Goal: Information Seeking & Learning: Learn about a topic

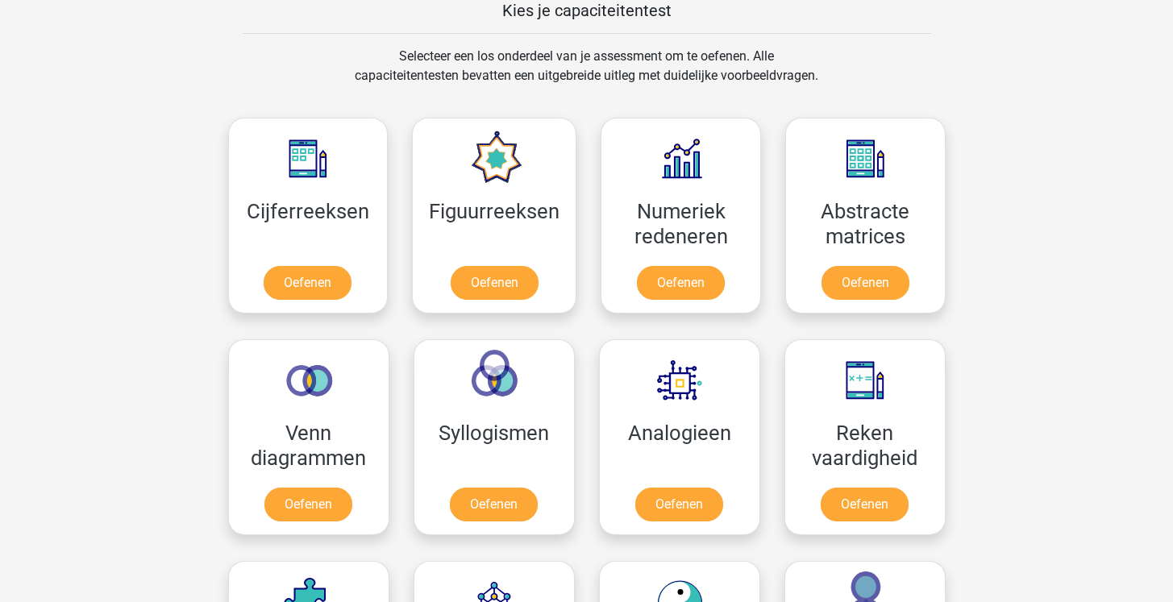
scroll to position [526, 0]
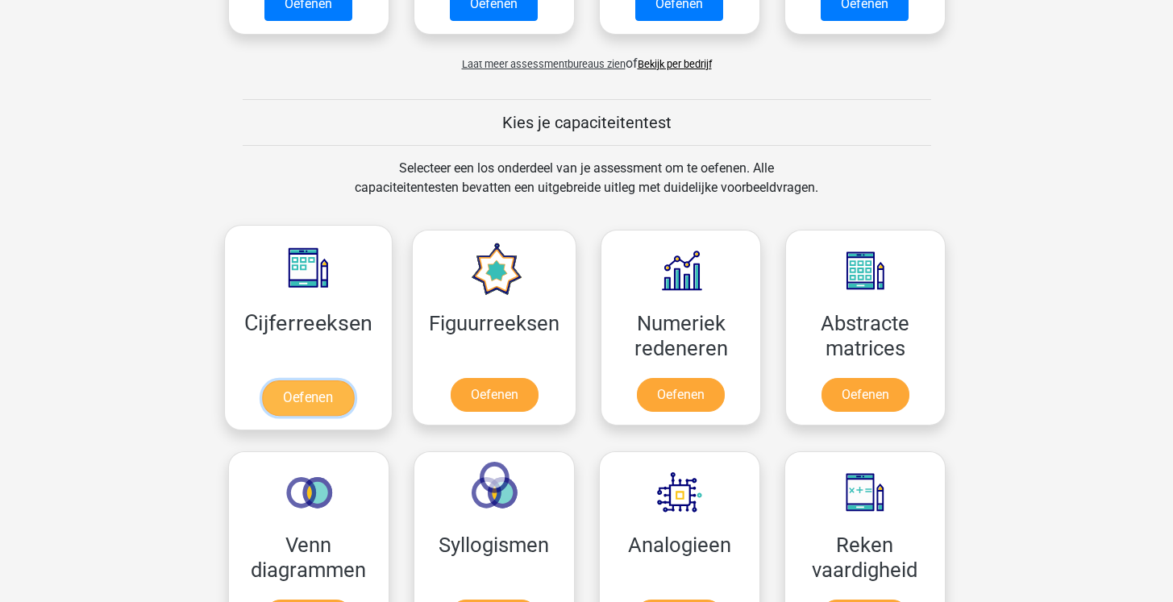
click at [291, 381] on link "Oefenen" at bounding box center [308, 398] width 92 height 35
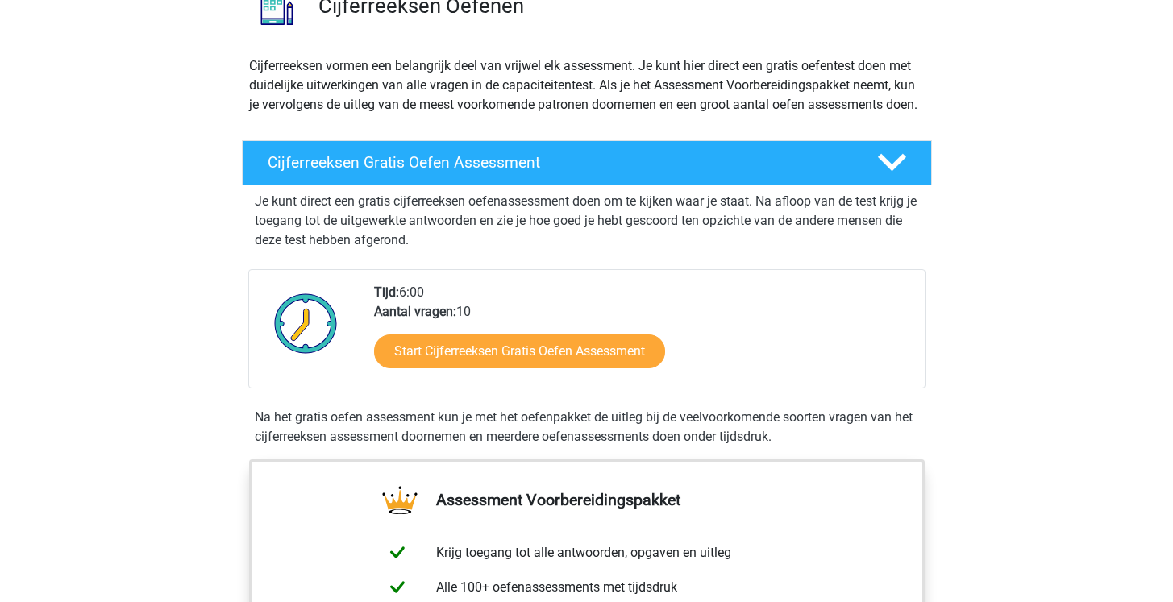
scroll to position [136, 0]
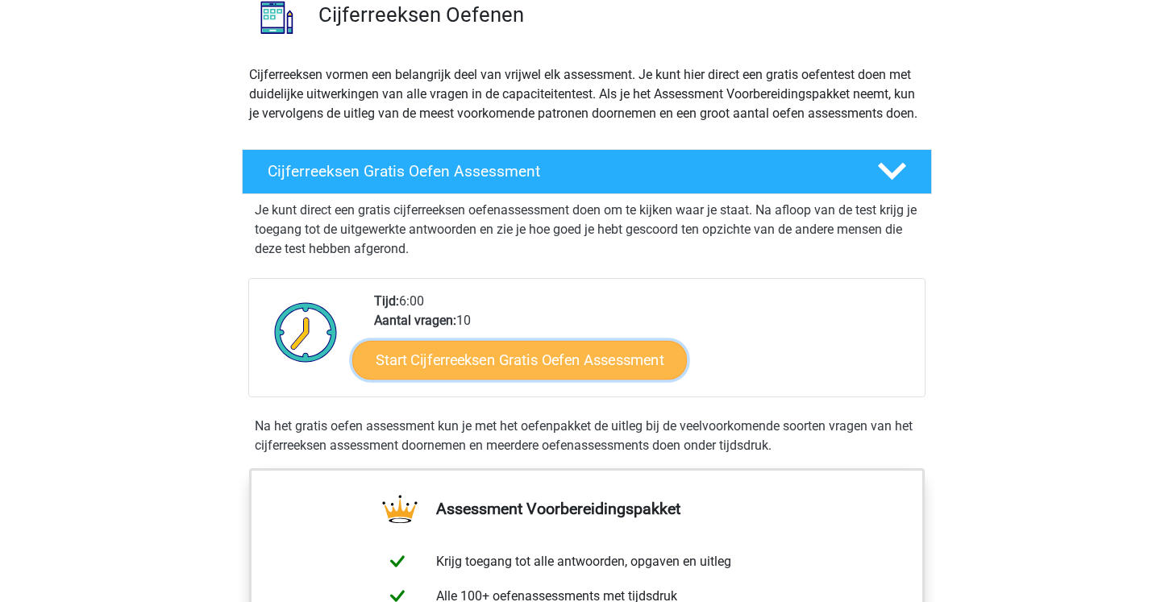
click at [419, 379] on link "Start Cijferreeksen Gratis Oefen Assessment" at bounding box center [519, 359] width 335 height 39
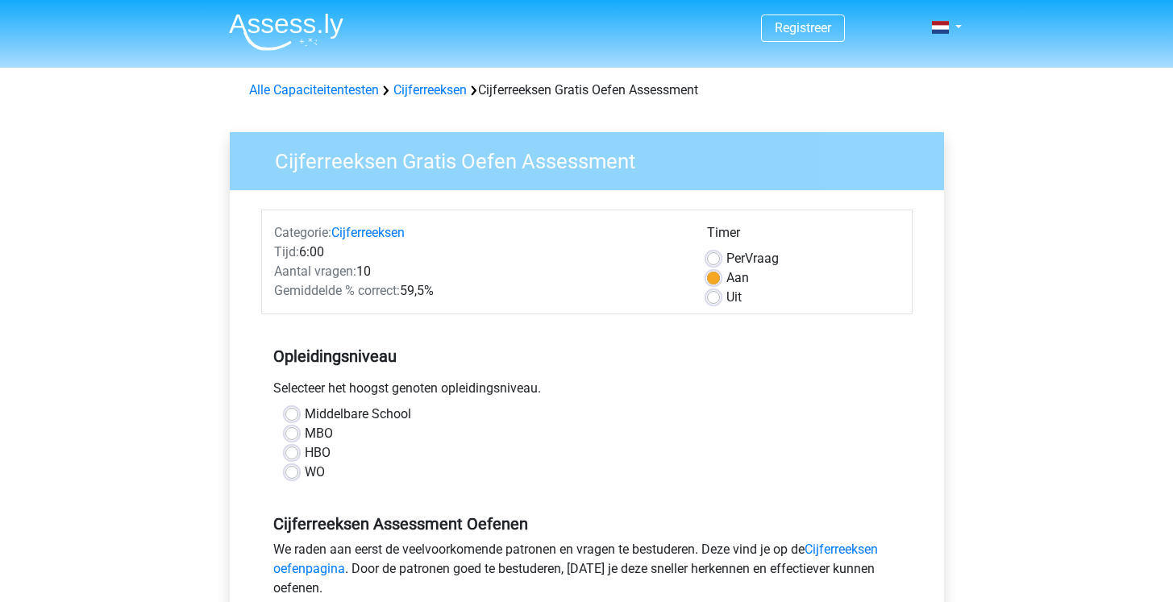
click at [299, 472] on div "WO" at bounding box center [586, 472] width 603 height 19
click at [286, 485] on div "Middelbare School MBO HBO WO" at bounding box center [586, 450] width 651 height 90
click at [281, 478] on div "Middelbare School MBO HBO WO" at bounding box center [586, 443] width 627 height 77
click at [305, 476] on label "WO" at bounding box center [315, 472] width 20 height 19
click at [293, 476] on input "WO" at bounding box center [291, 471] width 13 height 16
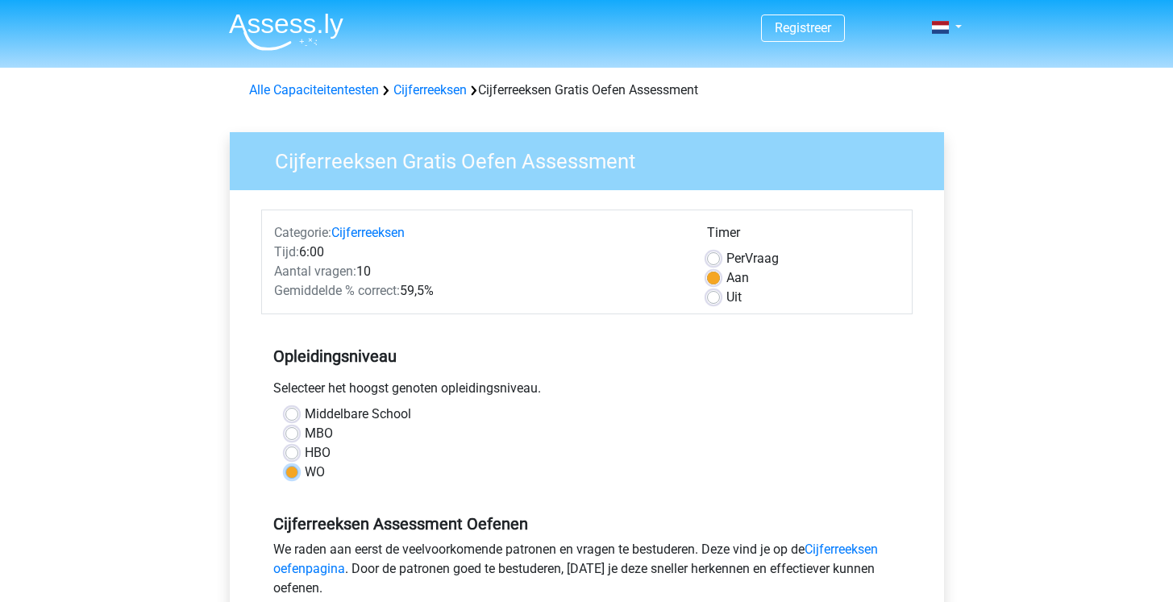
radio input "true"
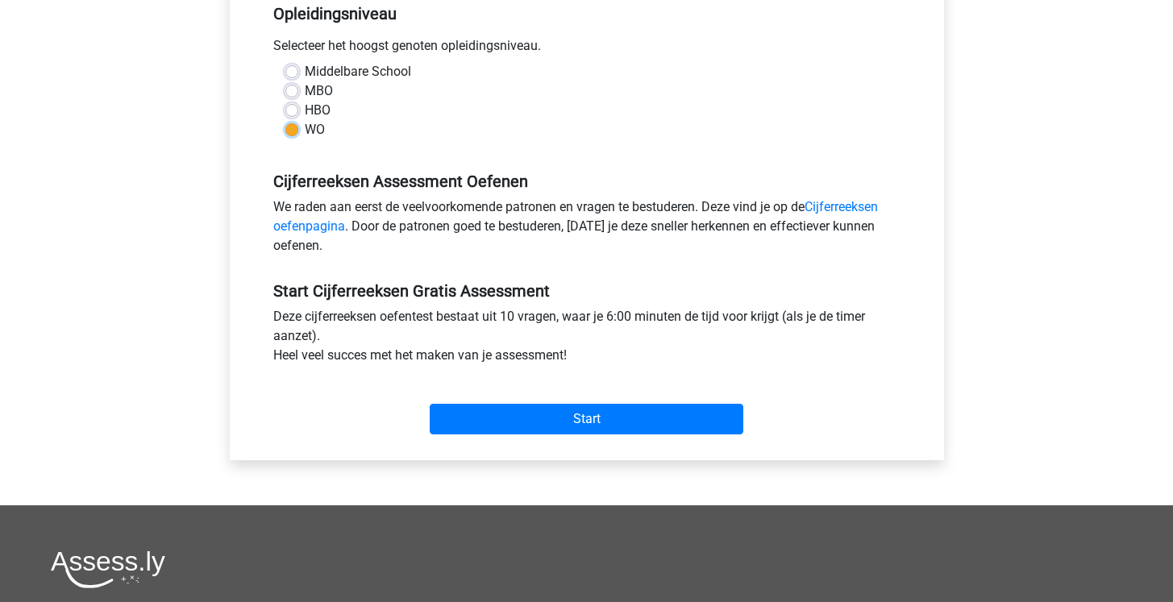
scroll to position [341, 0]
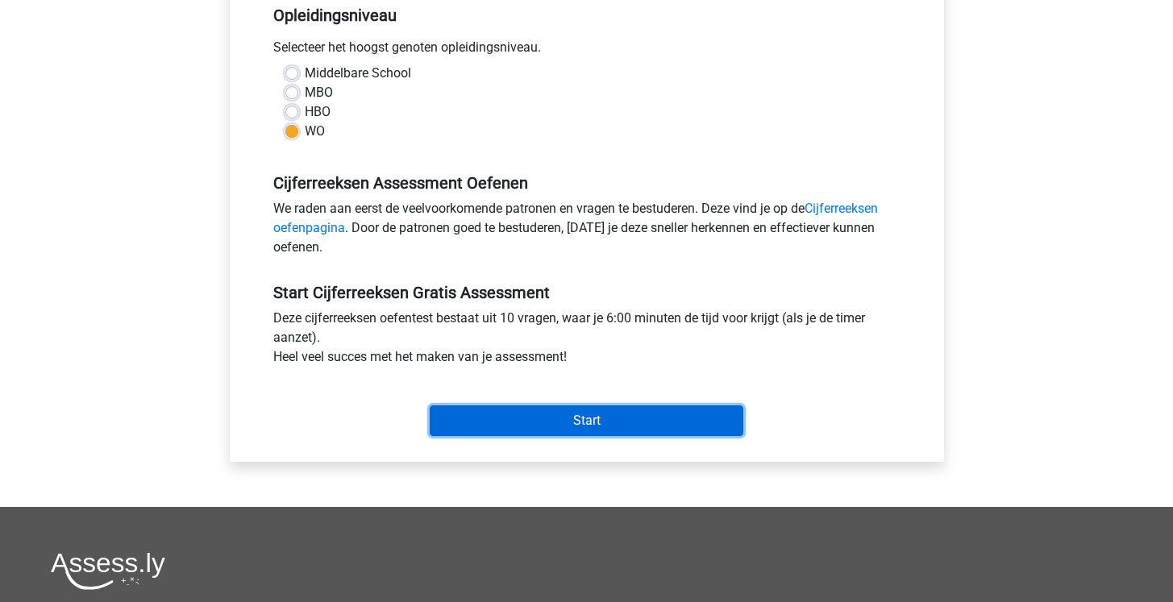
click at [451, 411] on input "Start" at bounding box center [587, 421] width 314 height 31
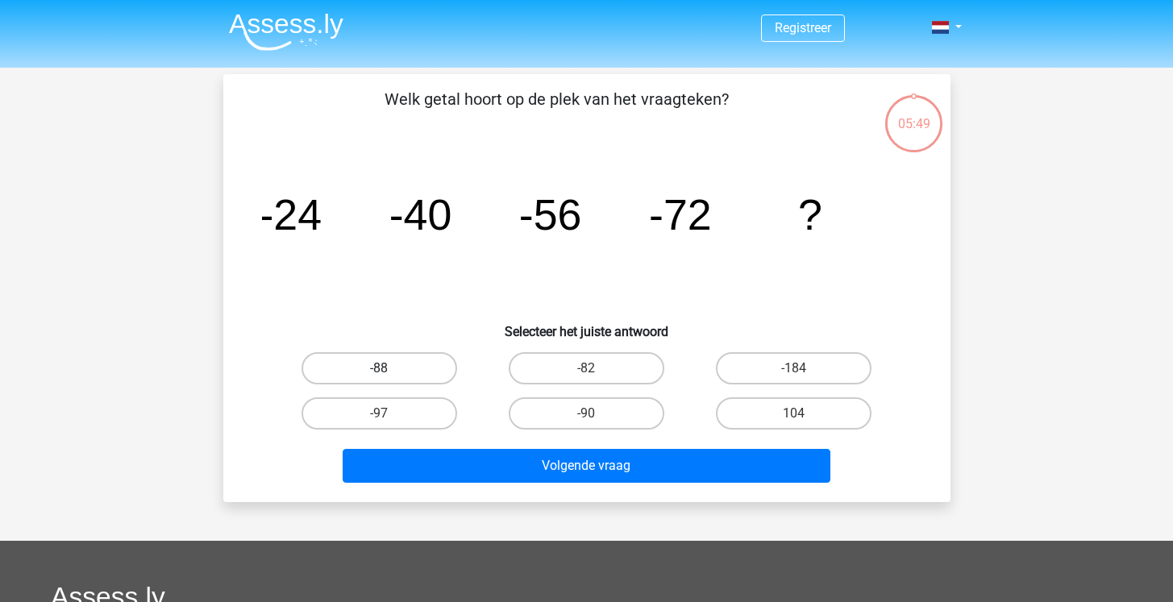
click at [410, 362] on label "-88" at bounding box center [380, 368] width 156 height 32
click at [389, 368] on input "-88" at bounding box center [384, 373] width 10 height 10
radio input "true"
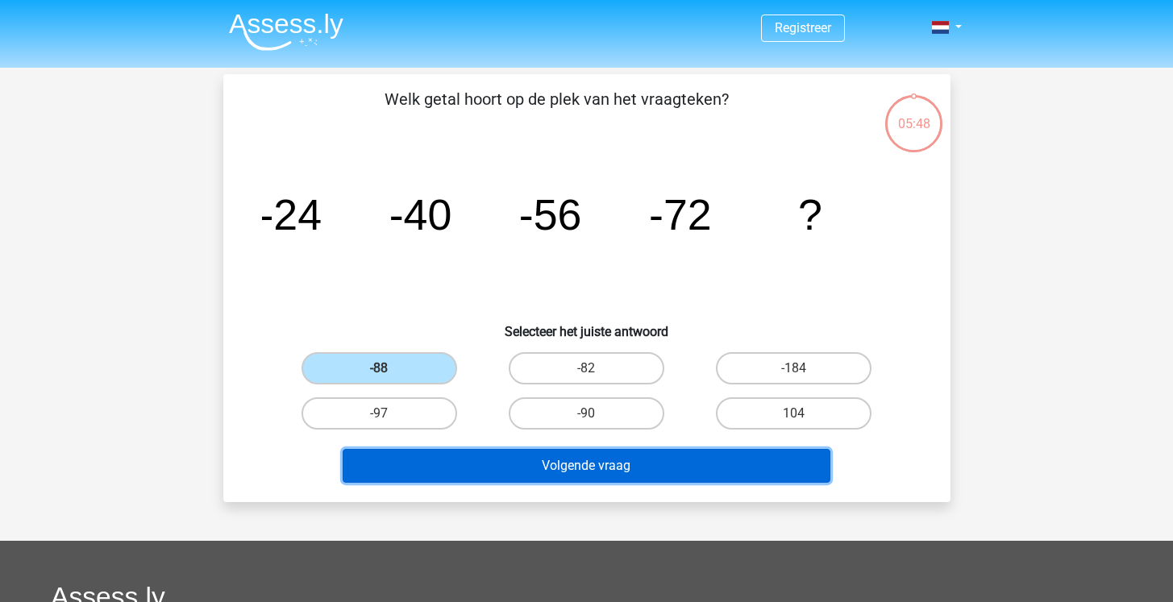
click at [679, 479] on button "Volgende vraag" at bounding box center [587, 466] width 488 height 34
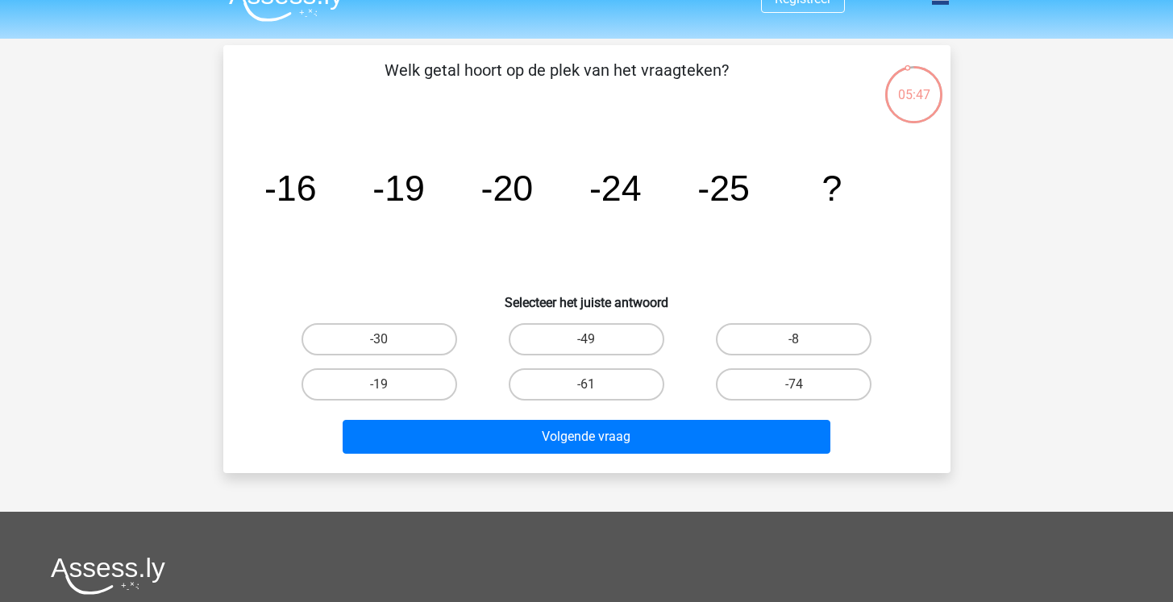
scroll to position [27, 0]
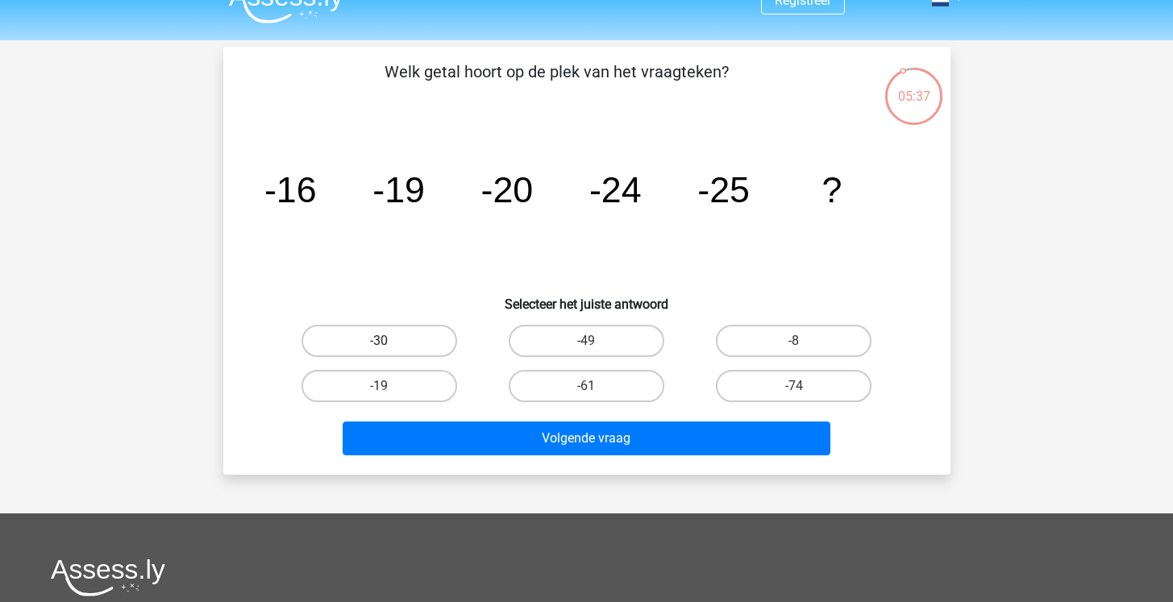
click at [417, 343] on label "-30" at bounding box center [380, 341] width 156 height 32
click at [389, 343] on input "-30" at bounding box center [384, 346] width 10 height 10
radio input "true"
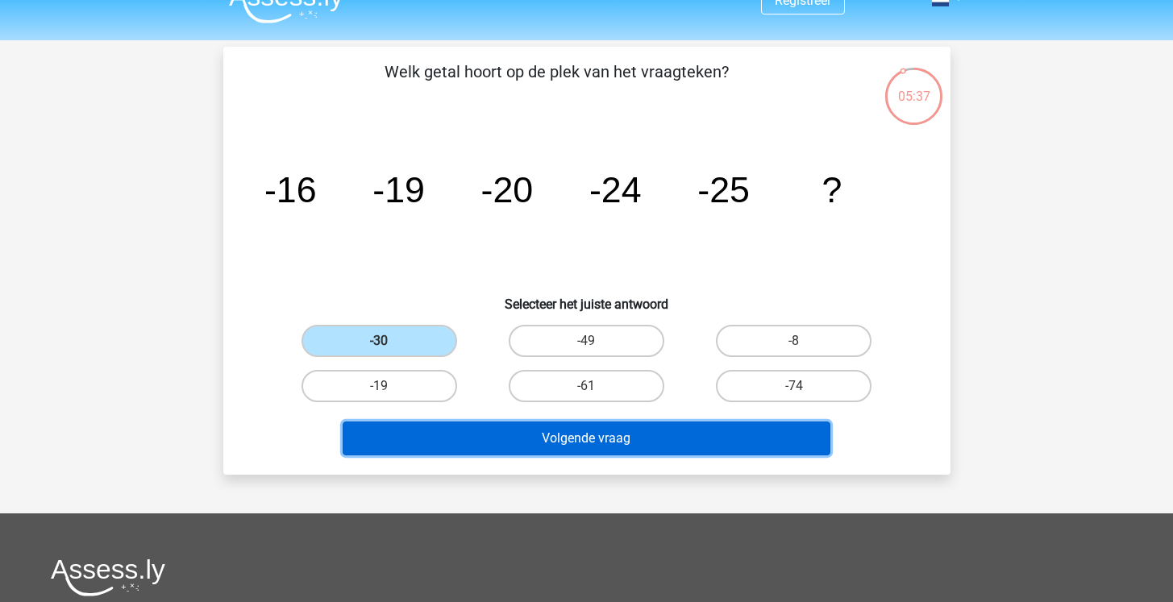
click at [468, 424] on button "Volgende vraag" at bounding box center [587, 439] width 488 height 34
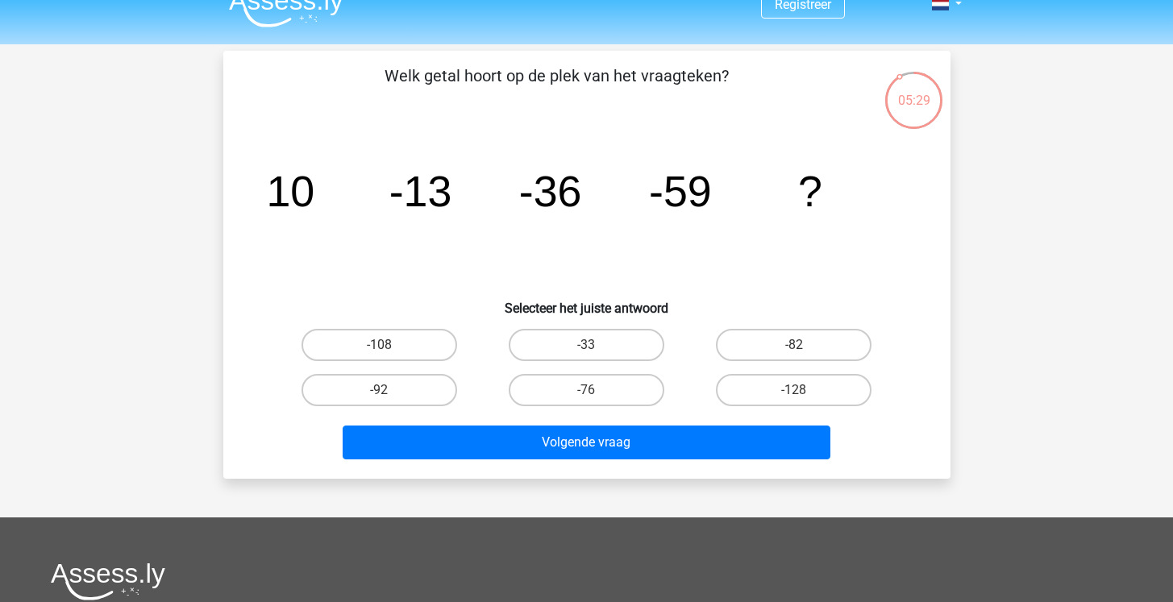
scroll to position [13, 0]
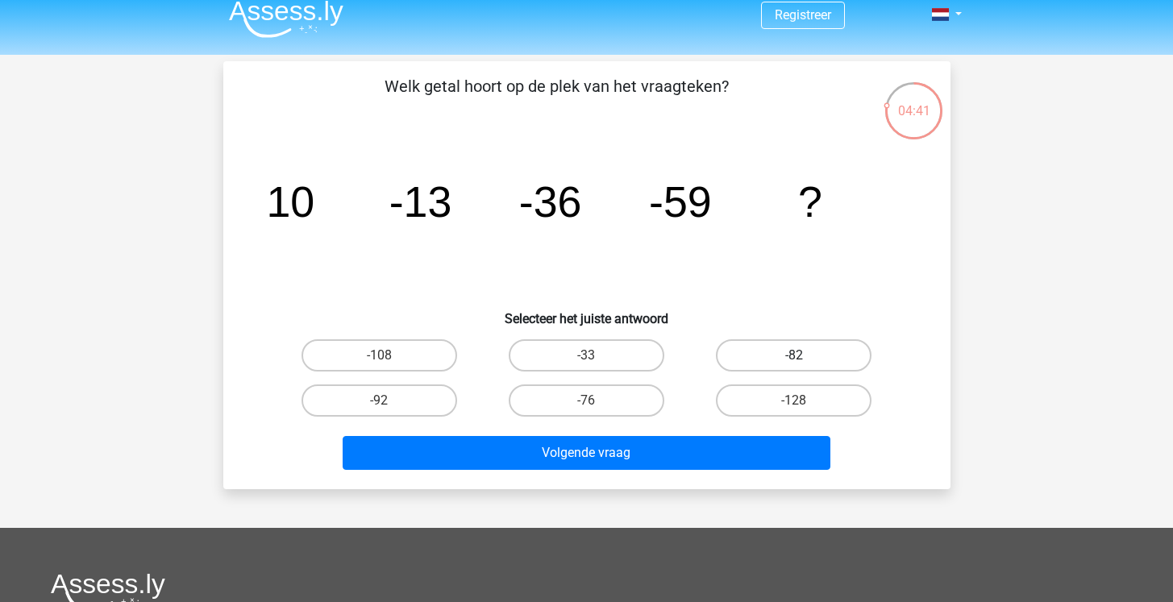
click at [805, 368] on label "-82" at bounding box center [794, 355] width 156 height 32
click at [805, 366] on input "-82" at bounding box center [799, 361] width 10 height 10
radio input "true"
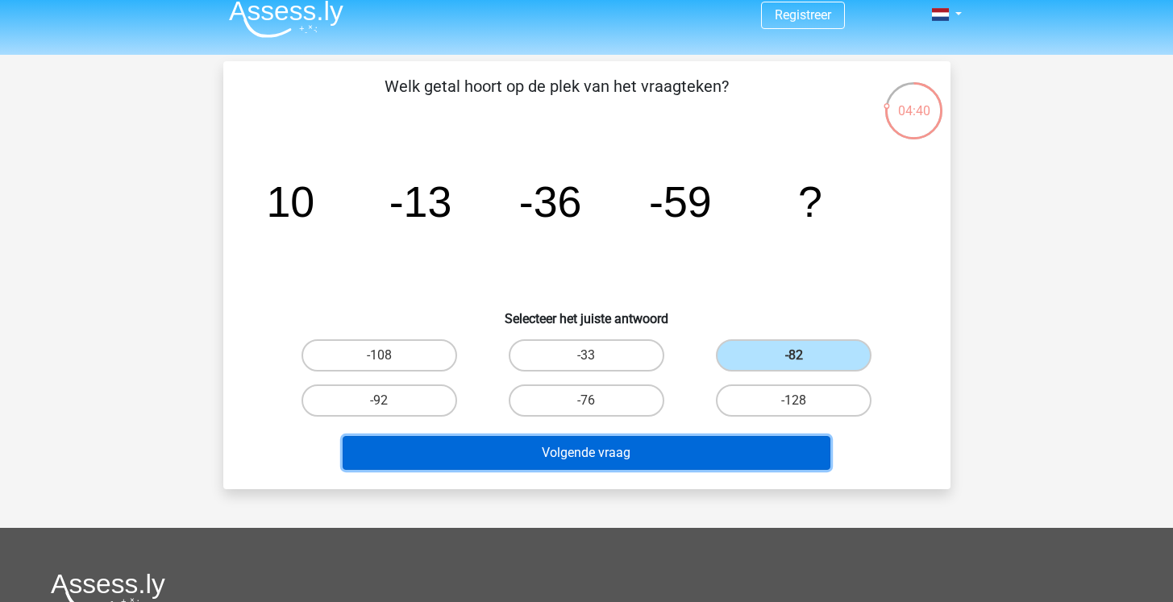
click at [643, 459] on button "Volgende vraag" at bounding box center [587, 453] width 488 height 34
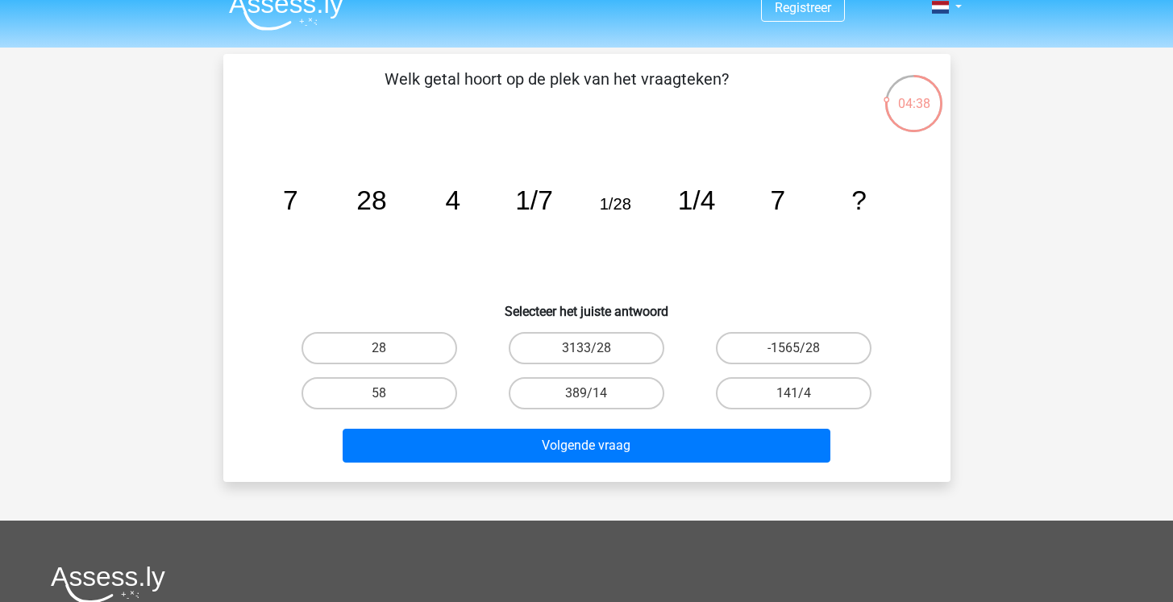
scroll to position [0, 0]
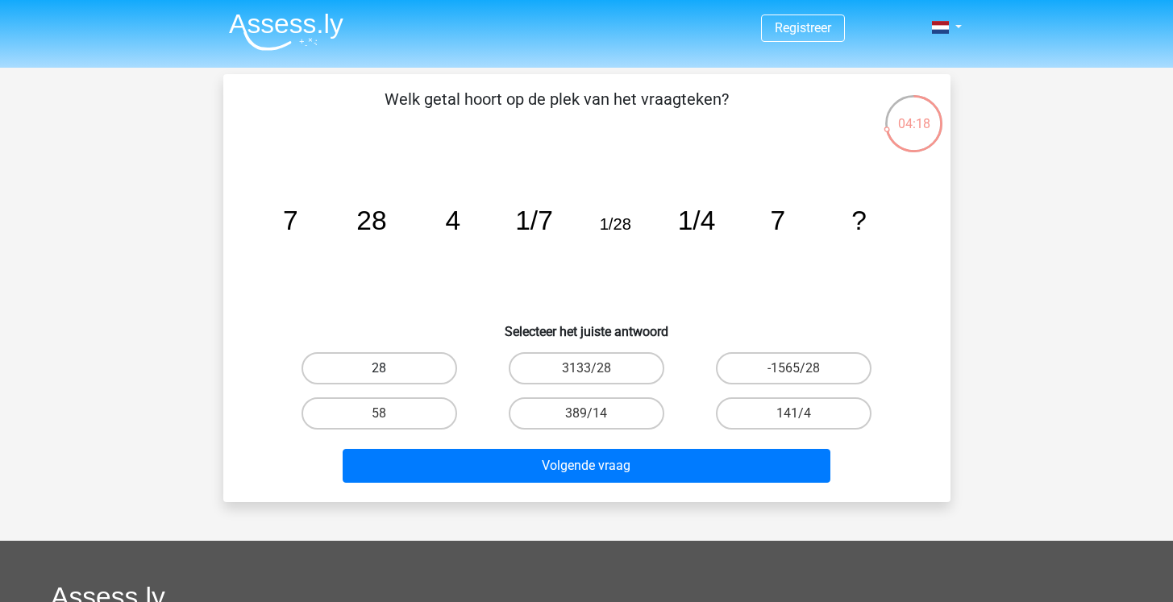
click at [415, 364] on label "28" at bounding box center [380, 368] width 156 height 32
click at [389, 368] on input "28" at bounding box center [384, 373] width 10 height 10
radio input "true"
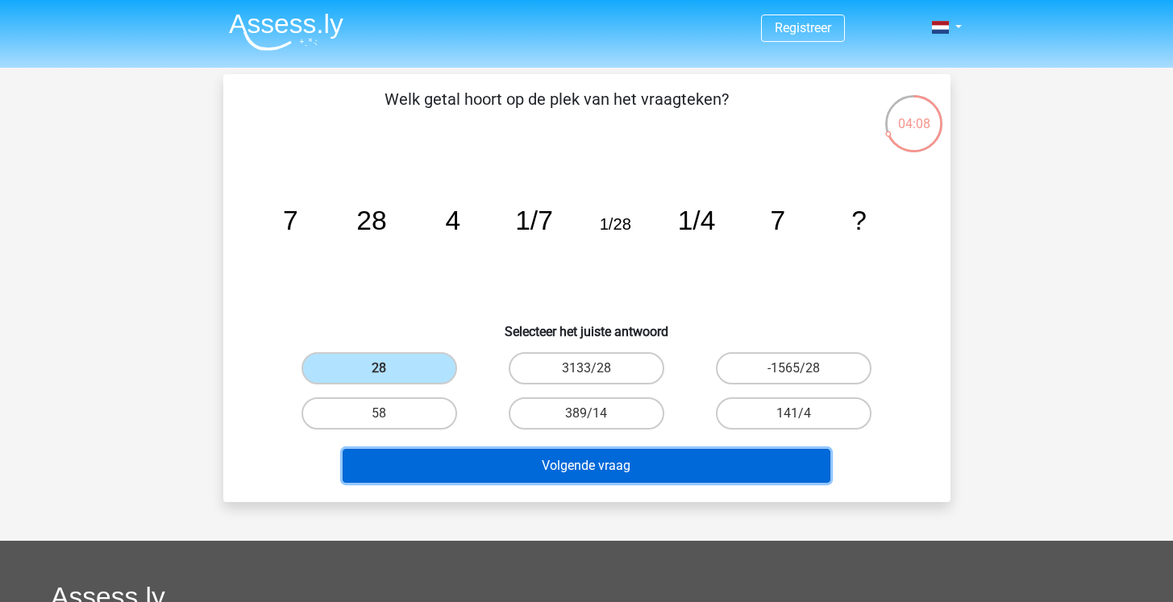
click at [564, 461] on button "Volgende vraag" at bounding box center [587, 466] width 488 height 34
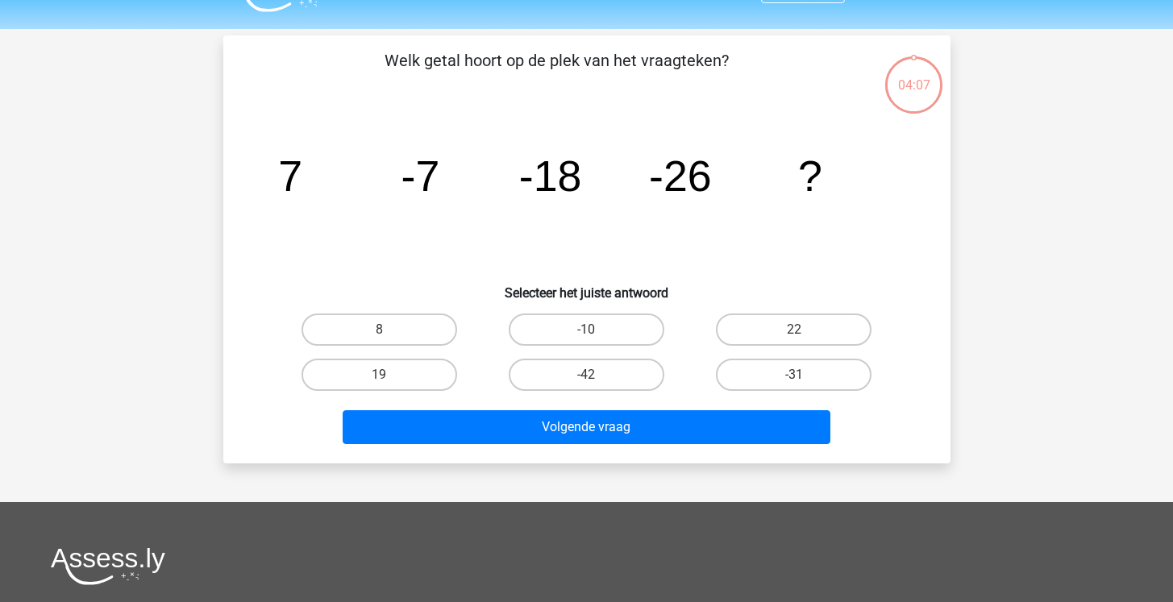
scroll to position [74, 0]
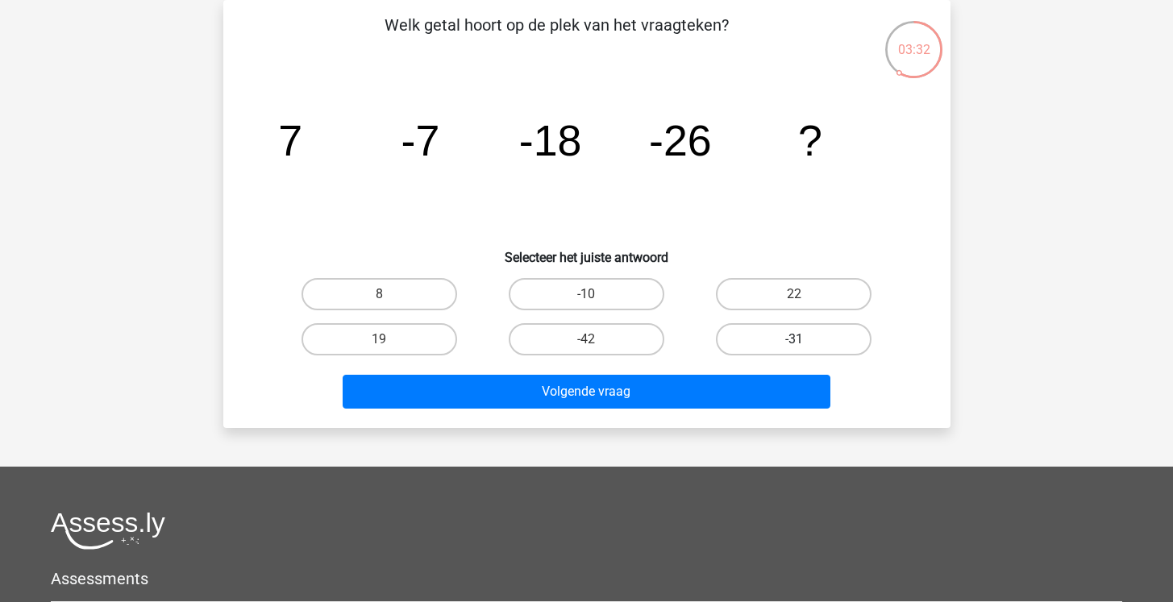
click at [781, 339] on label "-31" at bounding box center [794, 339] width 156 height 32
click at [794, 339] on input "-31" at bounding box center [799, 344] width 10 height 10
radio input "true"
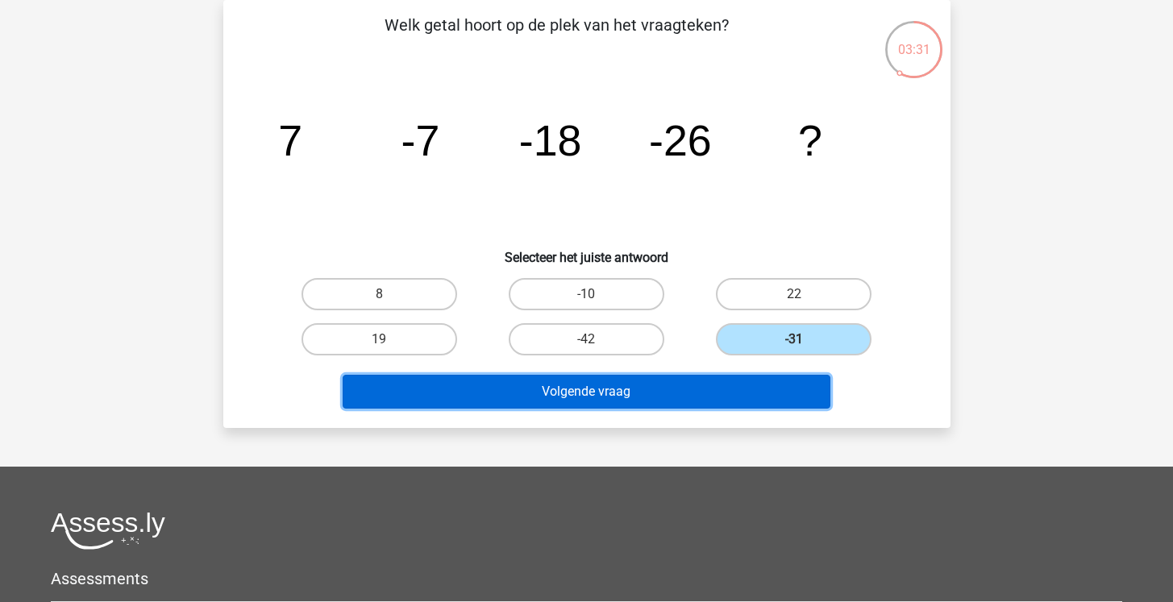
click at [717, 375] on button "Volgende vraag" at bounding box center [587, 392] width 488 height 34
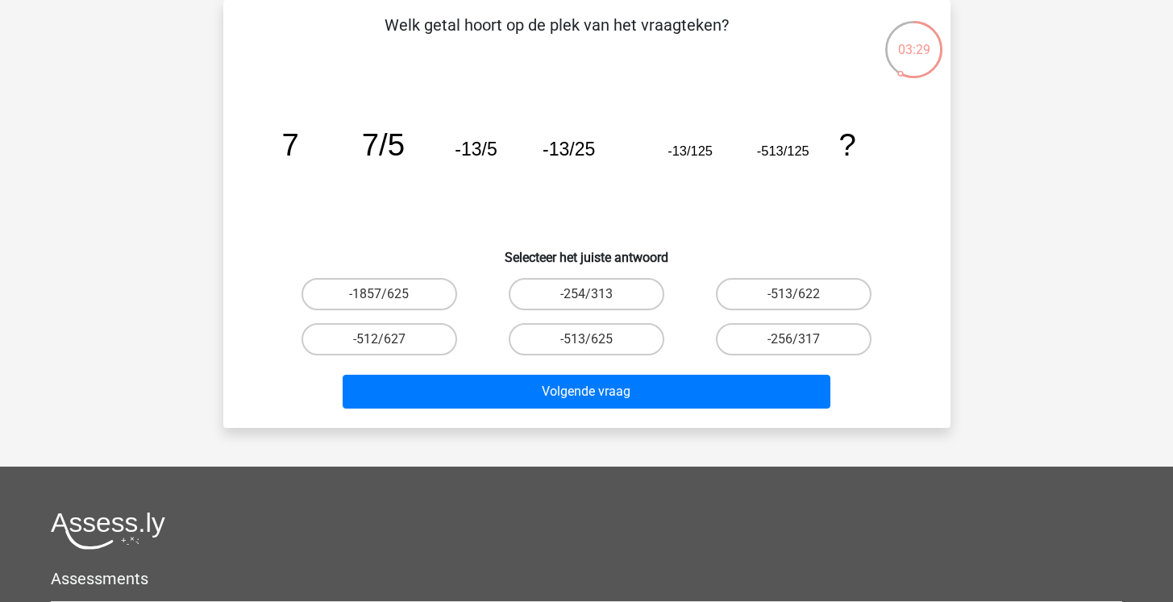
scroll to position [0, 0]
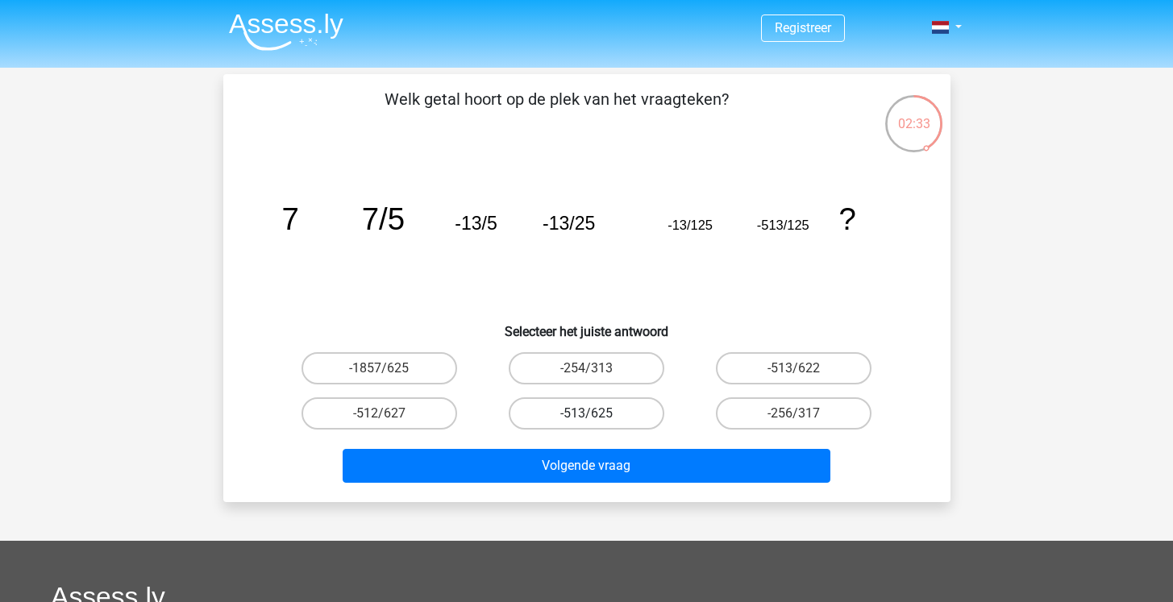
click at [576, 414] on label "-513/625" at bounding box center [587, 413] width 156 height 32
click at [586, 414] on input "-513/625" at bounding box center [591, 419] width 10 height 10
radio input "true"
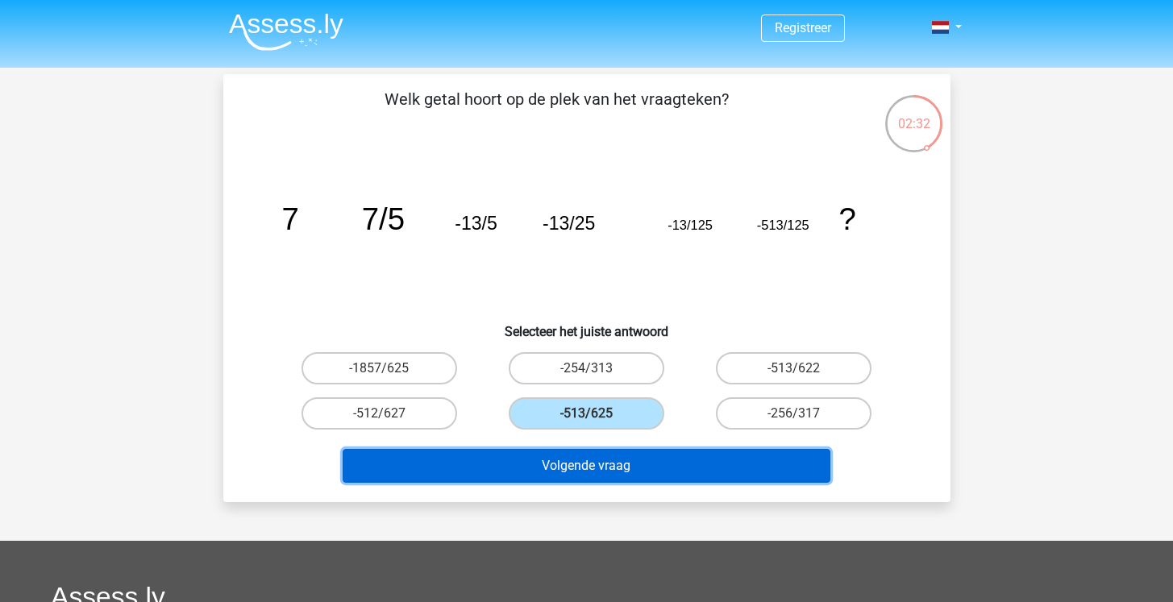
click at [719, 475] on button "Volgende vraag" at bounding box center [587, 466] width 488 height 34
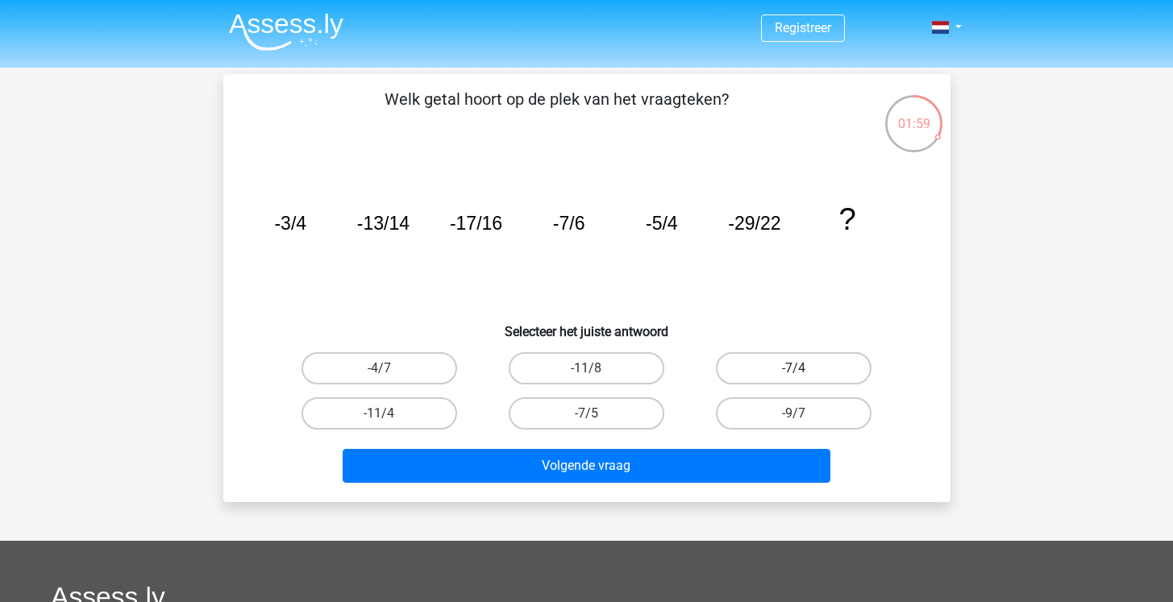
click at [746, 369] on label "-7/4" at bounding box center [794, 368] width 156 height 32
click at [794, 369] on input "-7/4" at bounding box center [799, 373] width 10 height 10
radio input "true"
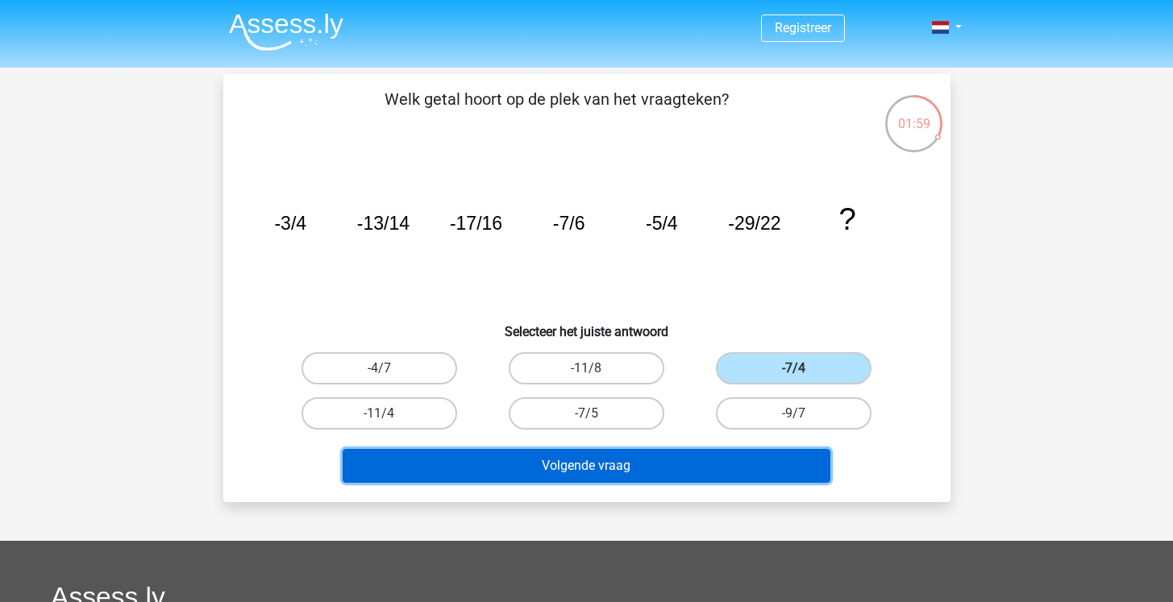
click at [675, 457] on button "Volgende vraag" at bounding box center [587, 466] width 488 height 34
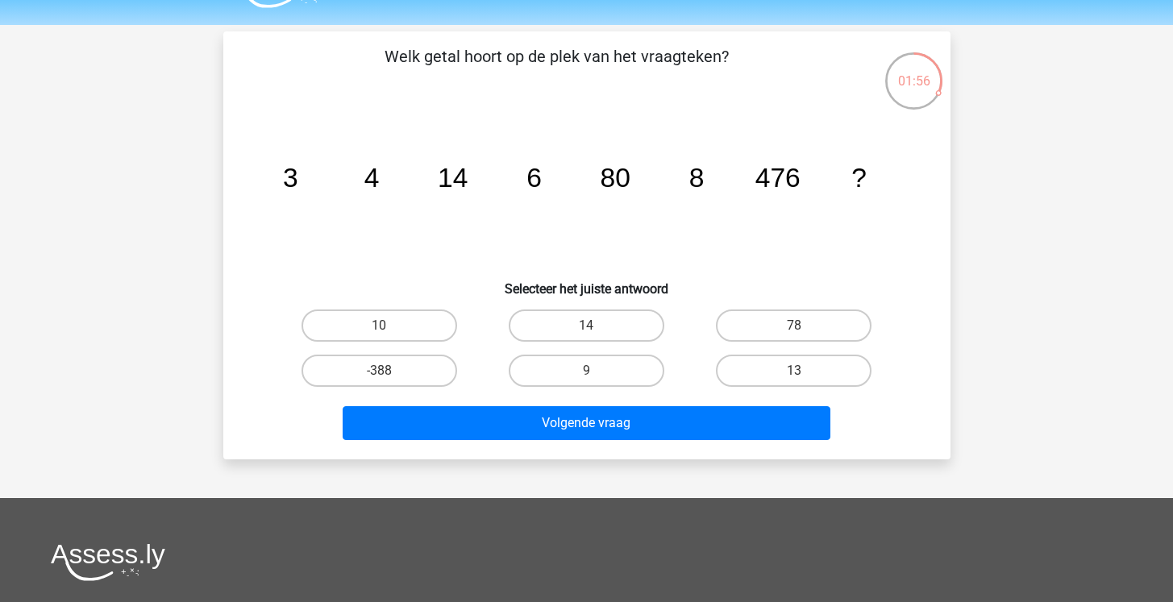
scroll to position [41, 0]
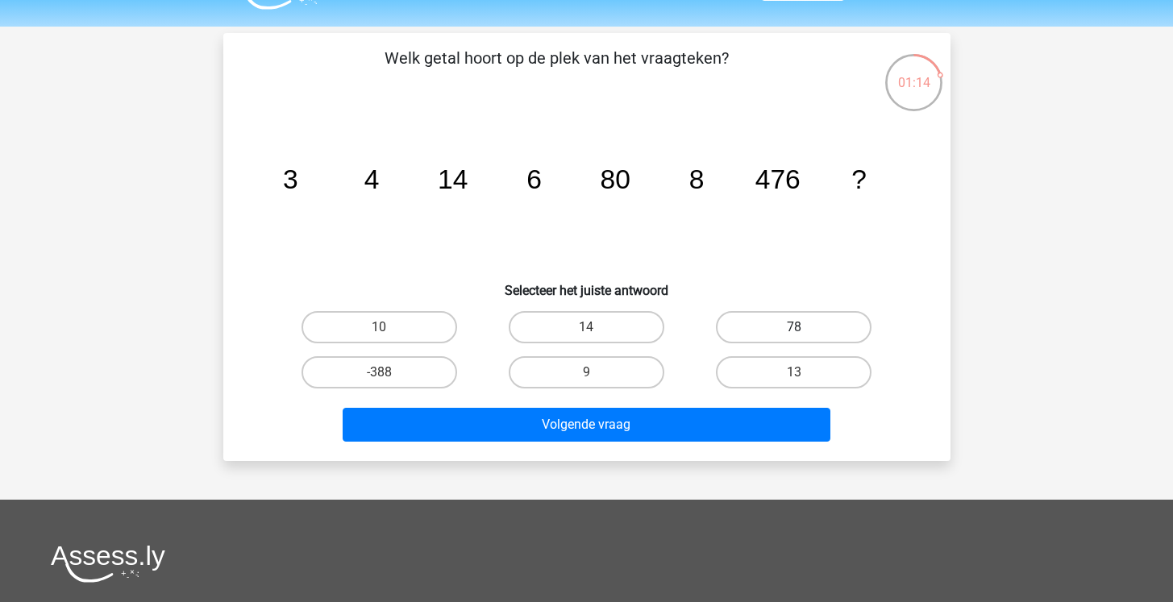
click at [773, 331] on label "78" at bounding box center [794, 327] width 156 height 32
click at [794, 331] on input "78" at bounding box center [799, 332] width 10 height 10
radio input "true"
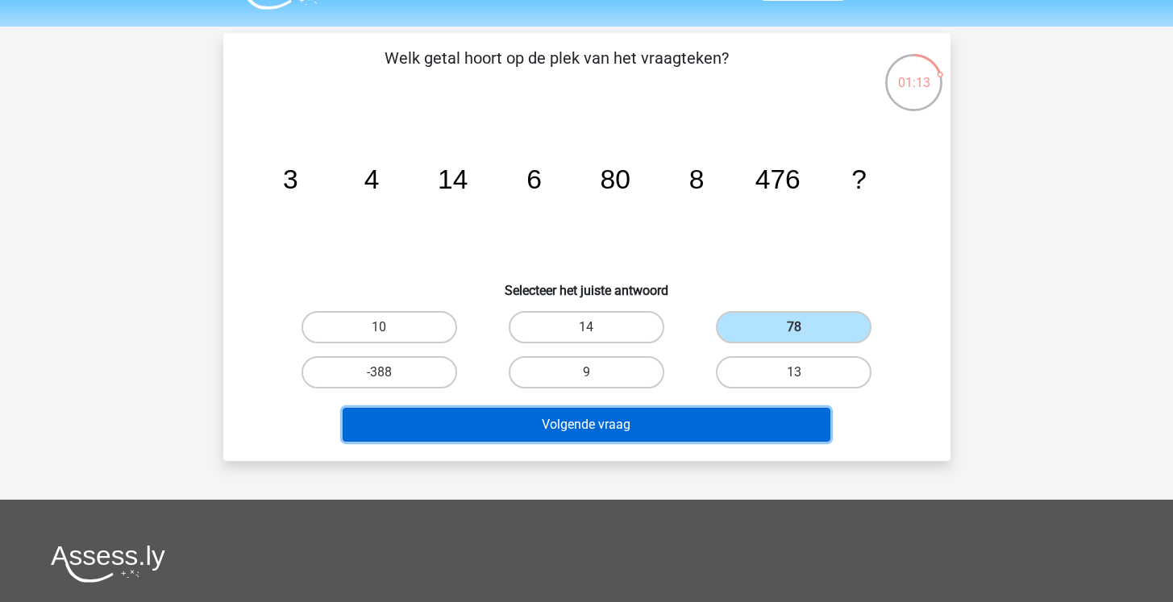
click at [708, 428] on button "Volgende vraag" at bounding box center [587, 425] width 488 height 34
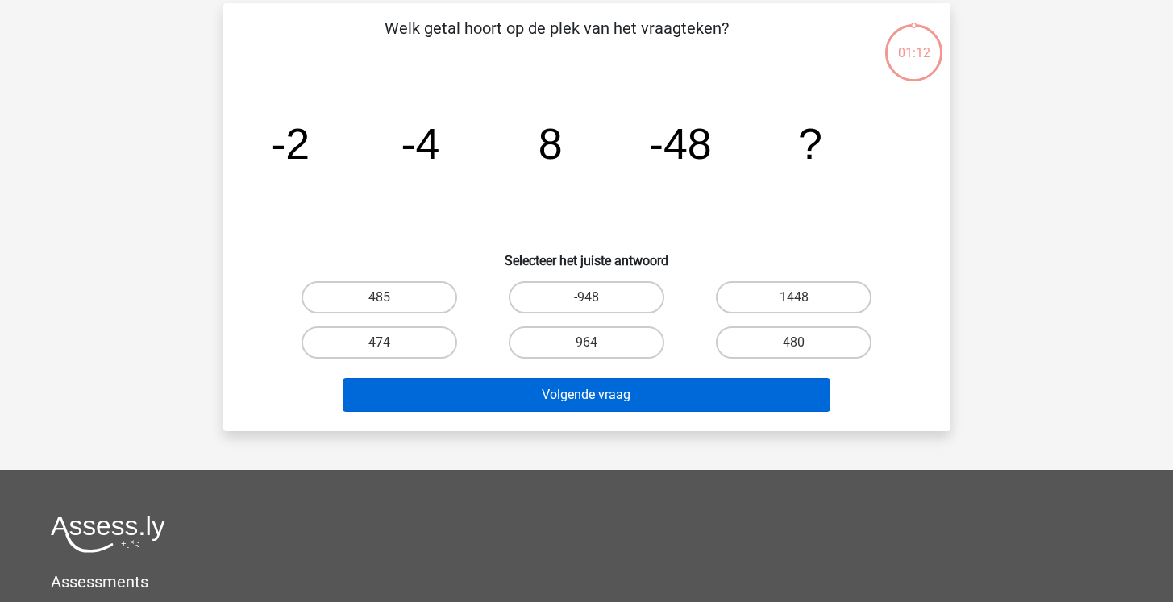
scroll to position [74, 0]
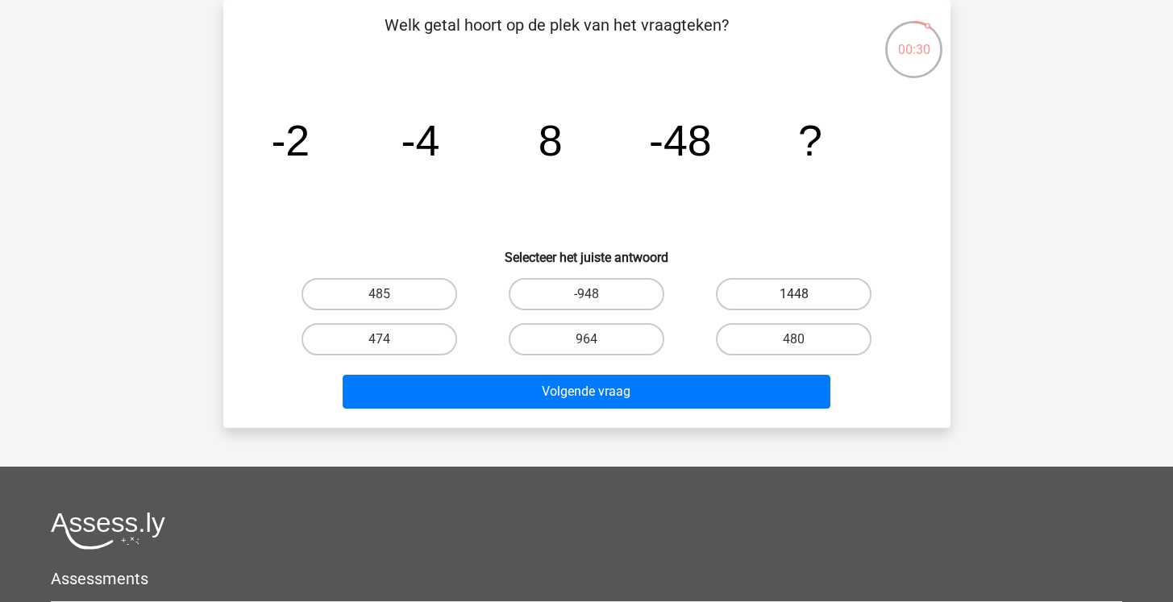
click at [795, 282] on label "1448" at bounding box center [794, 294] width 156 height 32
click at [795, 294] on input "1448" at bounding box center [799, 299] width 10 height 10
radio input "true"
click at [661, 368] on div "Volgende vraag" at bounding box center [587, 388] width 676 height 53
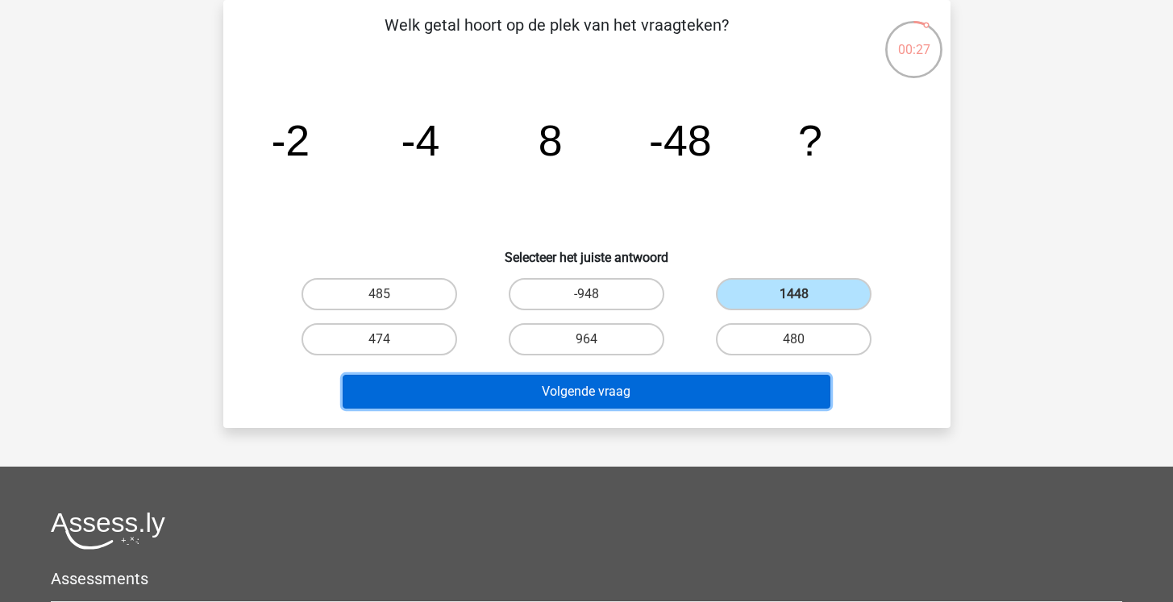
click at [649, 381] on button "Volgende vraag" at bounding box center [587, 392] width 488 height 34
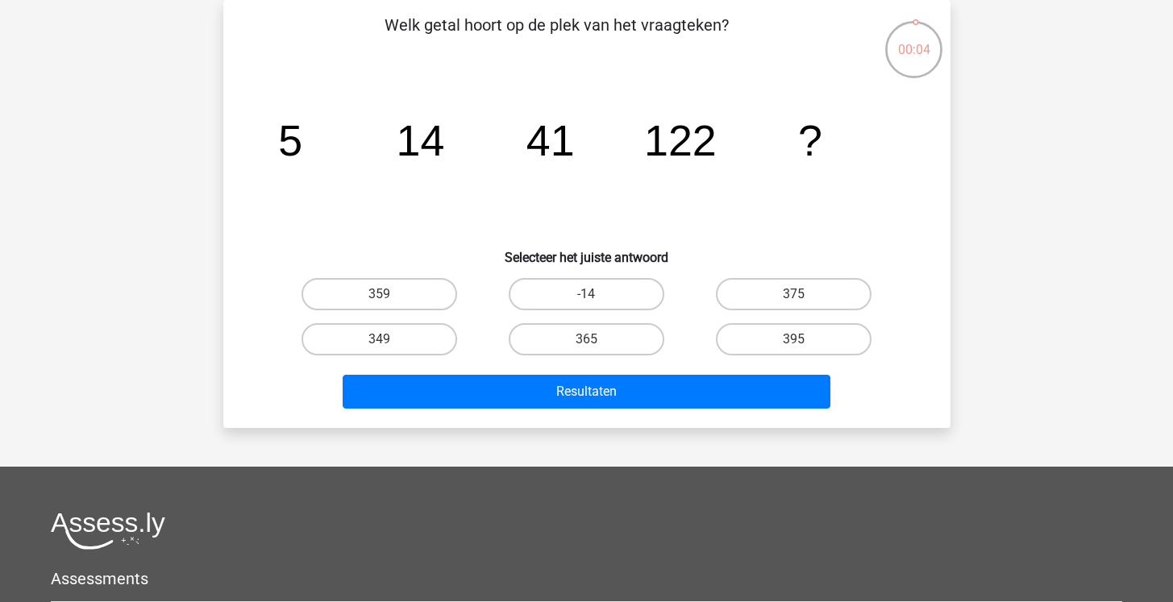
scroll to position [0, 0]
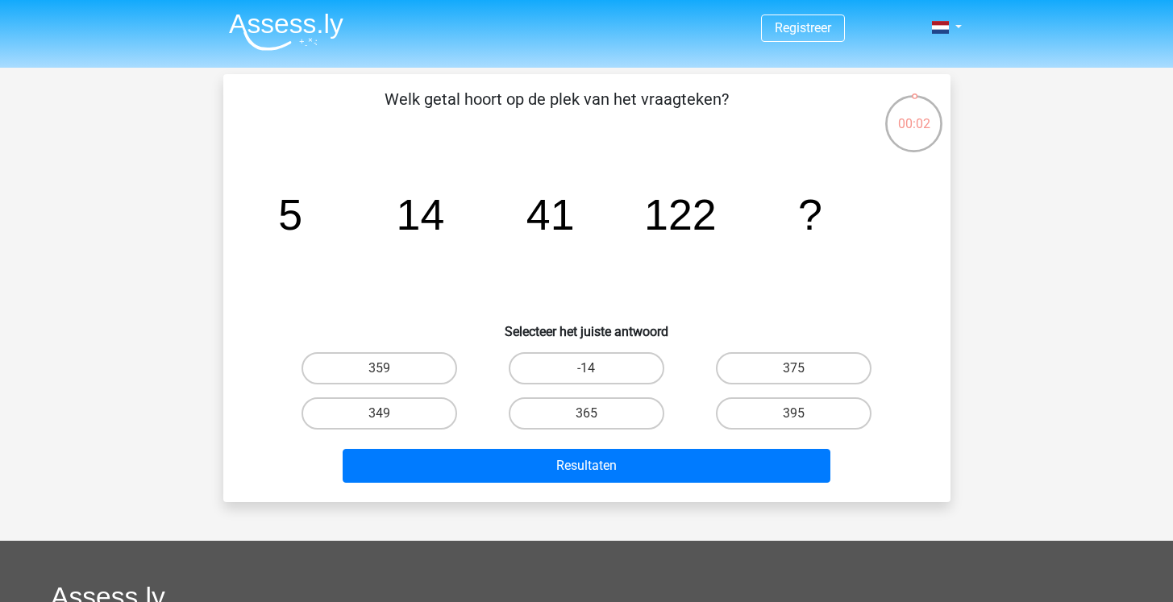
click at [594, 377] on input "-14" at bounding box center [591, 373] width 10 height 10
radio input "true"
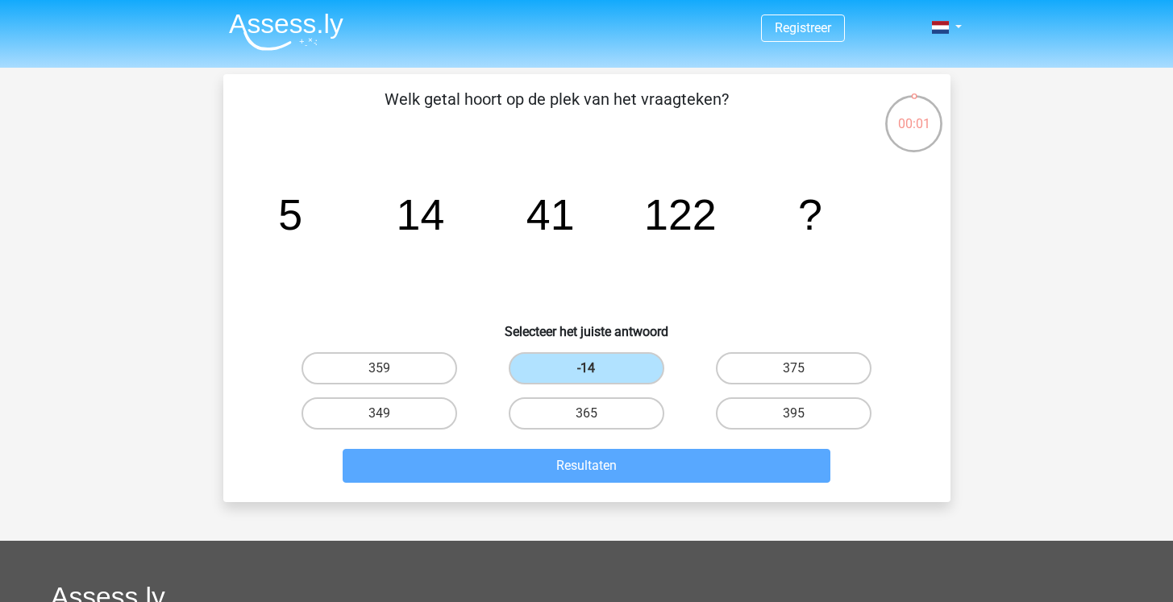
click at [576, 489] on div "Welk getal hoort op de plek van het vraagteken? image/svg+xml 5 14 41 122 ? Sel…" at bounding box center [586, 288] width 727 height 428
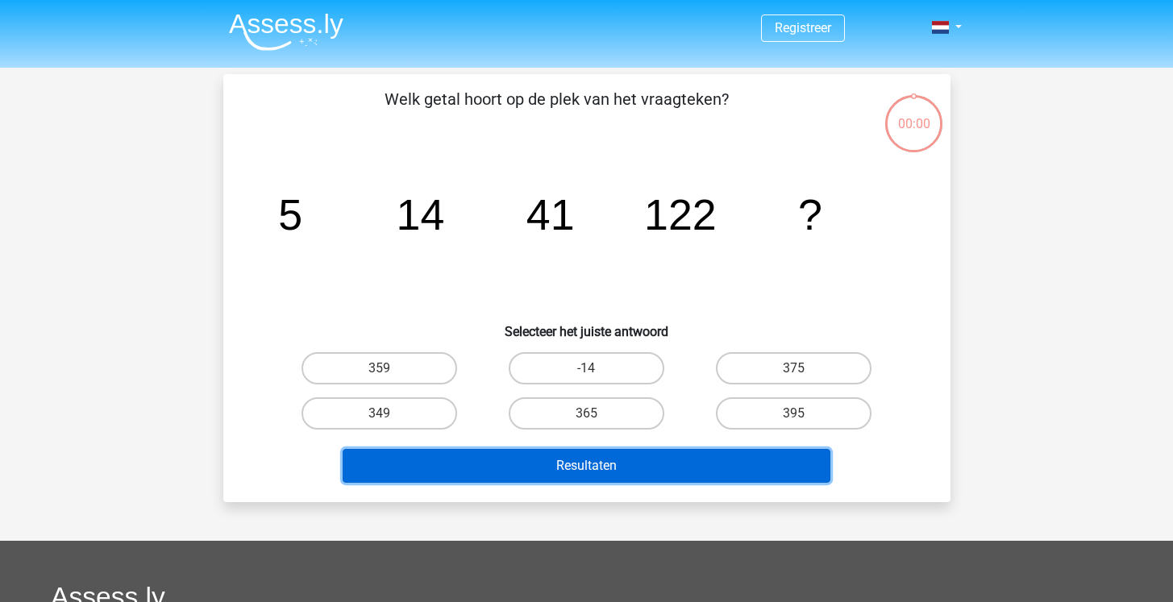
click at [493, 472] on button "Resultaten" at bounding box center [587, 466] width 488 height 34
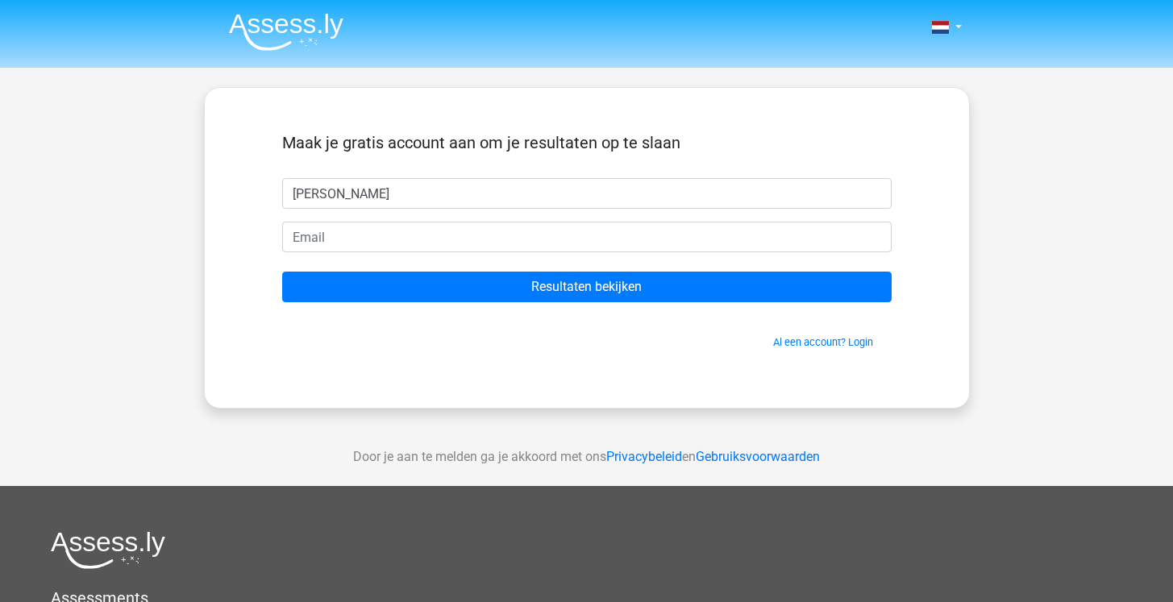
type input "[PERSON_NAME]"
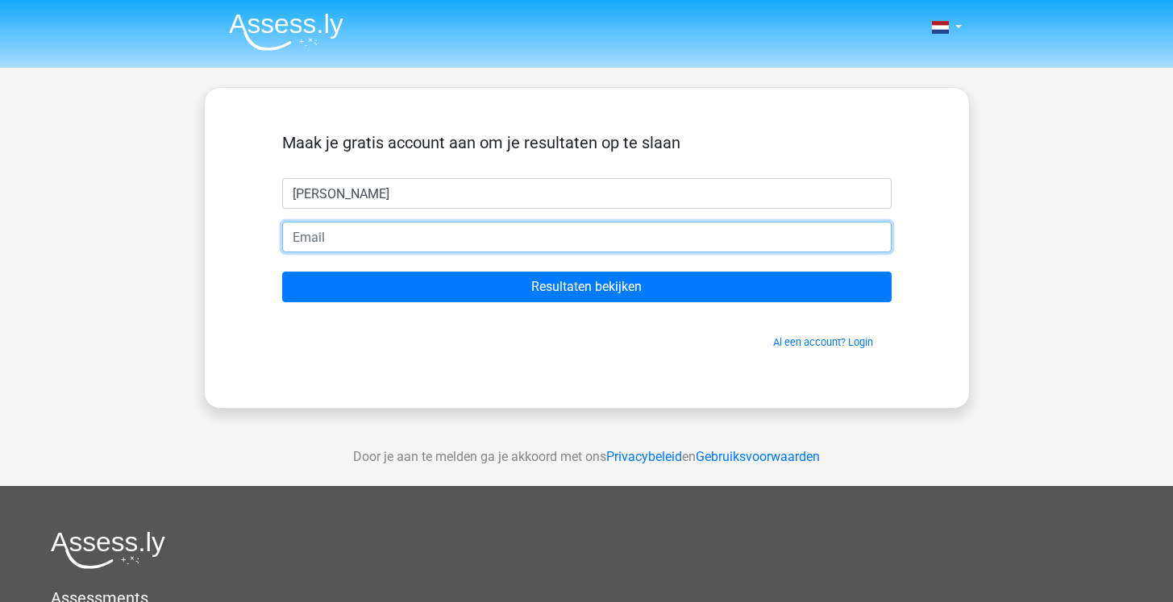
click at [308, 230] on input "email" at bounding box center [586, 237] width 609 height 31
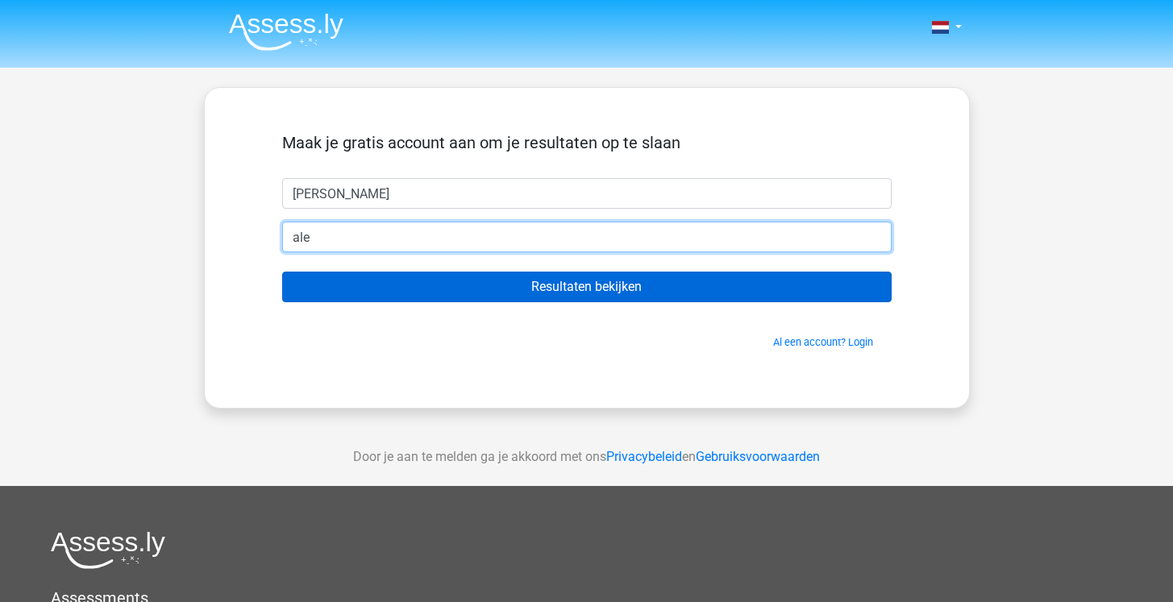
type input "[EMAIL_ADDRESS][DOMAIN_NAME]"
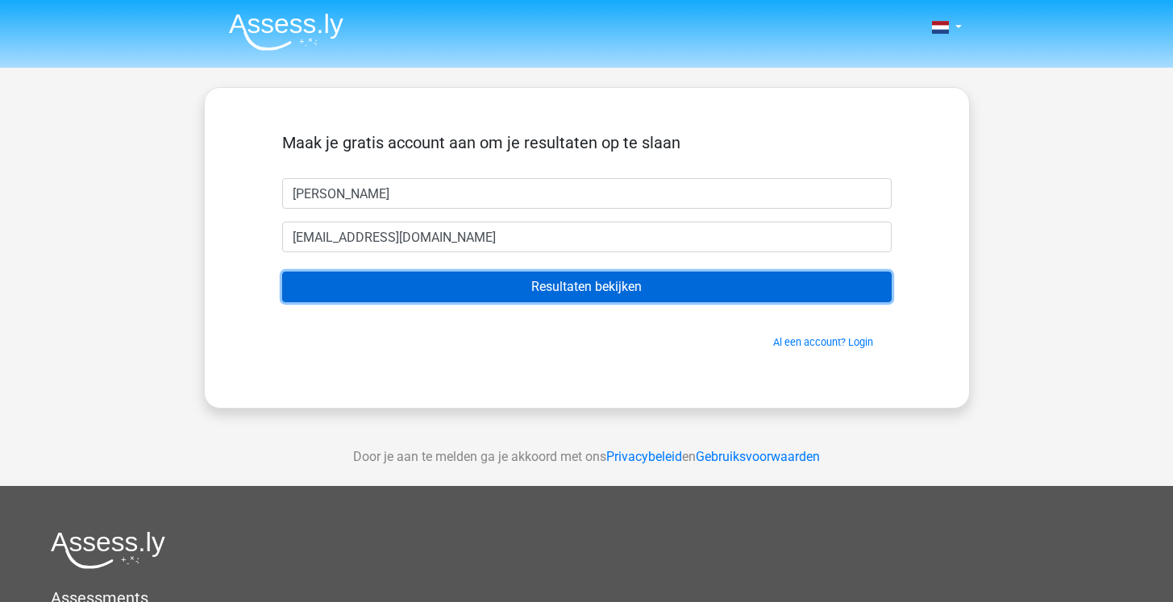
click at [379, 293] on input "Resultaten bekijken" at bounding box center [586, 287] width 609 height 31
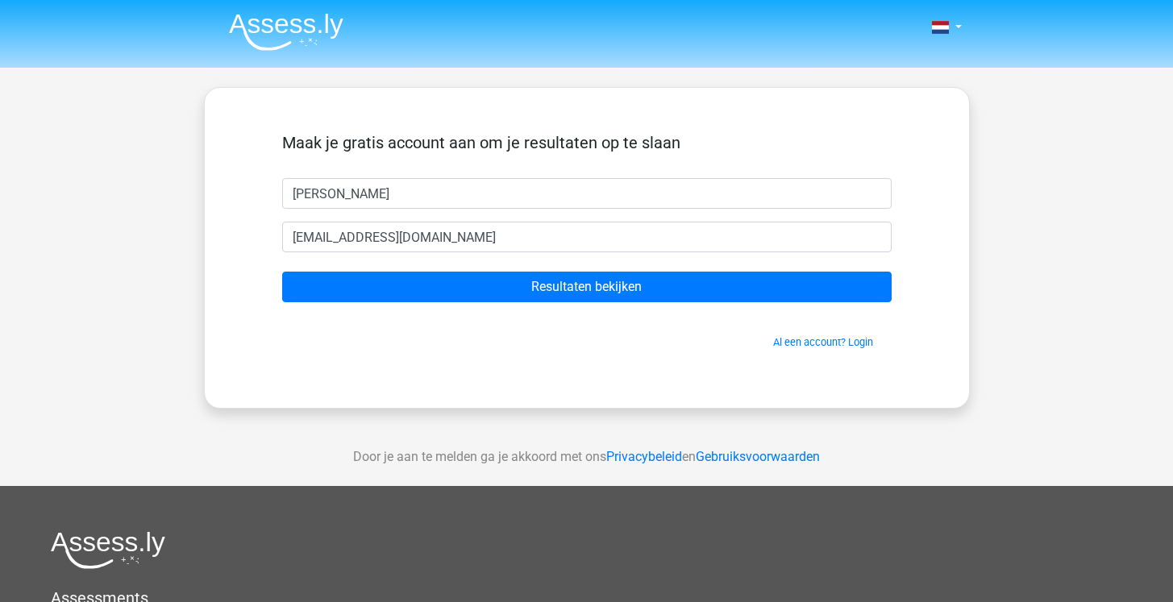
click at [310, 39] on img at bounding box center [286, 32] width 114 height 38
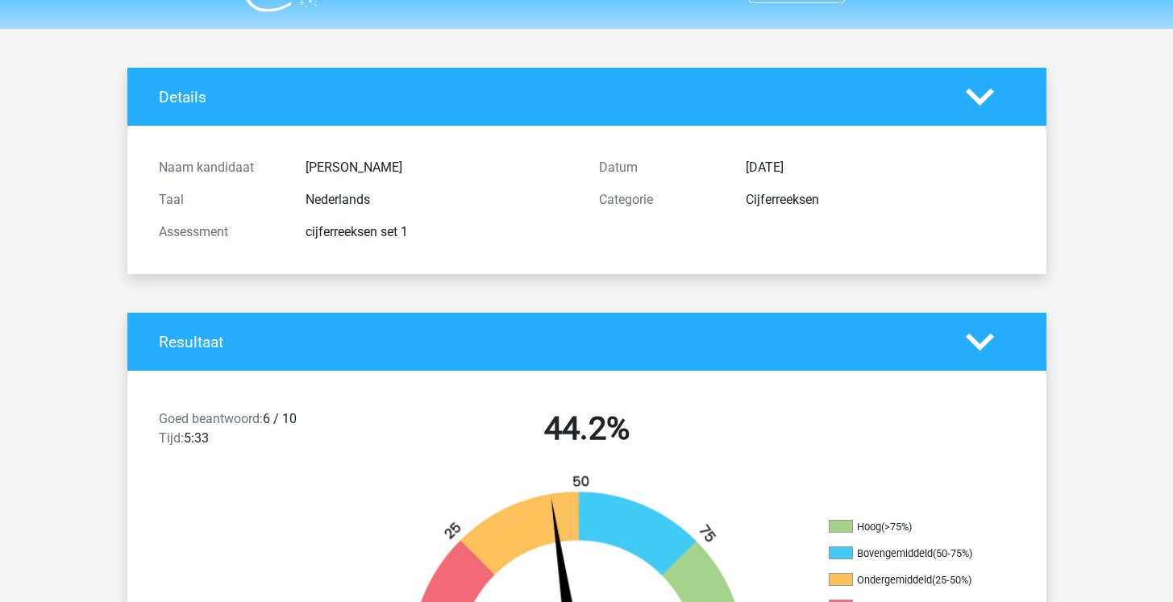
scroll to position [18, 0]
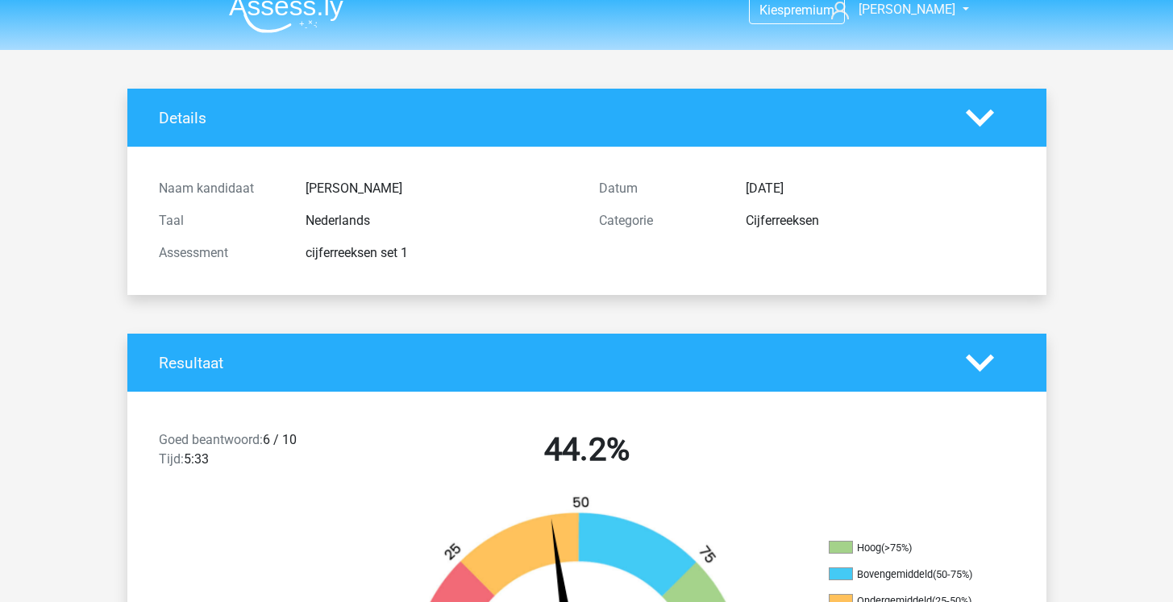
click at [481, 360] on h4 "Resultaat" at bounding box center [550, 363] width 783 height 19
click at [989, 361] on icon at bounding box center [980, 363] width 28 height 28
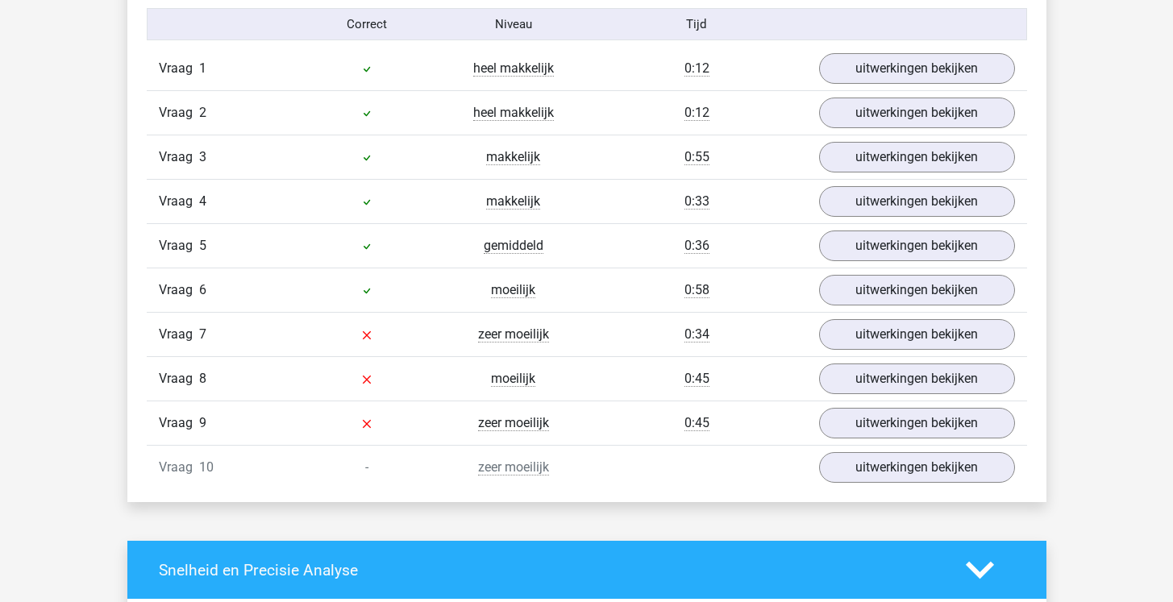
scroll to position [926, 0]
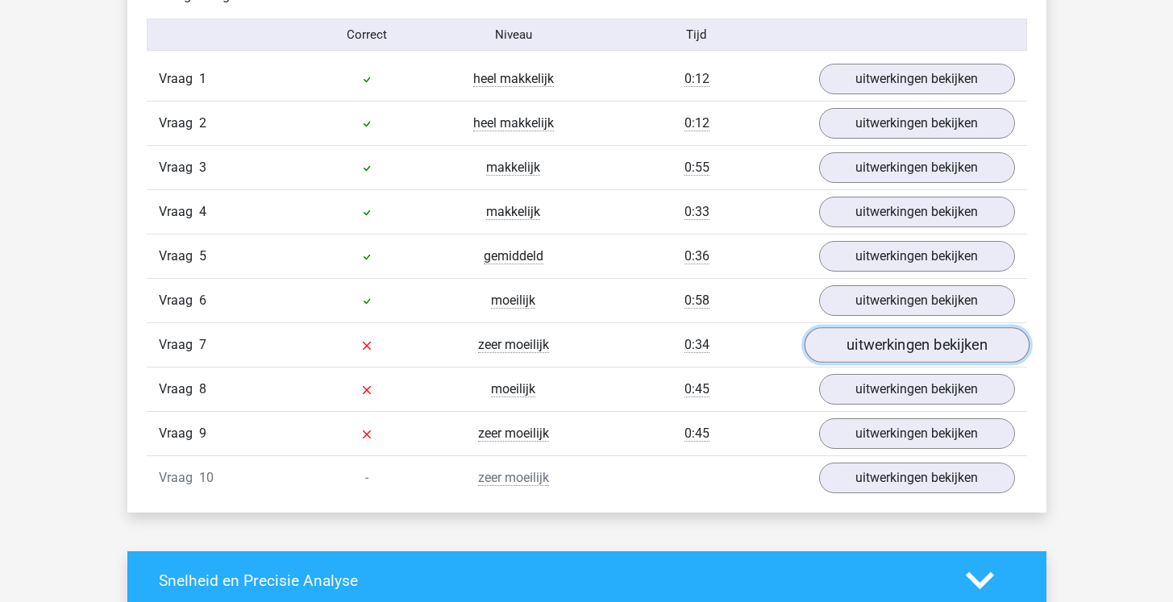
click at [842, 356] on link "uitwerkingen bekijken" at bounding box center [916, 344] width 225 height 35
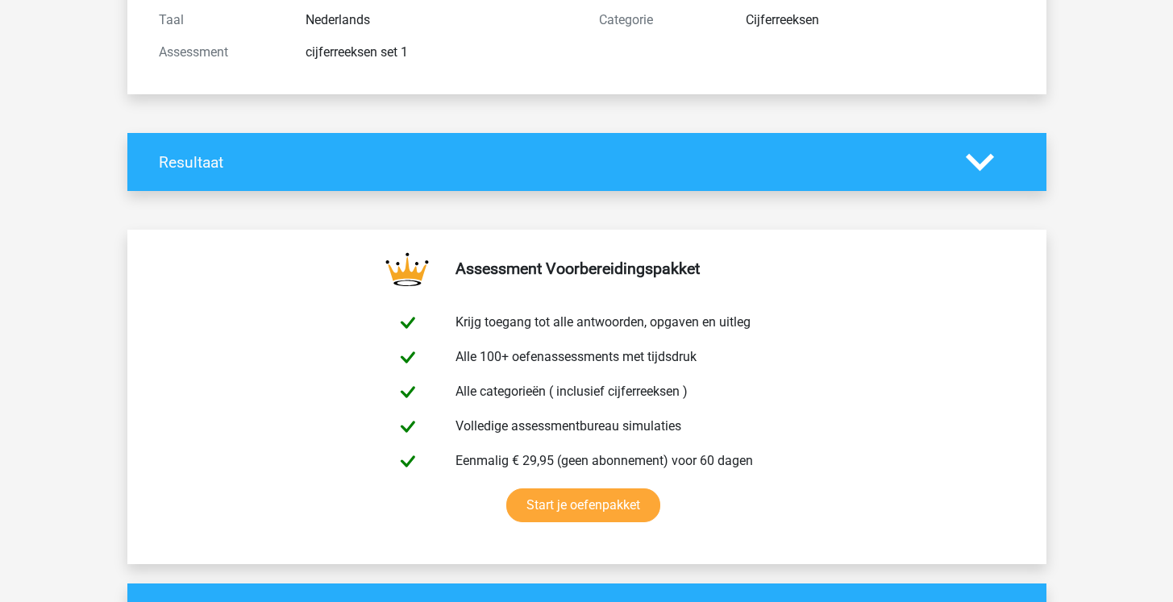
scroll to position [0, 0]
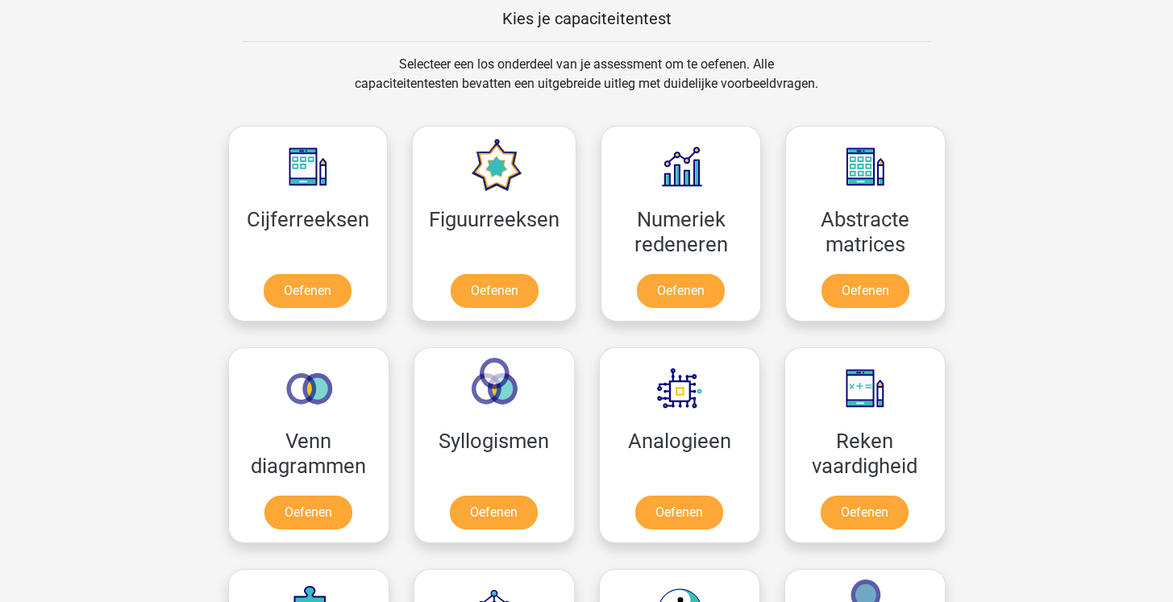
scroll to position [629, 0]
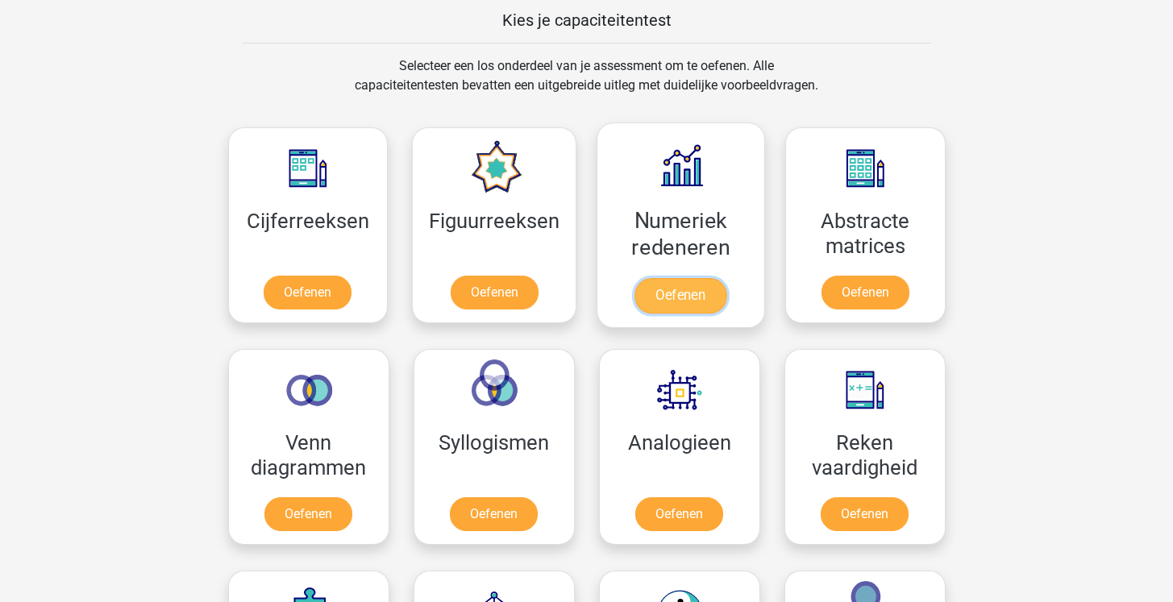
click at [687, 297] on link "Oefenen" at bounding box center [680, 295] width 92 height 35
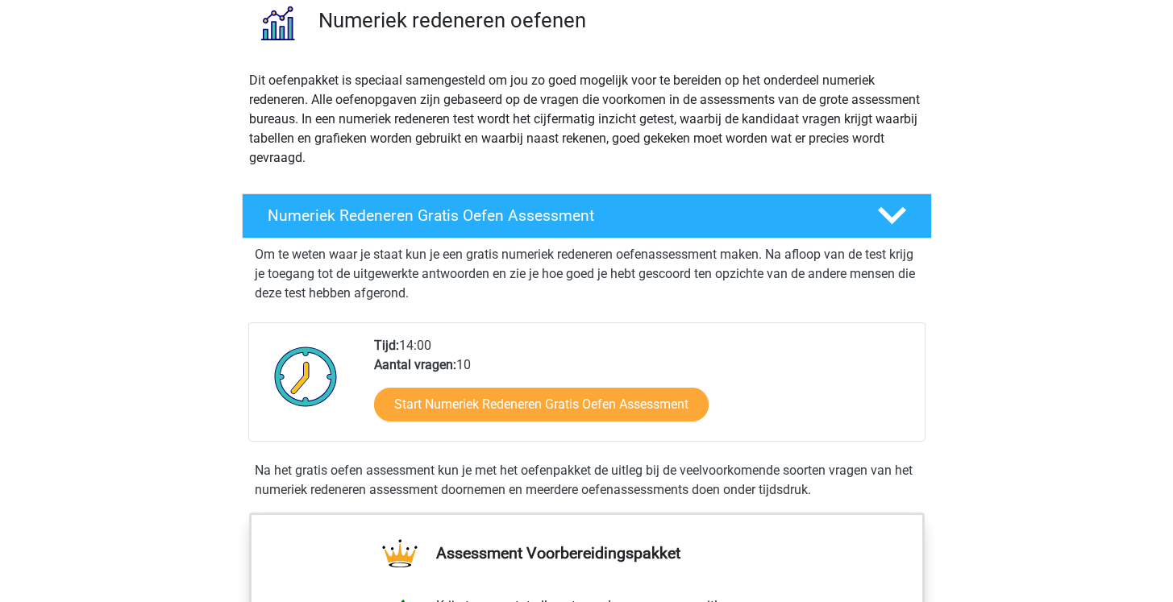
scroll to position [120, 0]
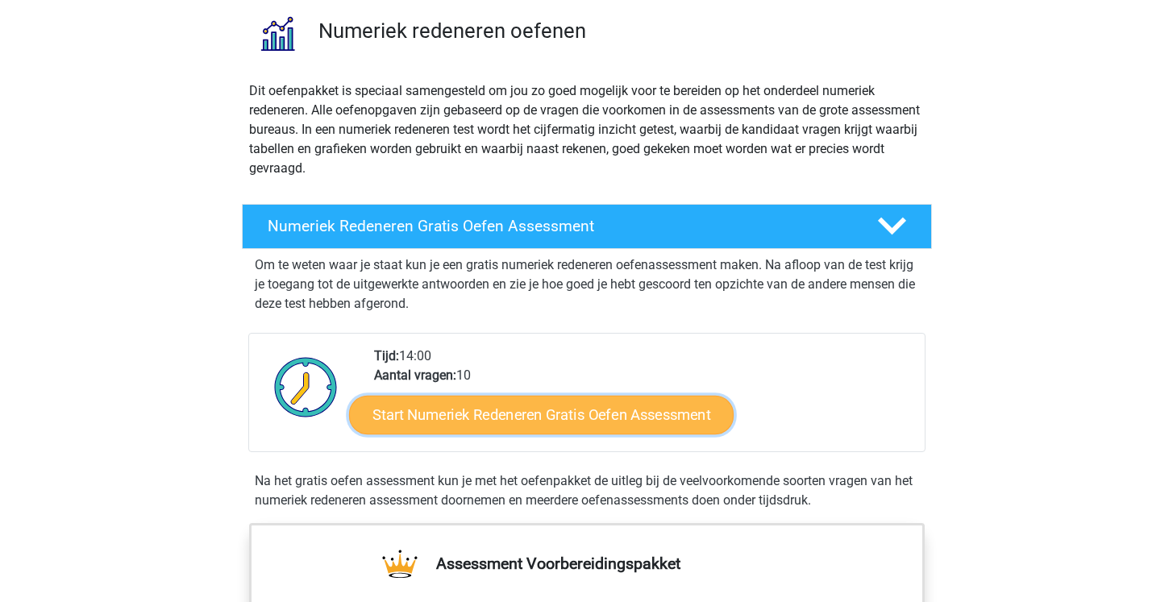
click at [639, 418] on link "Start Numeriek Redeneren Gratis Oefen Assessment" at bounding box center [541, 414] width 385 height 39
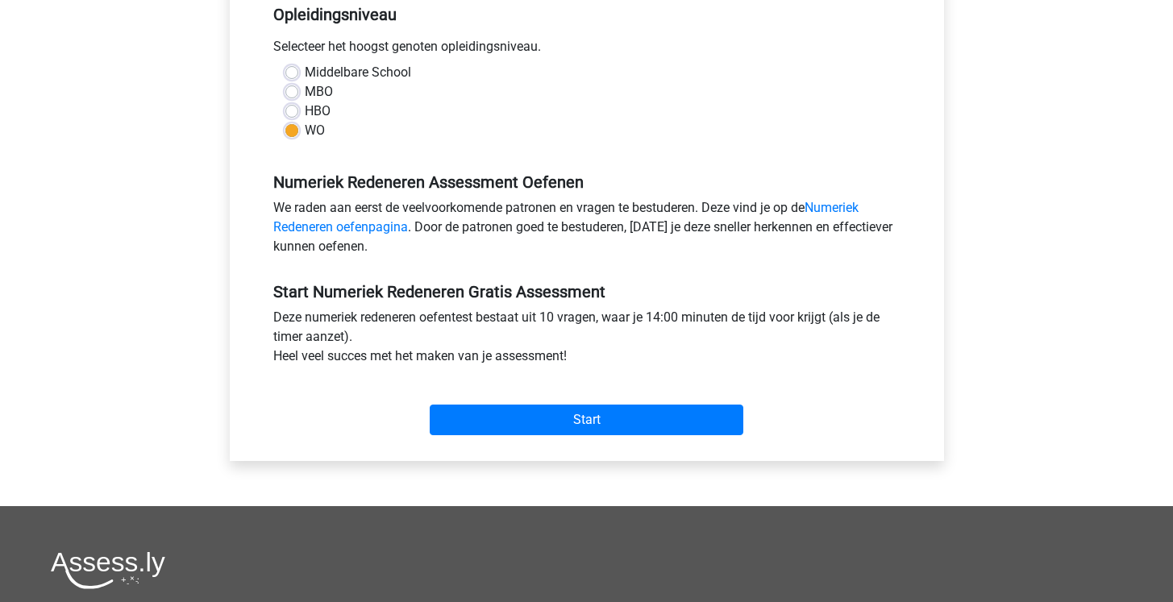
scroll to position [352, 0]
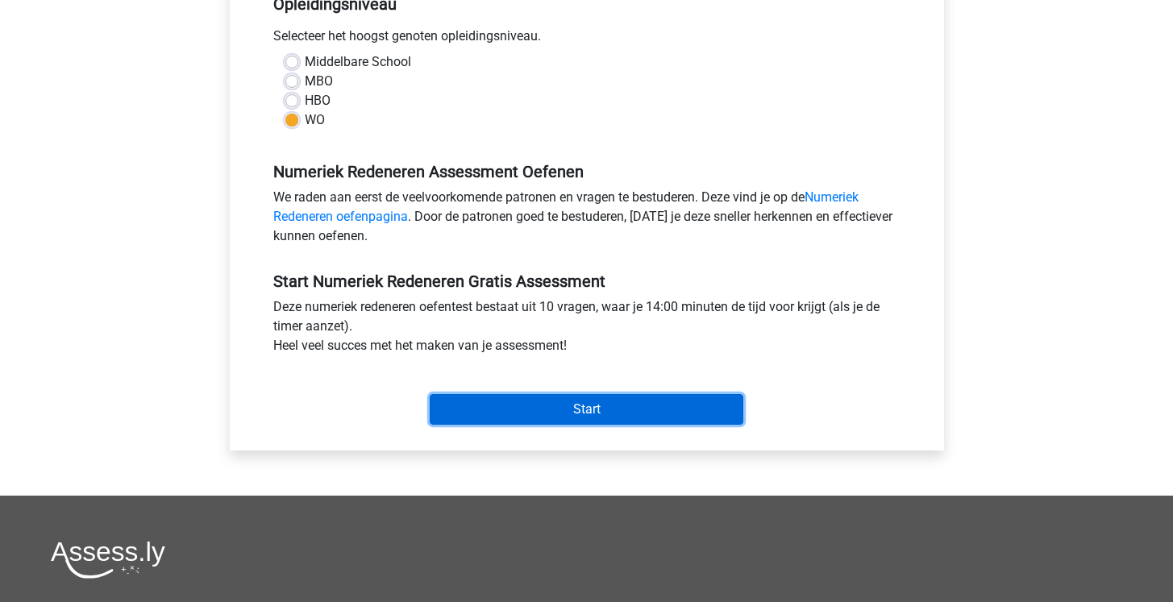
click at [609, 405] on input "Start" at bounding box center [587, 409] width 314 height 31
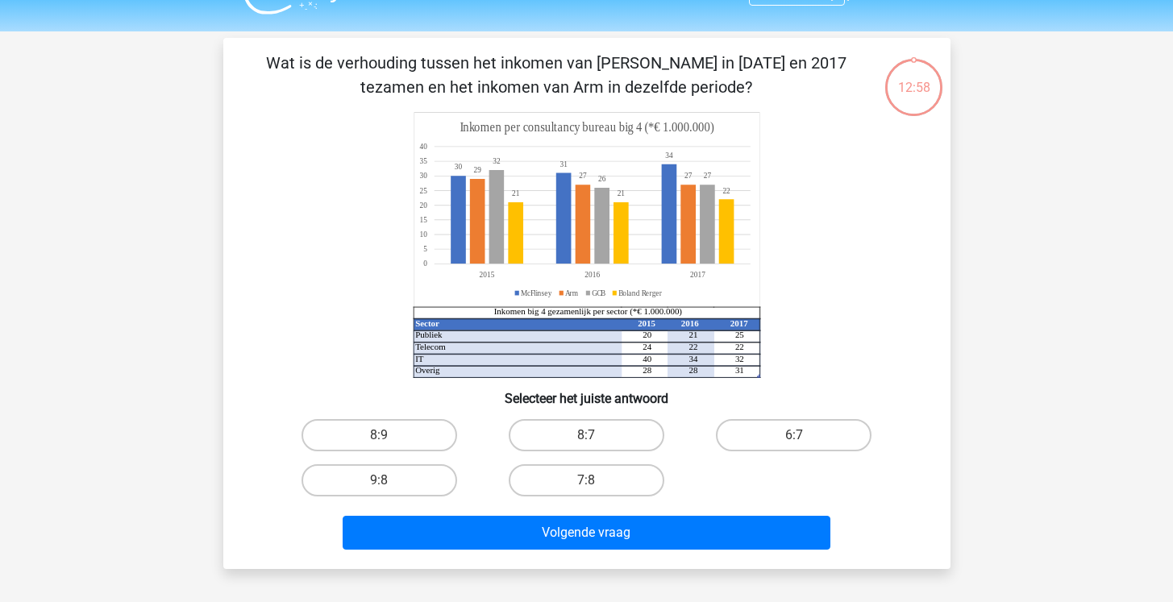
scroll to position [39, 0]
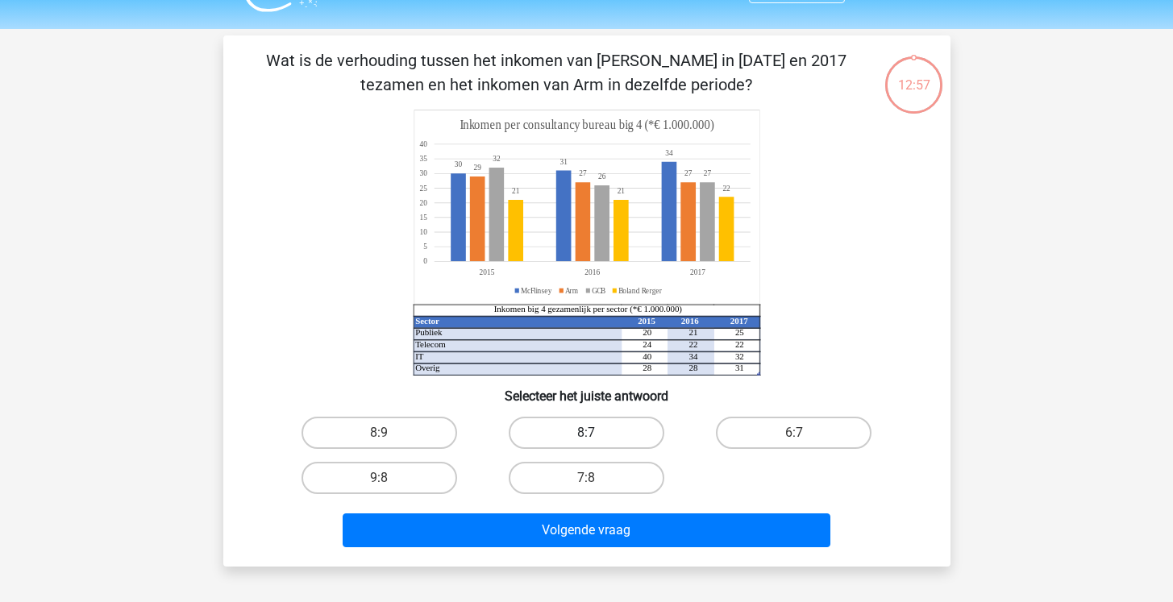
click at [593, 431] on label "8:7" at bounding box center [587, 433] width 156 height 32
click at [593, 433] on input "8:7" at bounding box center [591, 438] width 10 height 10
radio input "true"
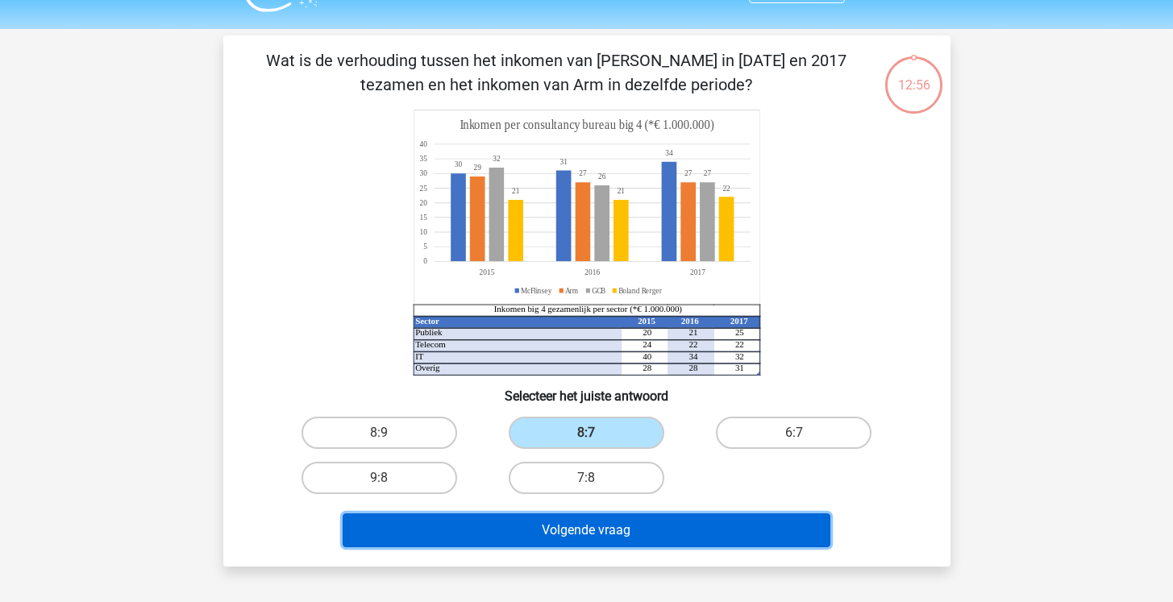
click at [620, 528] on button "Volgende vraag" at bounding box center [587, 531] width 488 height 34
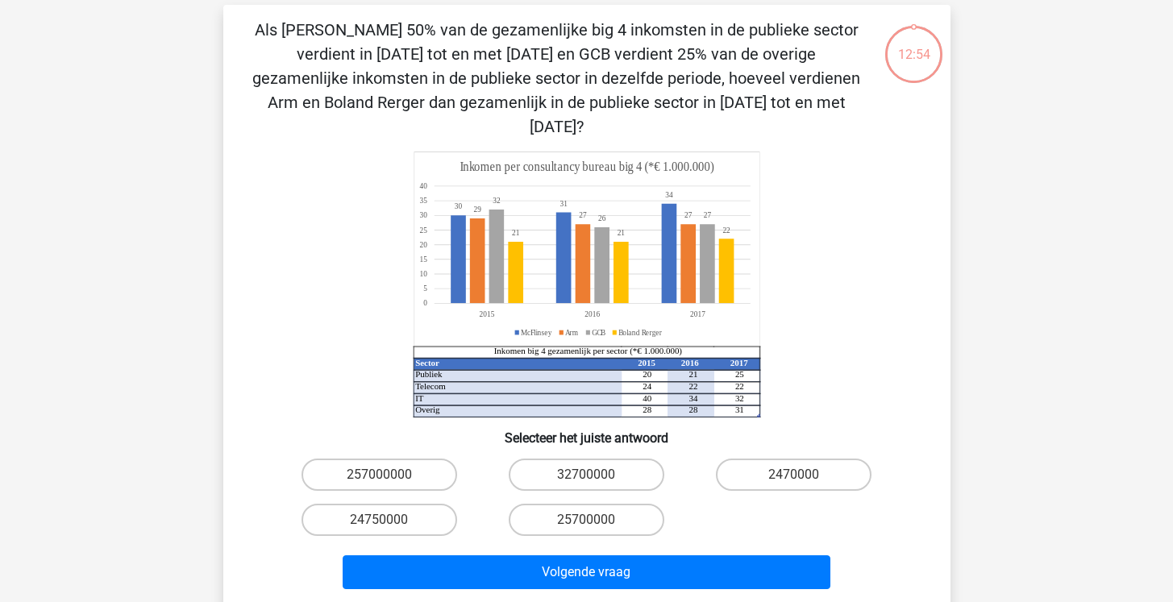
scroll to position [74, 0]
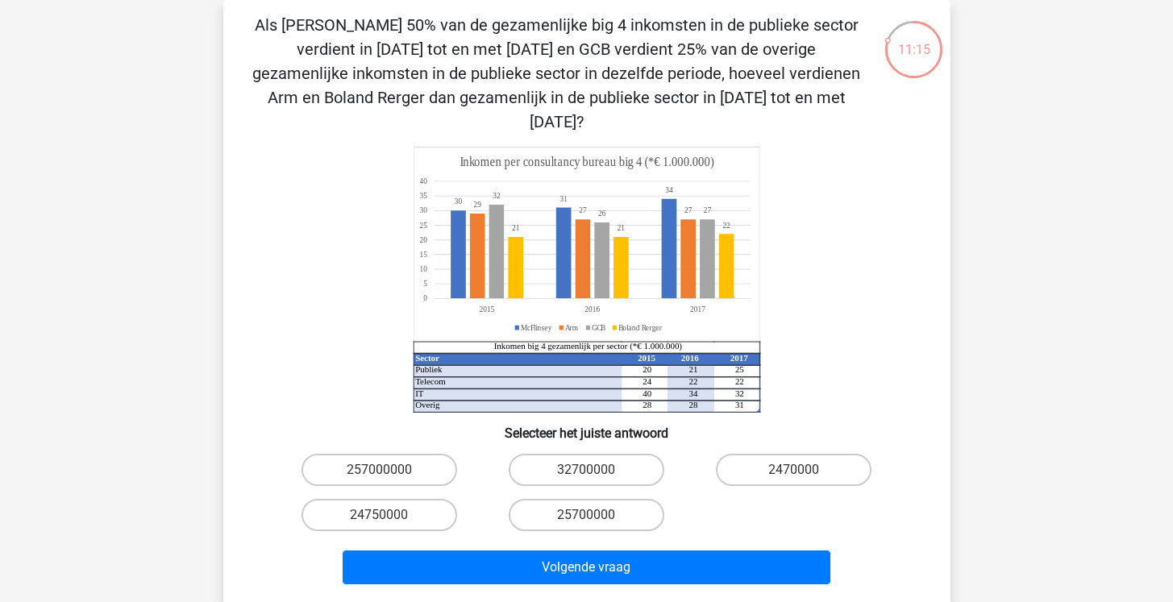
click at [901, 49] on div "11:15" at bounding box center [914, 39] width 60 height 40
click at [979, 71] on div "Kies premium alex alextrackm3@gmail.com 20" at bounding box center [586, 497] width 1173 height 1142
click at [830, 46] on p "Als [PERSON_NAME] 50% van de gezamenlijke big 4 inkomsten in de publieke sector…" at bounding box center [556, 73] width 615 height 121
click at [436, 457] on label "257000000" at bounding box center [380, 470] width 156 height 32
click at [389, 470] on input "257000000" at bounding box center [384, 475] width 10 height 10
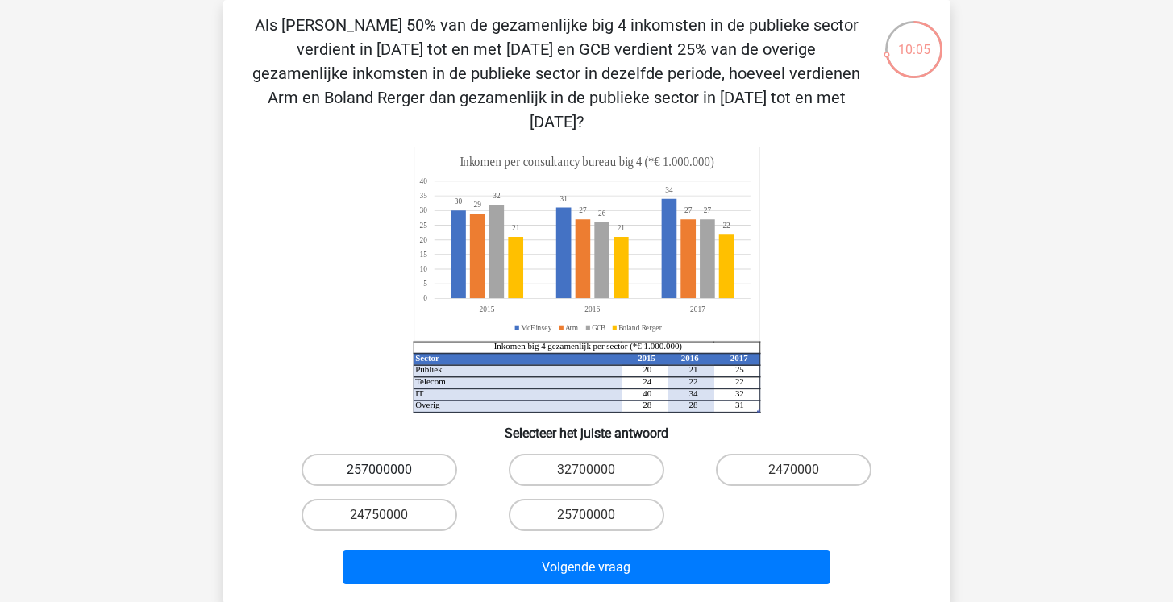
radio input "true"
click at [502, 538] on div "Volgende vraag" at bounding box center [587, 564] width 676 height 53
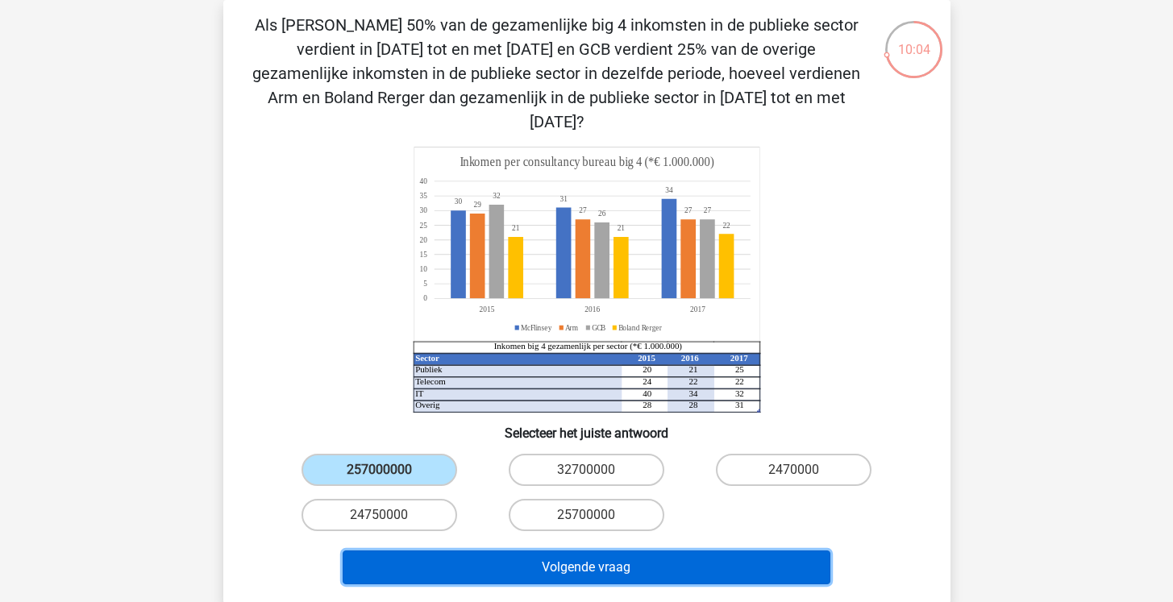
click at [510, 551] on button "Volgende vraag" at bounding box center [587, 568] width 488 height 34
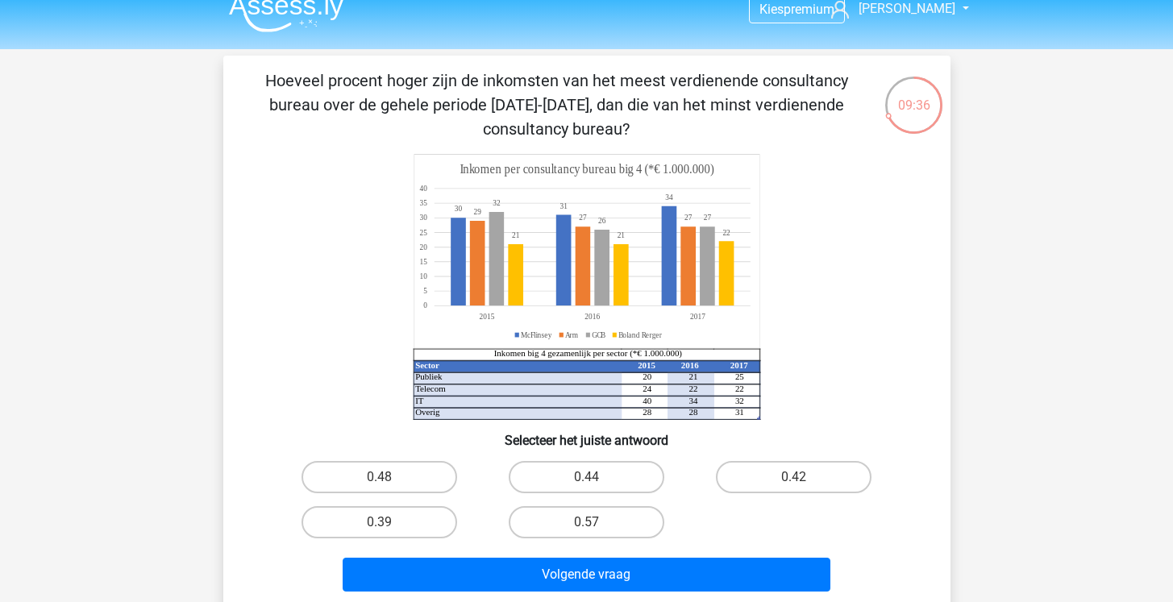
scroll to position [20, 0]
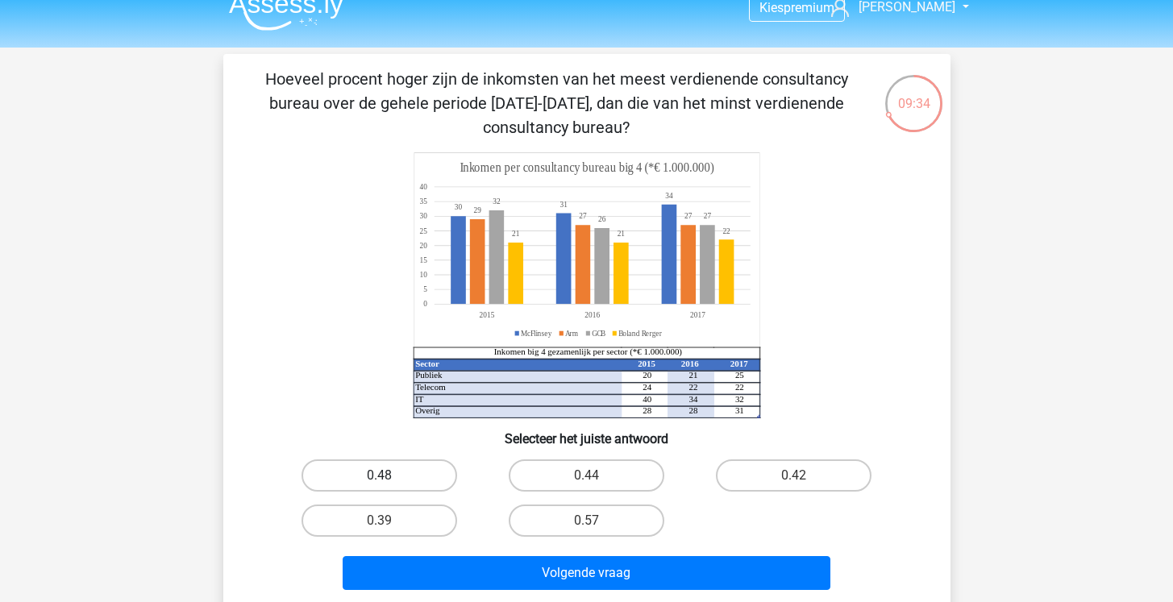
click at [437, 472] on label "0.48" at bounding box center [380, 476] width 156 height 32
click at [389, 476] on input "0.48" at bounding box center [384, 481] width 10 height 10
radio input "true"
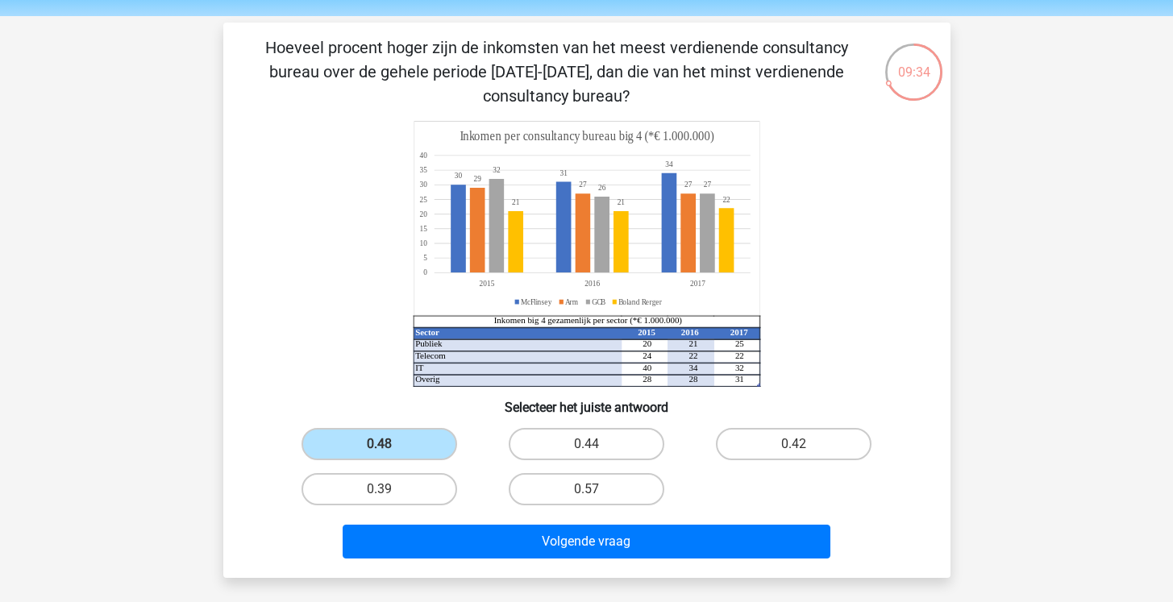
scroll to position [73, 0]
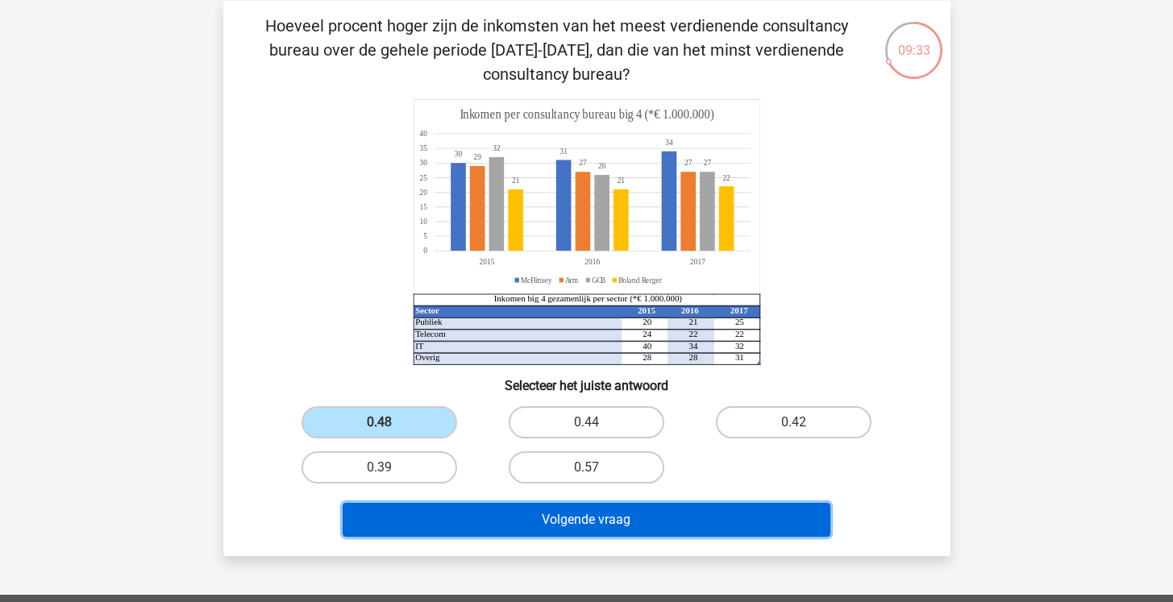
click at [557, 506] on button "Volgende vraag" at bounding box center [587, 520] width 488 height 34
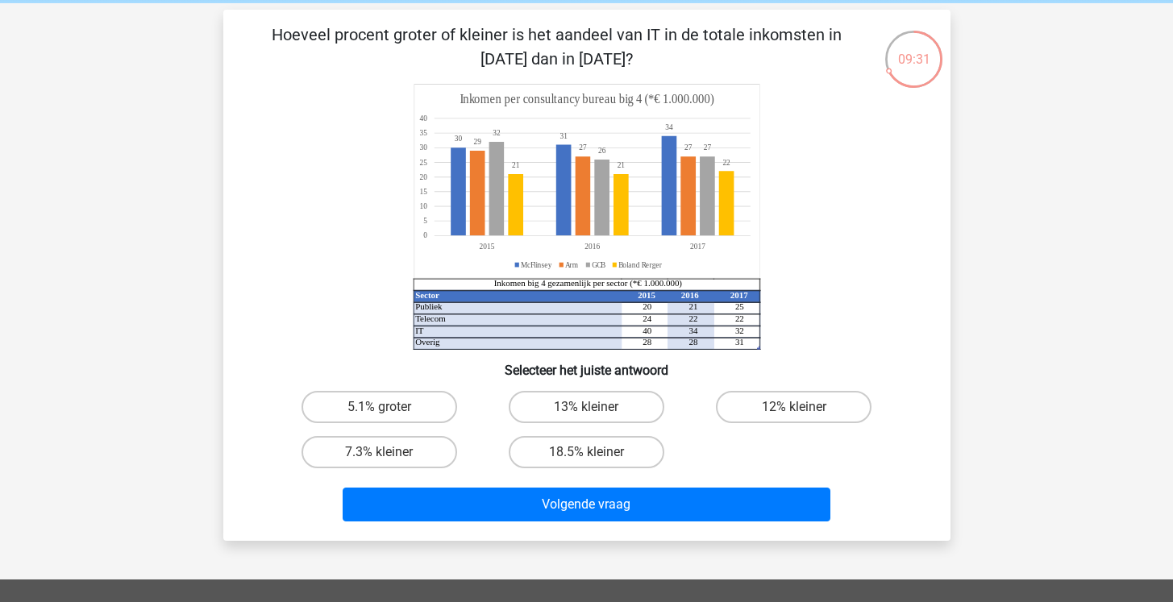
scroll to position [62, 0]
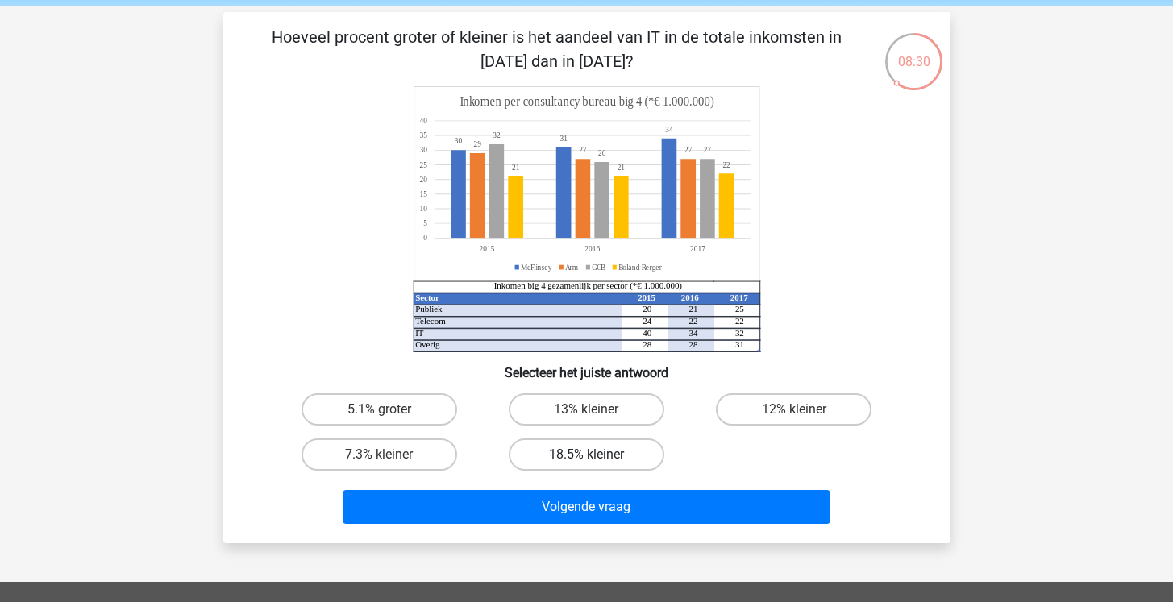
click at [602, 468] on label "18.5% kleiner" at bounding box center [587, 455] width 156 height 32
click at [597, 465] on input "18.5% kleiner" at bounding box center [591, 460] width 10 height 10
radio input "true"
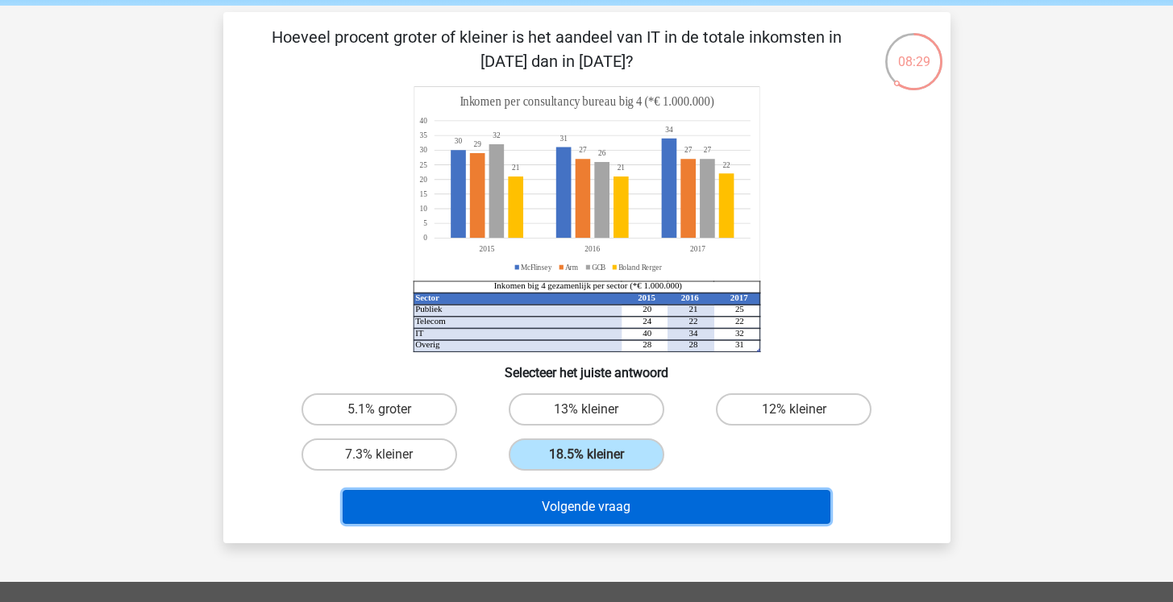
click at [606, 502] on button "Volgende vraag" at bounding box center [587, 507] width 488 height 34
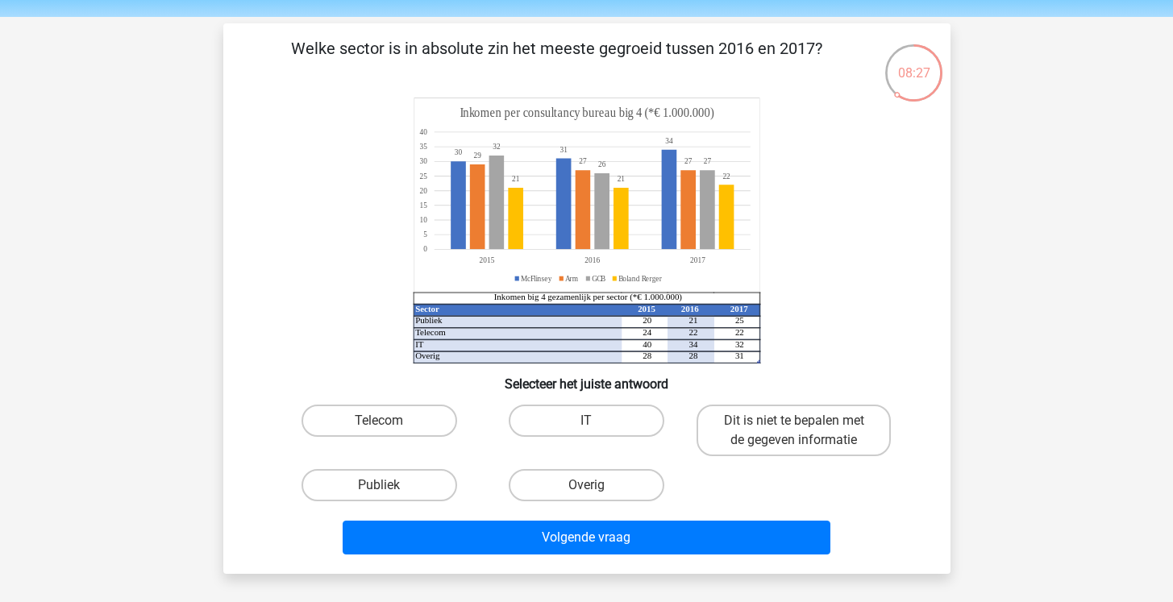
scroll to position [40, 0]
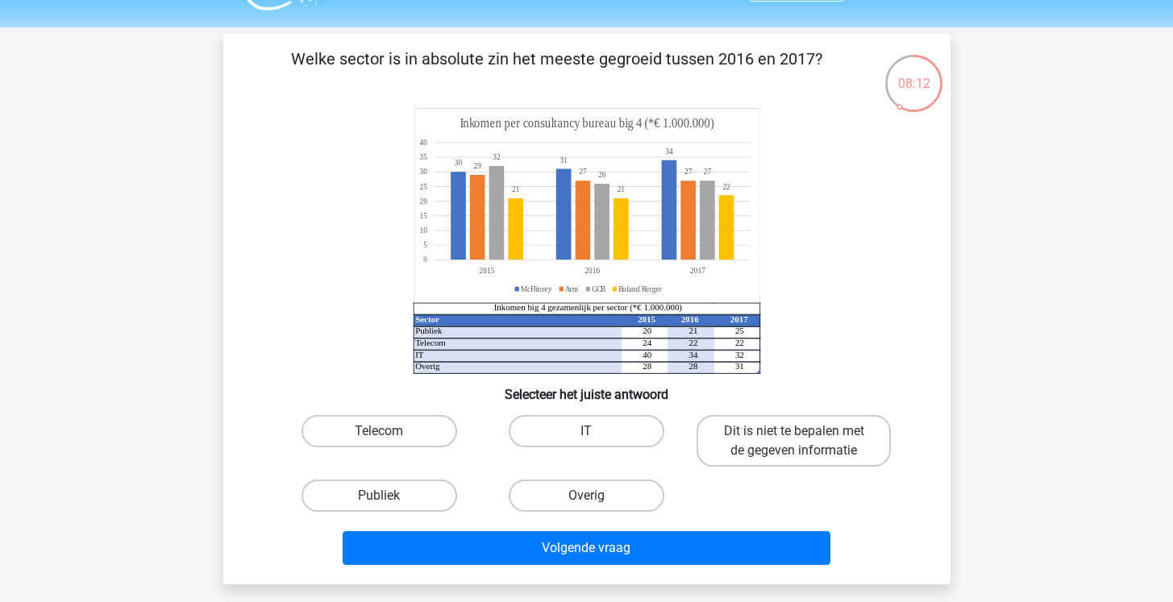
click at [385, 497] on input "Publiek" at bounding box center [384, 501] width 10 height 10
radio input "true"
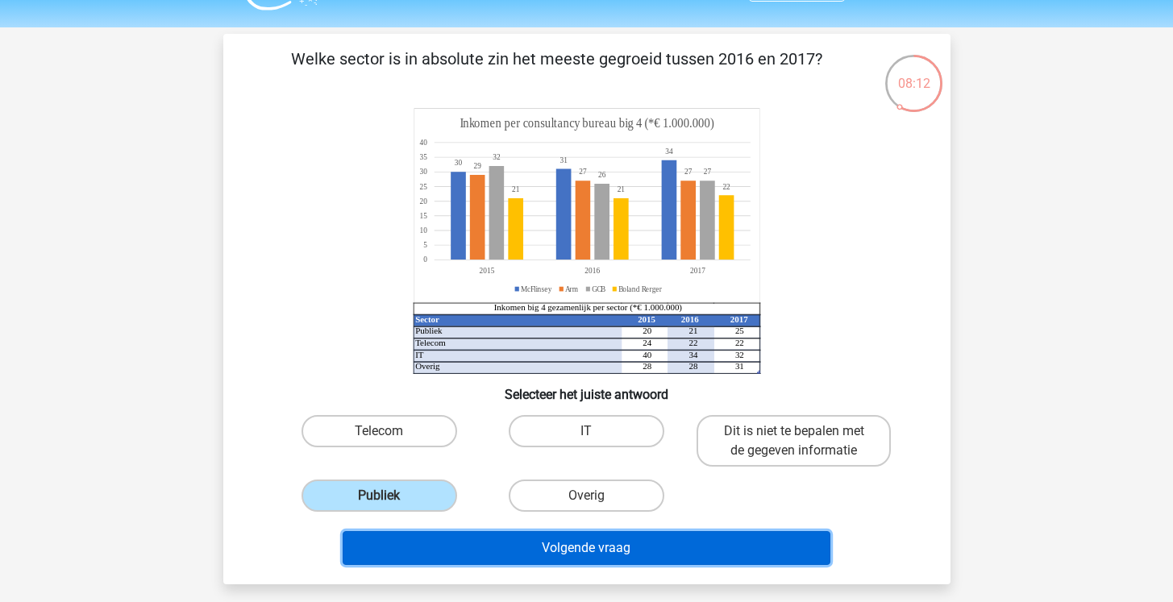
click at [573, 541] on button "Volgende vraag" at bounding box center [587, 548] width 488 height 34
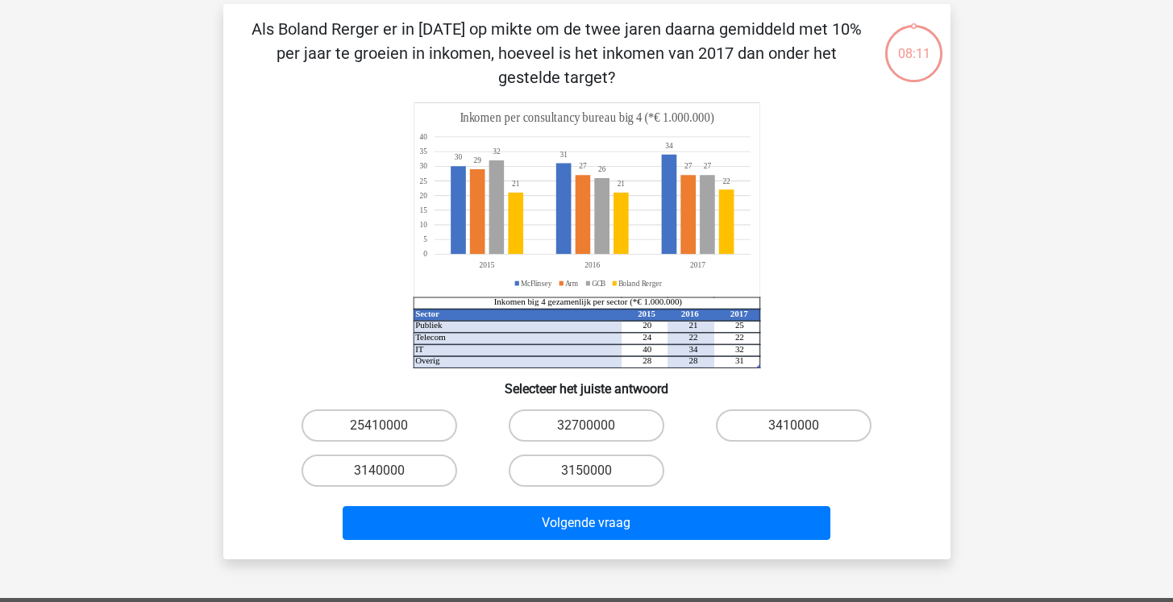
scroll to position [74, 0]
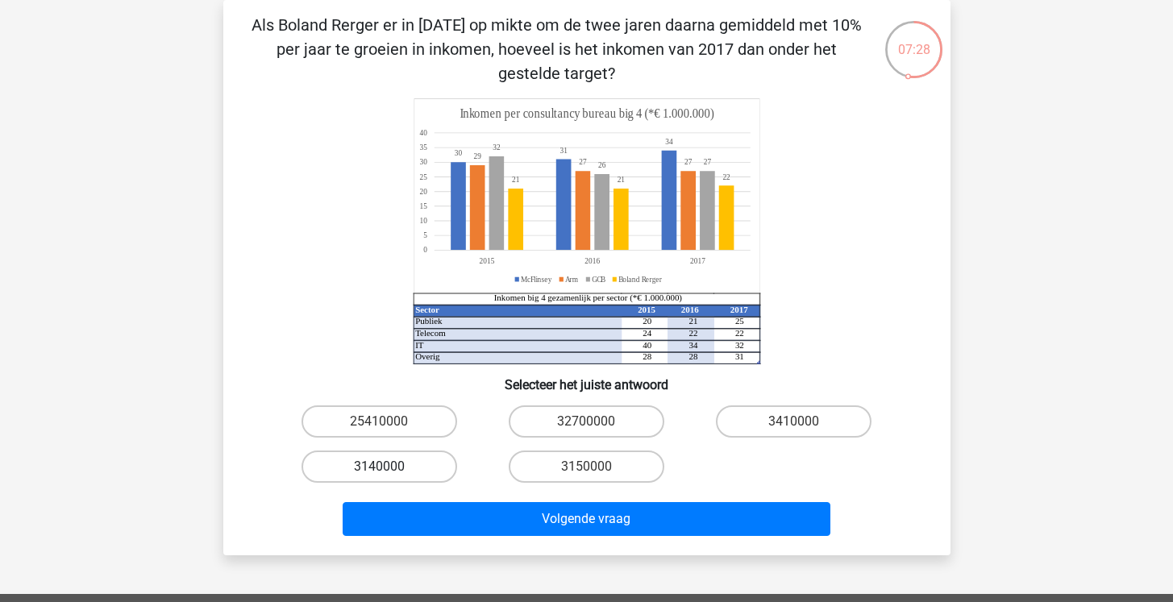
click at [406, 470] on label "3140000" at bounding box center [380, 467] width 156 height 32
click at [389, 470] on input "3140000" at bounding box center [384, 472] width 10 height 10
radio input "true"
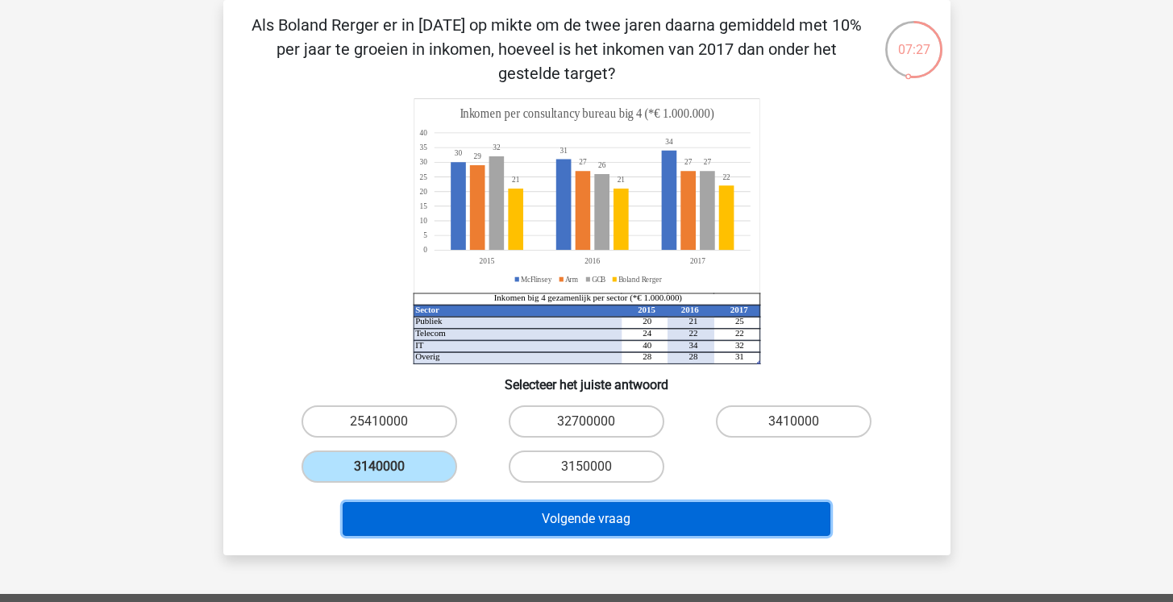
click at [622, 510] on button "Volgende vraag" at bounding box center [587, 519] width 488 height 34
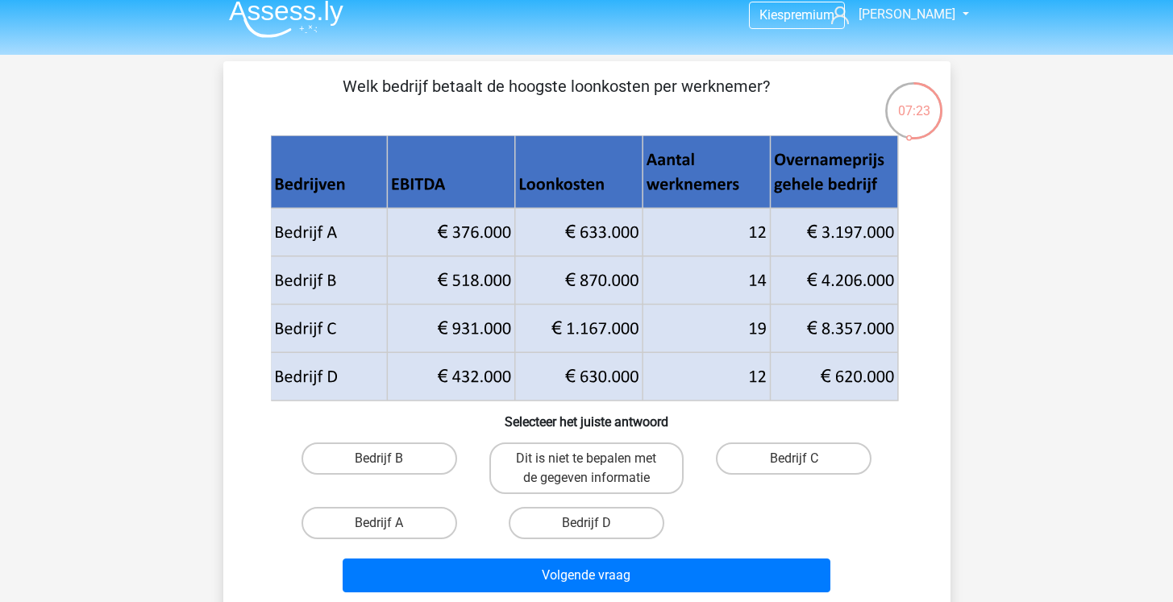
scroll to position [35, 0]
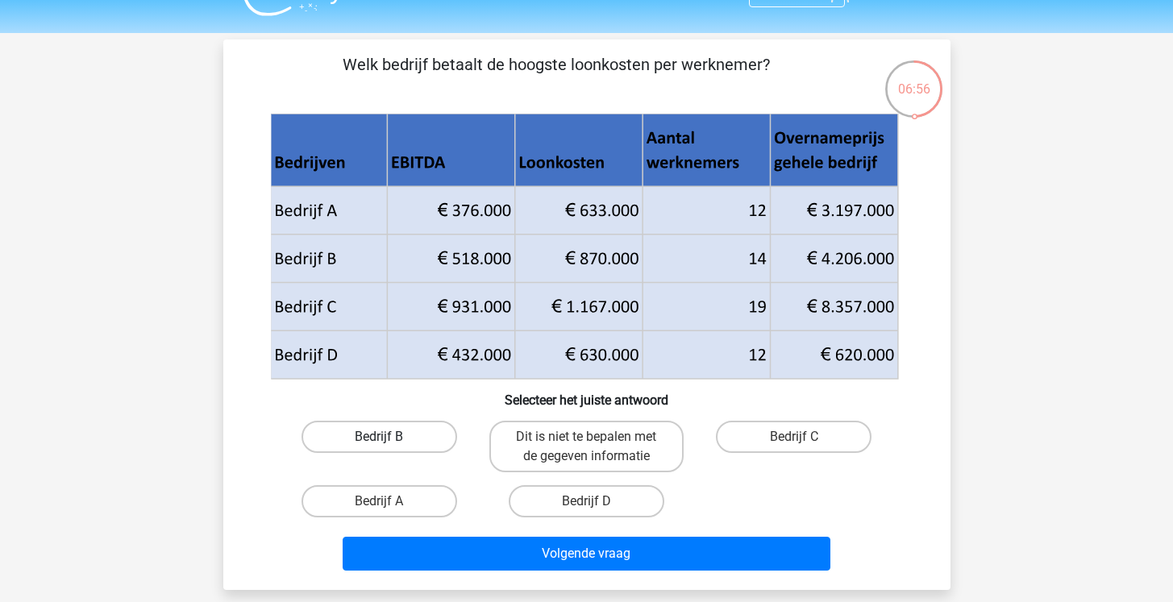
click at [436, 442] on label "Bedrijf B" at bounding box center [380, 437] width 156 height 32
click at [389, 442] on input "Bedrijf B" at bounding box center [384, 442] width 10 height 10
radio input "true"
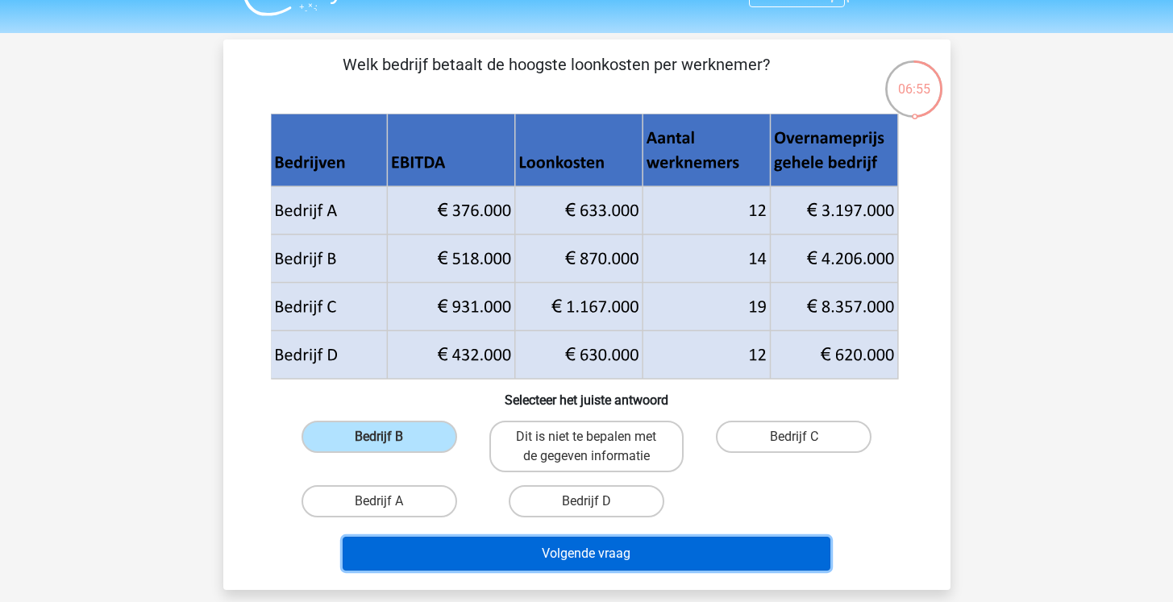
click at [572, 561] on button "Volgende vraag" at bounding box center [587, 554] width 488 height 34
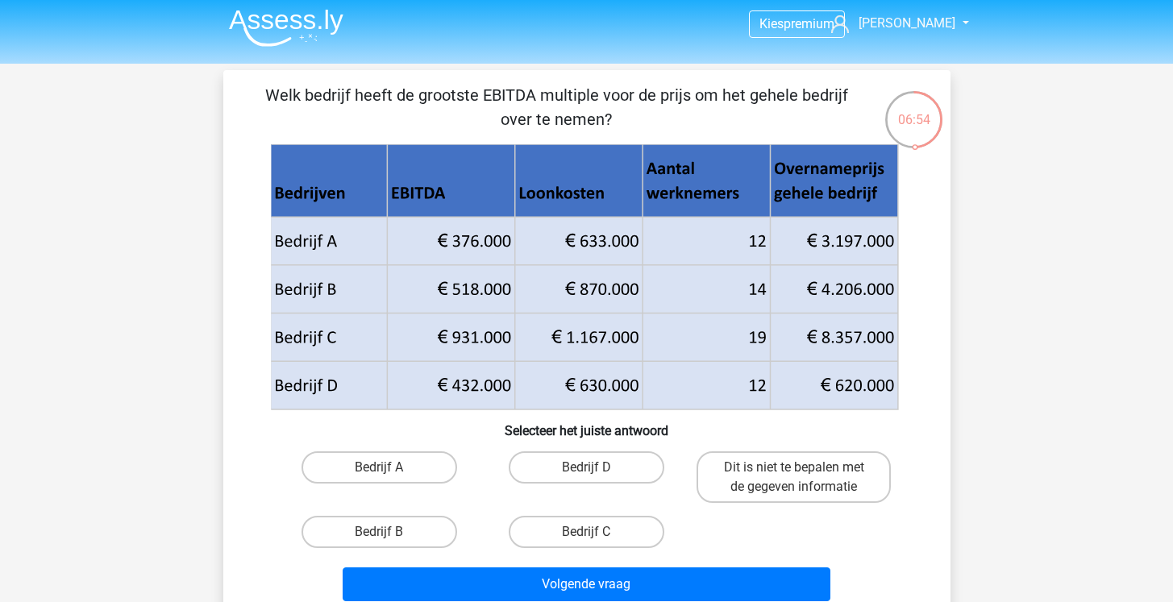
scroll to position [0, 0]
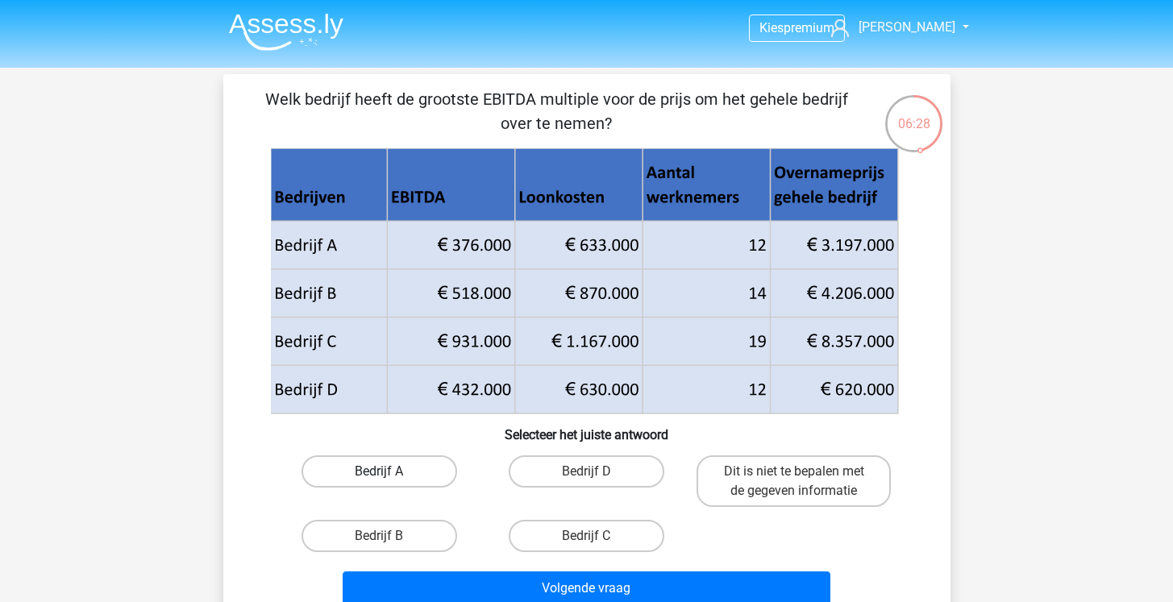
click at [401, 481] on label "Bedrijf A" at bounding box center [380, 472] width 156 height 32
click at [389, 481] on input "Bedrijf A" at bounding box center [384, 477] width 10 height 10
radio input "true"
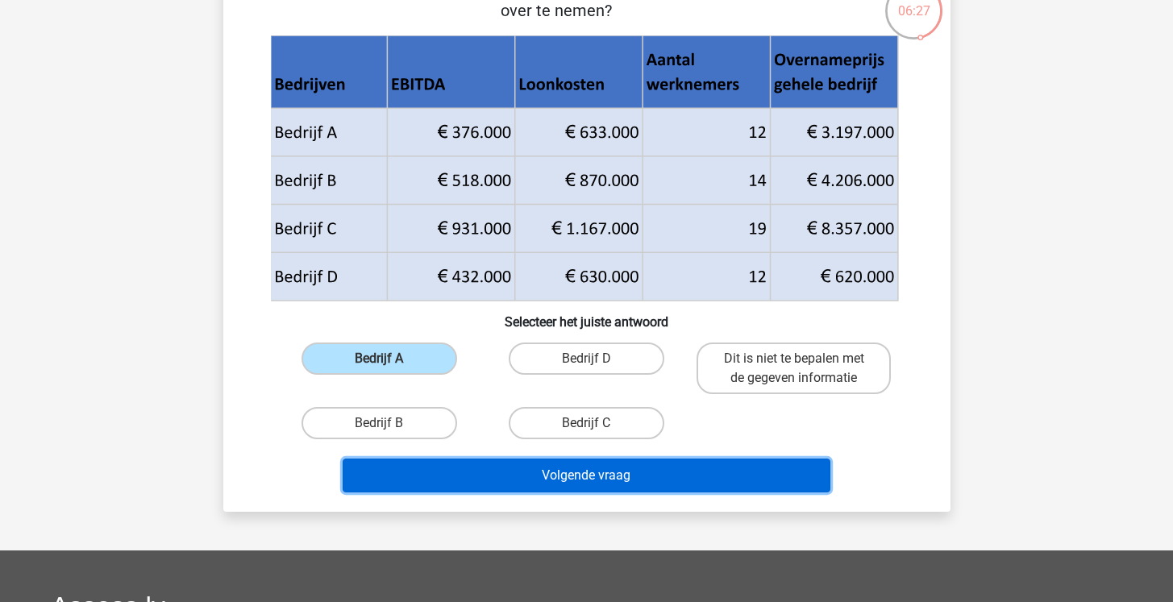
click at [542, 489] on button "Volgende vraag" at bounding box center [587, 476] width 488 height 34
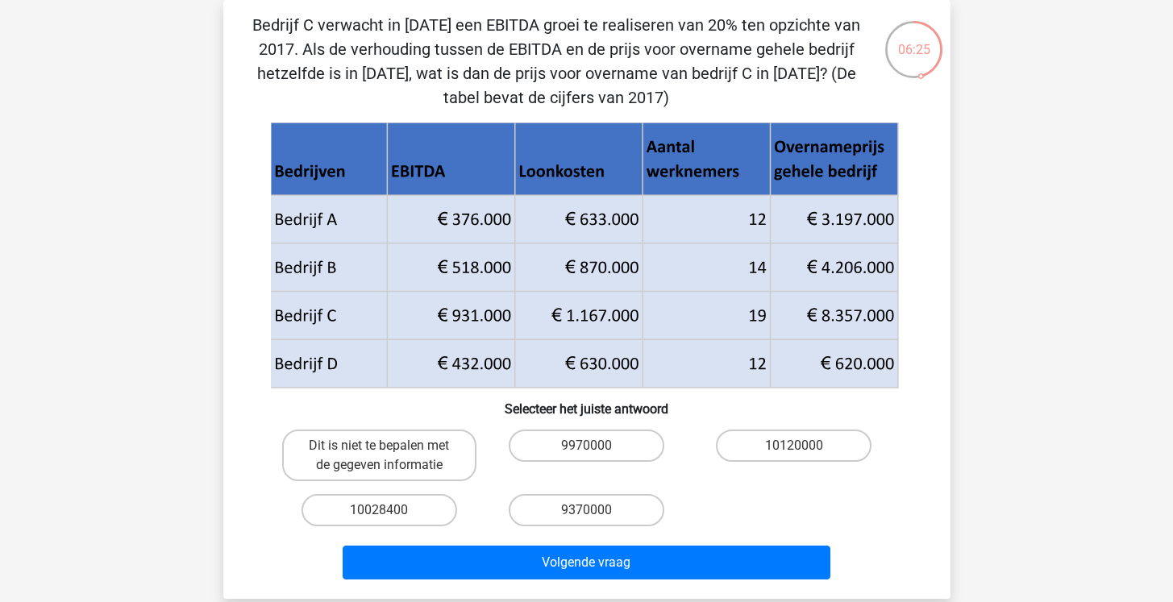
scroll to position [36, 0]
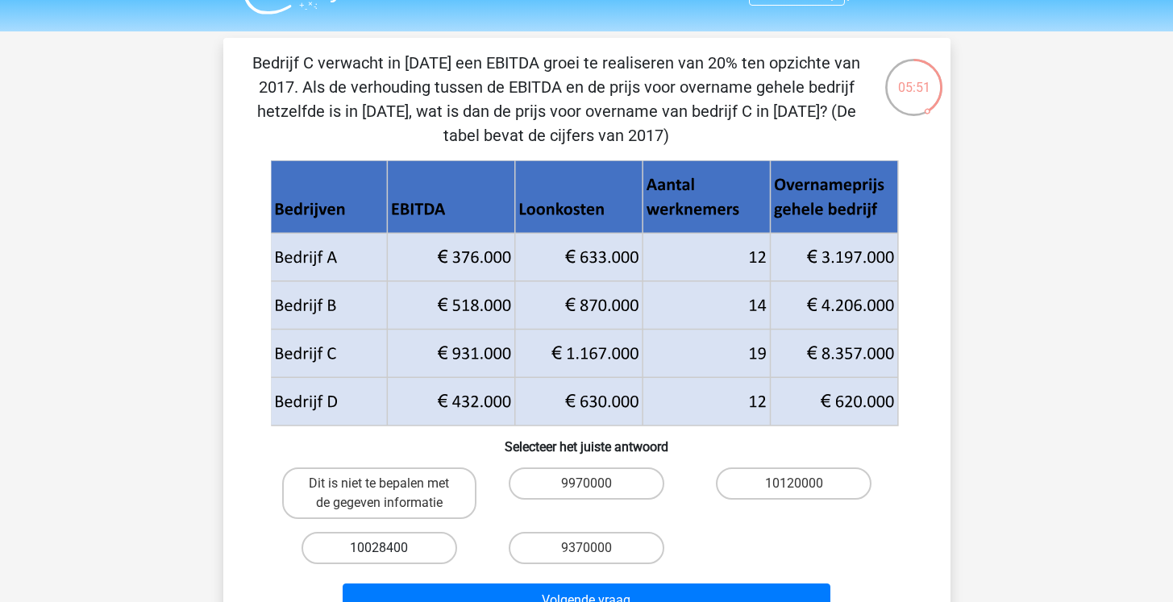
click at [438, 537] on label "10028400" at bounding box center [380, 548] width 156 height 32
click at [389, 548] on input "10028400" at bounding box center [384, 553] width 10 height 10
radio input "true"
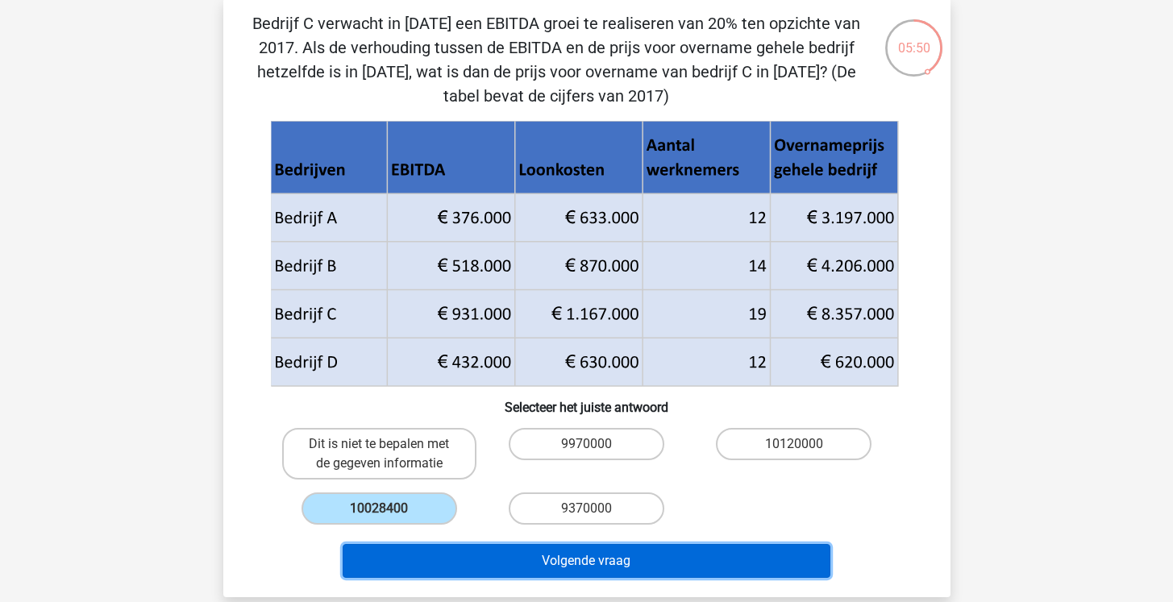
click at [628, 547] on button "Volgende vraag" at bounding box center [587, 561] width 488 height 34
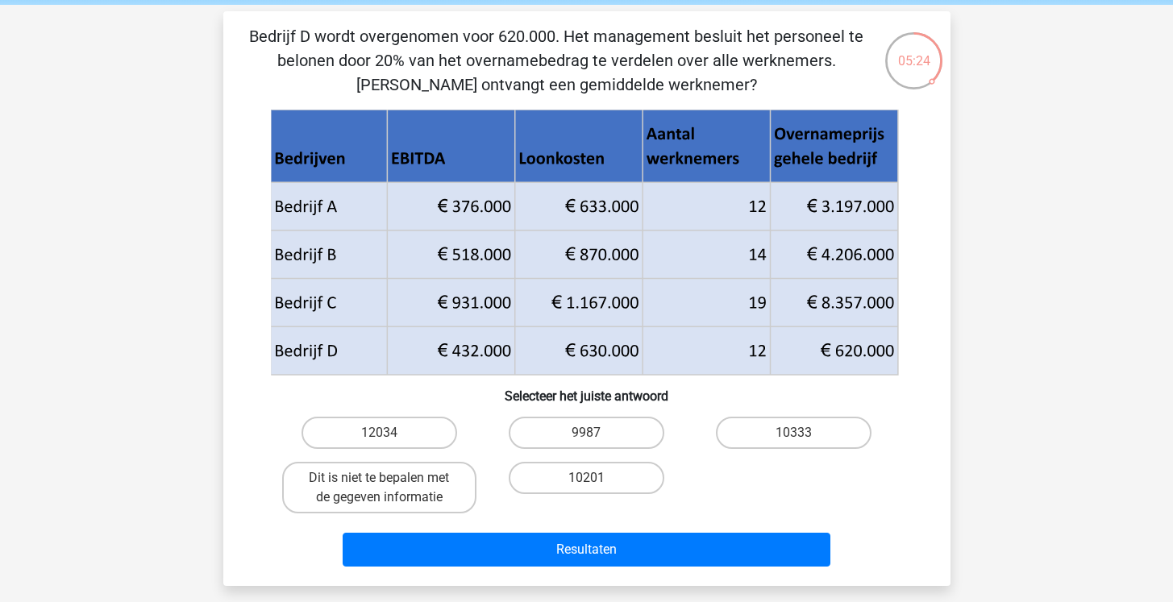
scroll to position [64, 0]
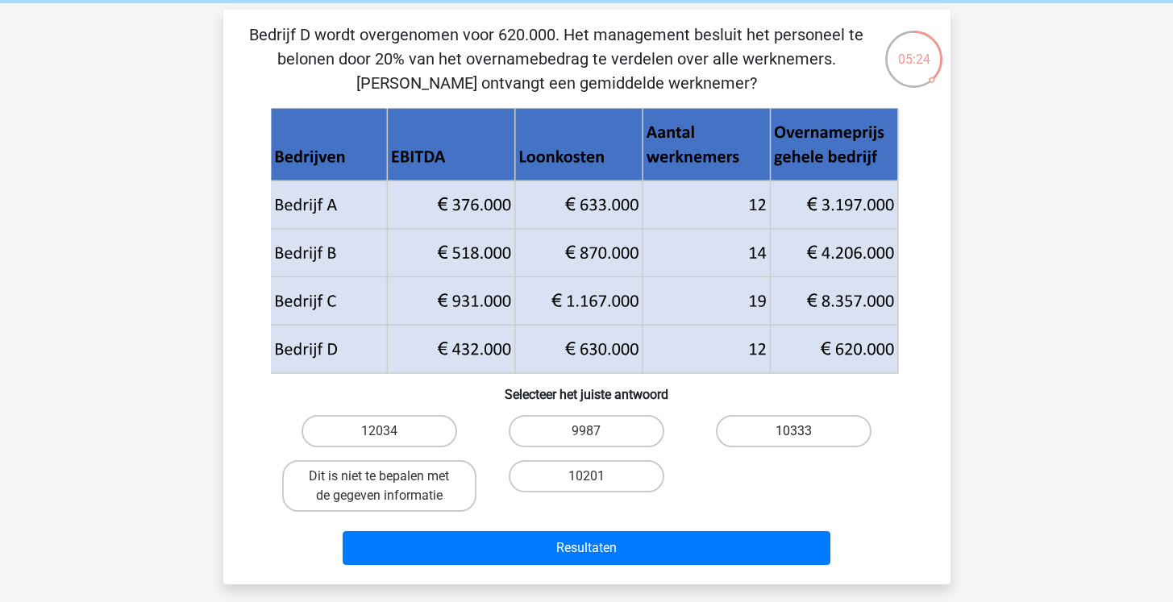
click at [856, 434] on label "10333" at bounding box center [794, 431] width 156 height 32
click at [805, 434] on input "10333" at bounding box center [799, 436] width 10 height 10
radio input "true"
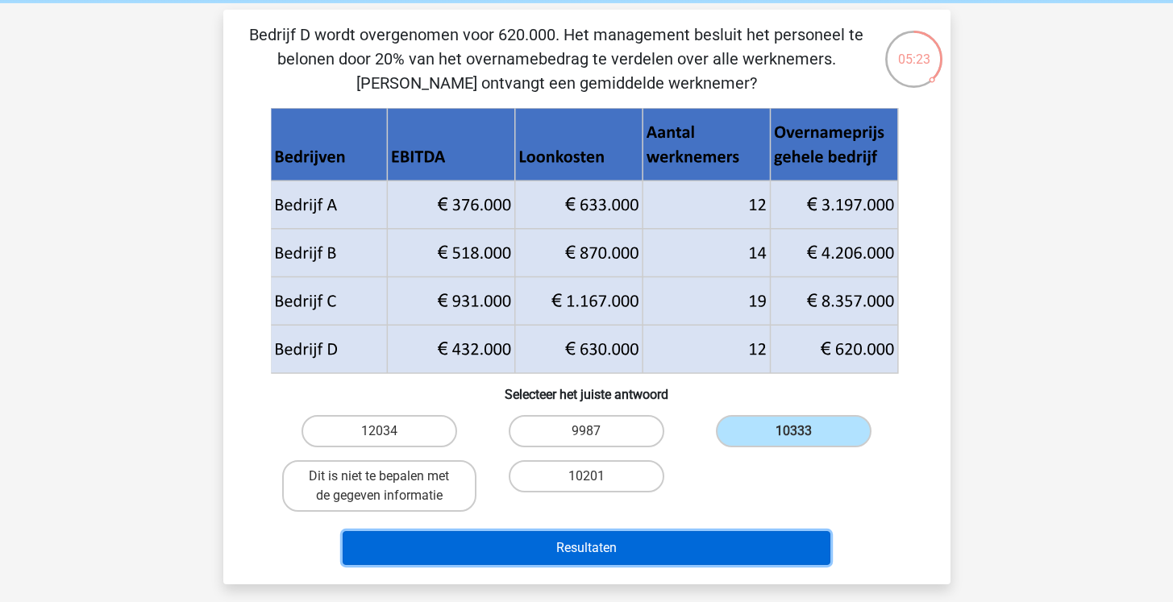
click at [753, 534] on button "Resultaten" at bounding box center [587, 548] width 488 height 34
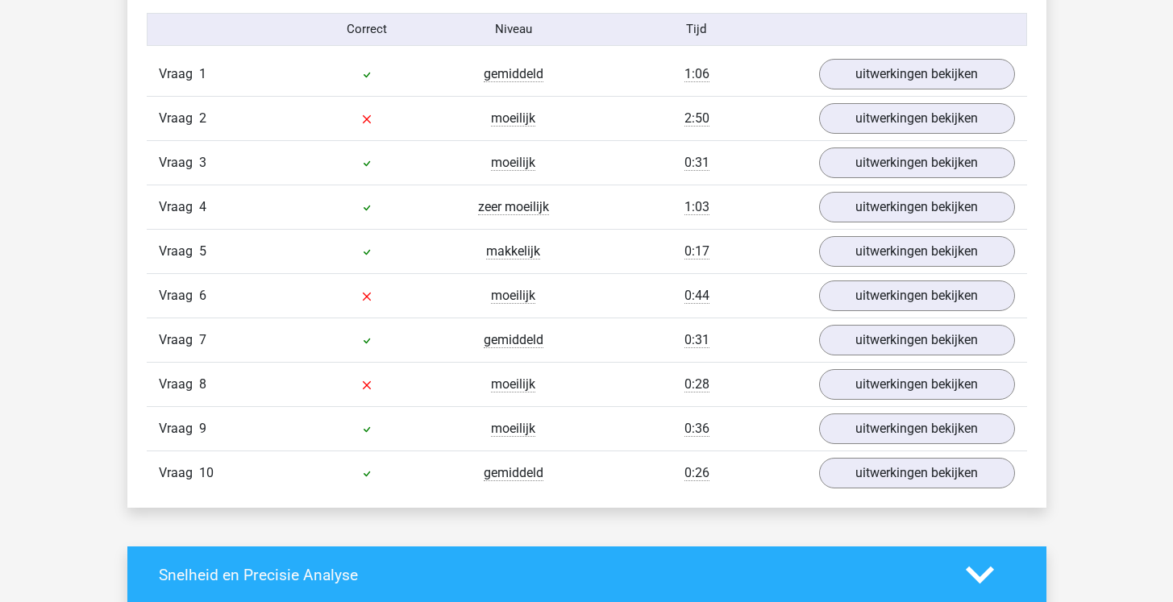
scroll to position [1337, 0]
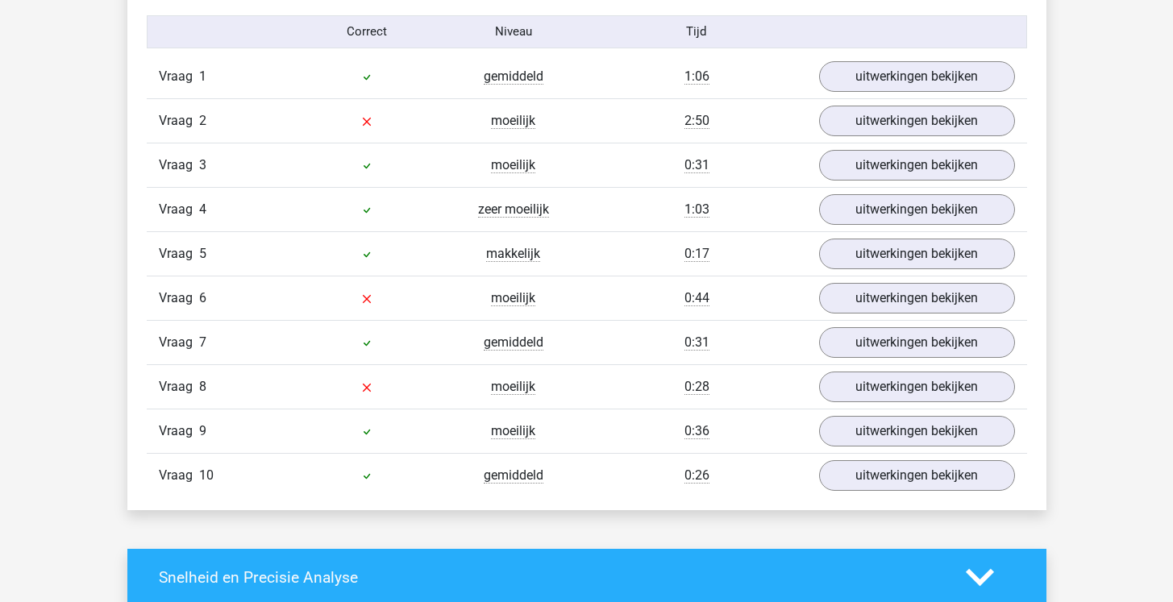
click at [460, 131] on div "Vraag 2 moeilijk 2:50 uitwerkingen bekijken" at bounding box center [587, 120] width 880 height 44
click at [844, 126] on link "uitwerkingen bekijken" at bounding box center [916, 120] width 225 height 35
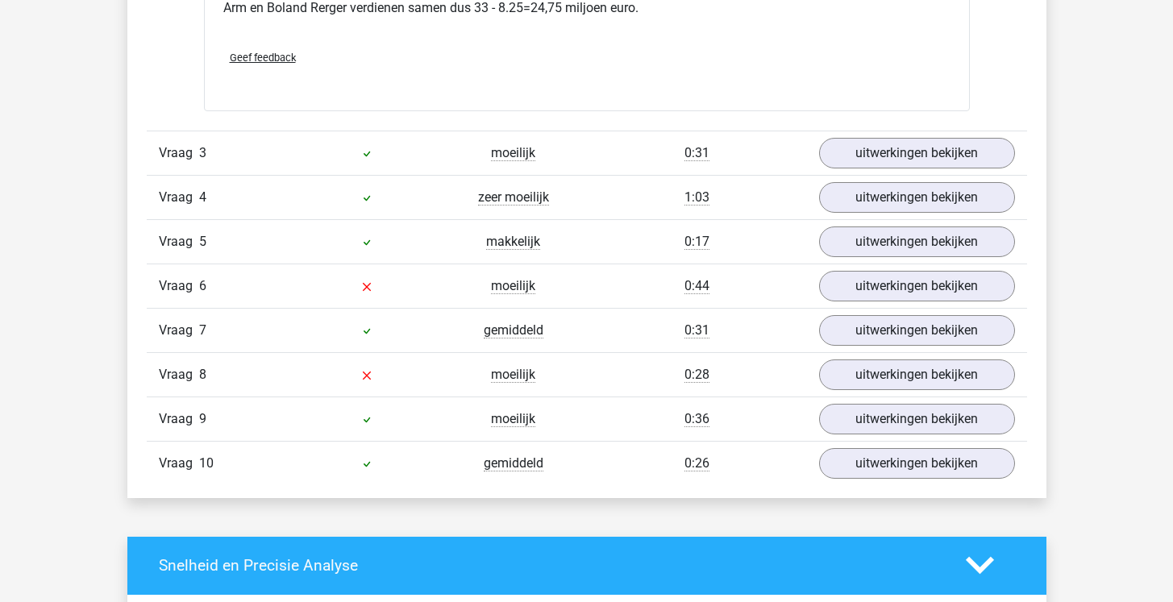
scroll to position [2092, 0]
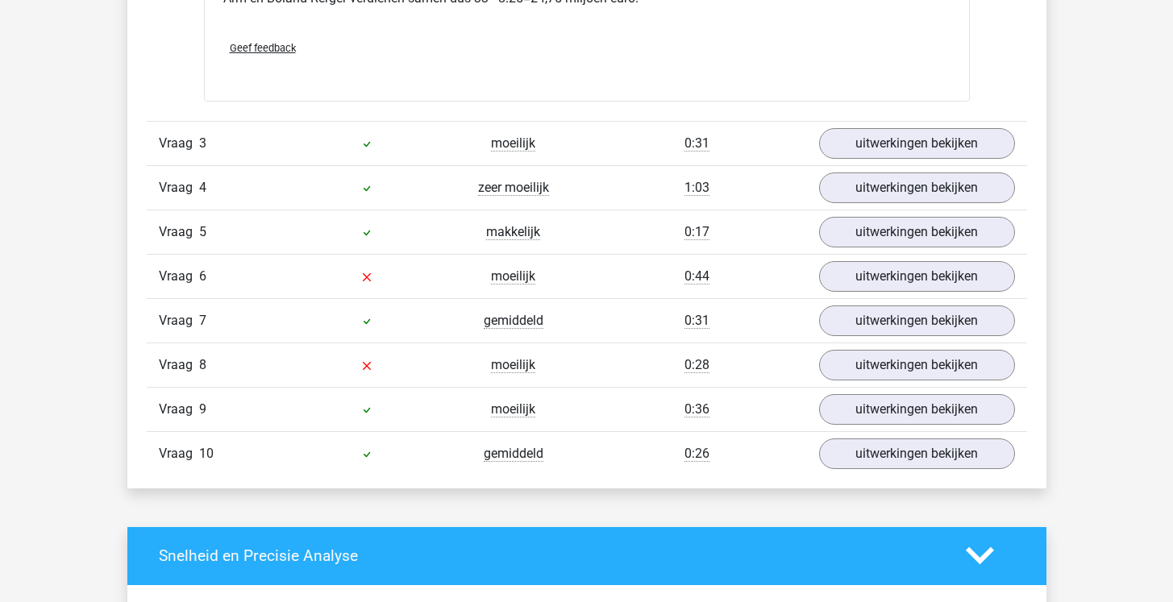
click at [401, 277] on div at bounding box center [366, 276] width 147 height 19
click at [499, 281] on span "moeilijk" at bounding box center [513, 276] width 44 height 16
click at [469, 277] on div "moeilijk" at bounding box center [513, 276] width 147 height 19
click at [847, 272] on link "uitwerkingen bekijken" at bounding box center [916, 276] width 225 height 35
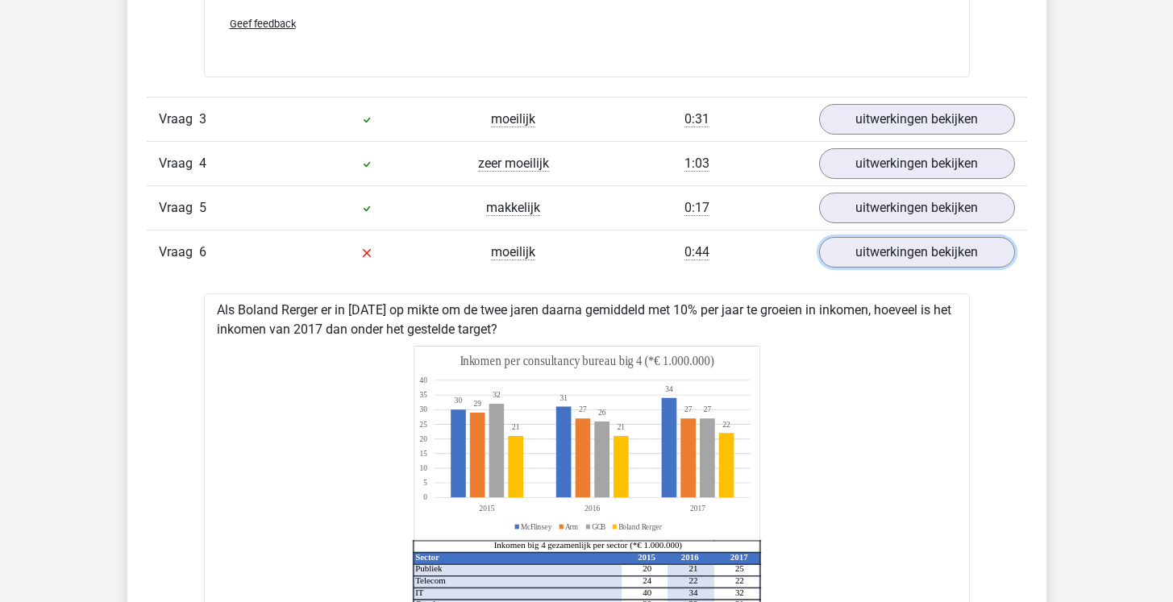
scroll to position [2115, 0]
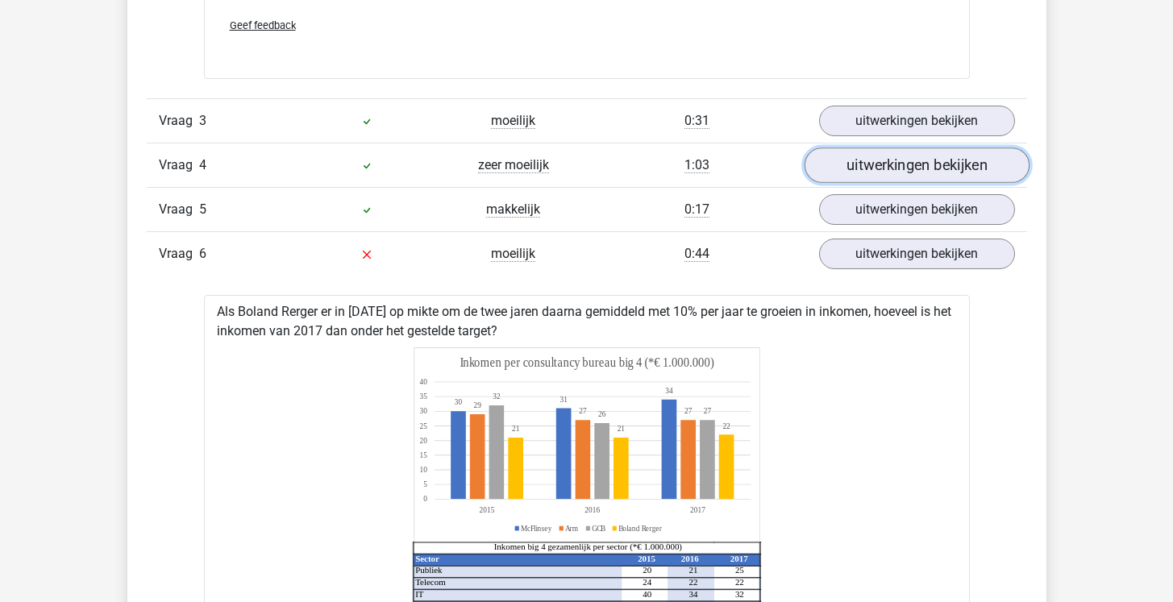
click at [879, 173] on link "uitwerkingen bekijken" at bounding box center [916, 165] width 225 height 35
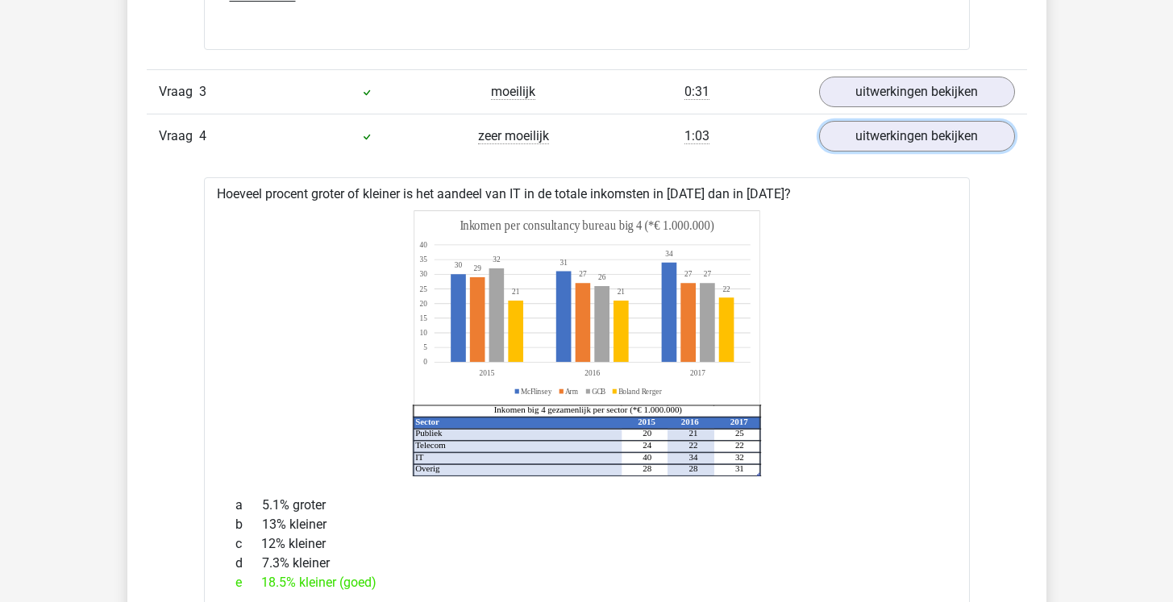
scroll to position [2162, 0]
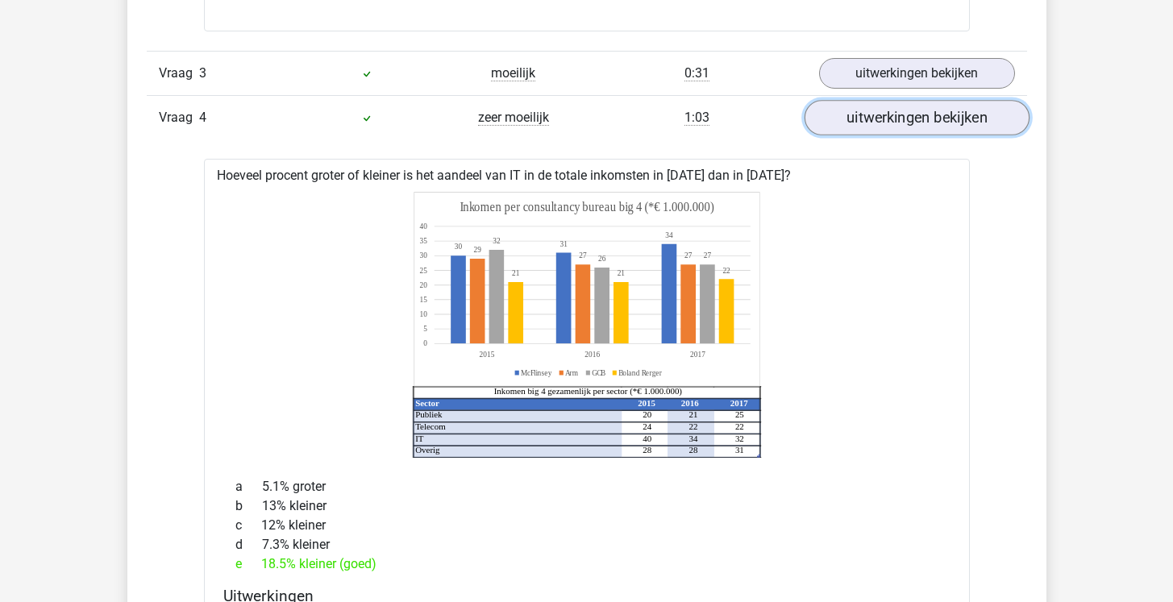
click at [849, 114] on link "uitwerkingen bekijken" at bounding box center [916, 117] width 225 height 35
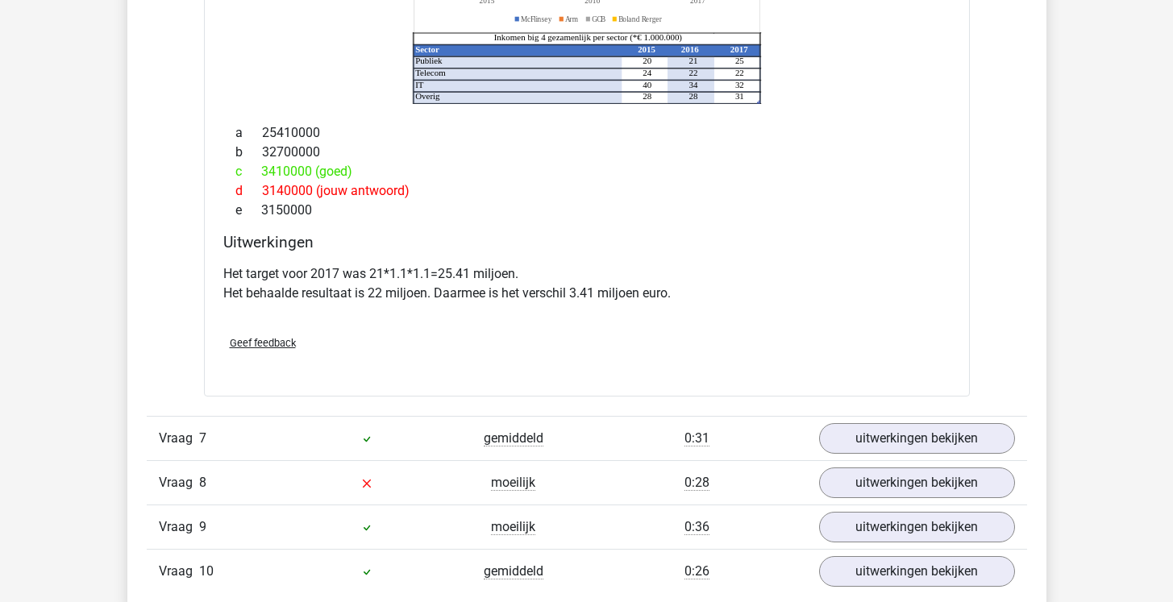
scroll to position [2710, 0]
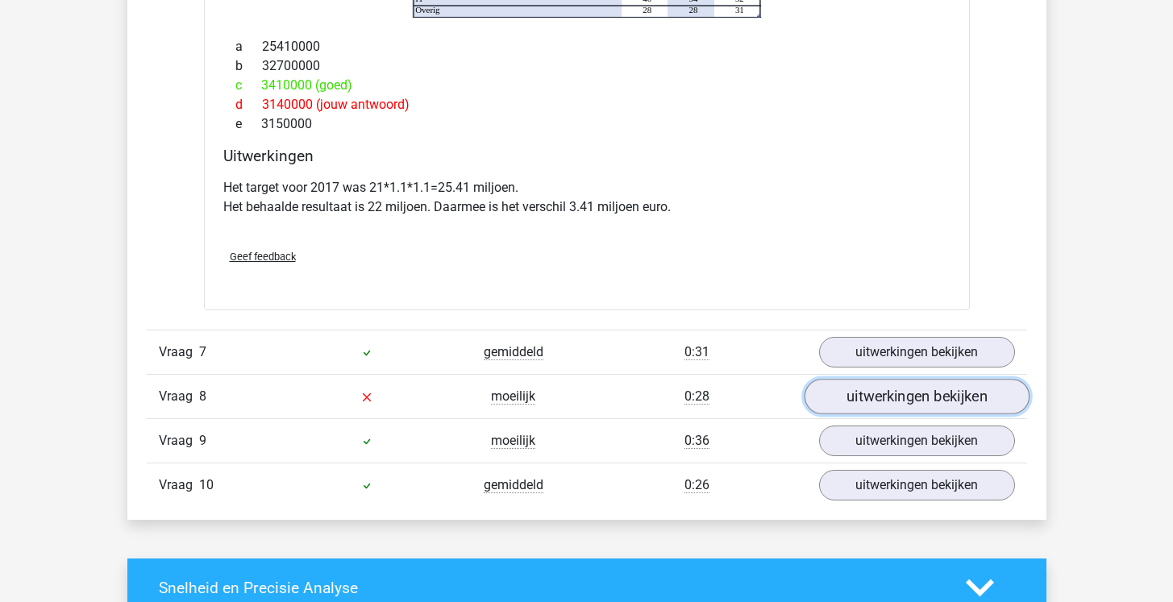
click at [834, 399] on link "uitwerkingen bekijken" at bounding box center [916, 396] width 225 height 35
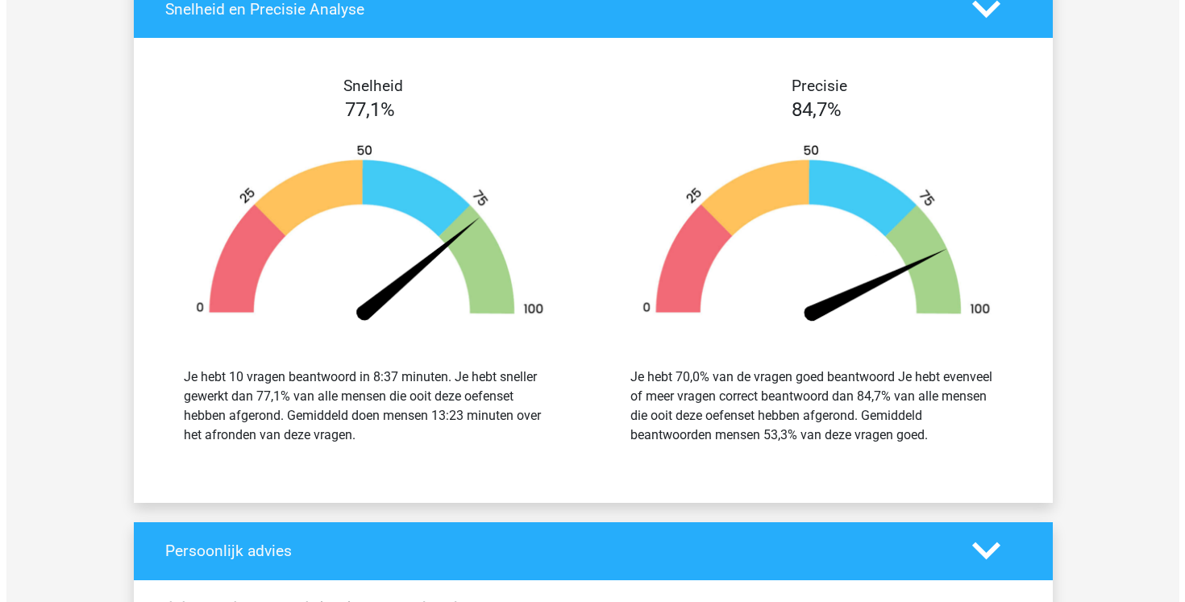
scroll to position [3979, 0]
